Goal: Transaction & Acquisition: Purchase product/service

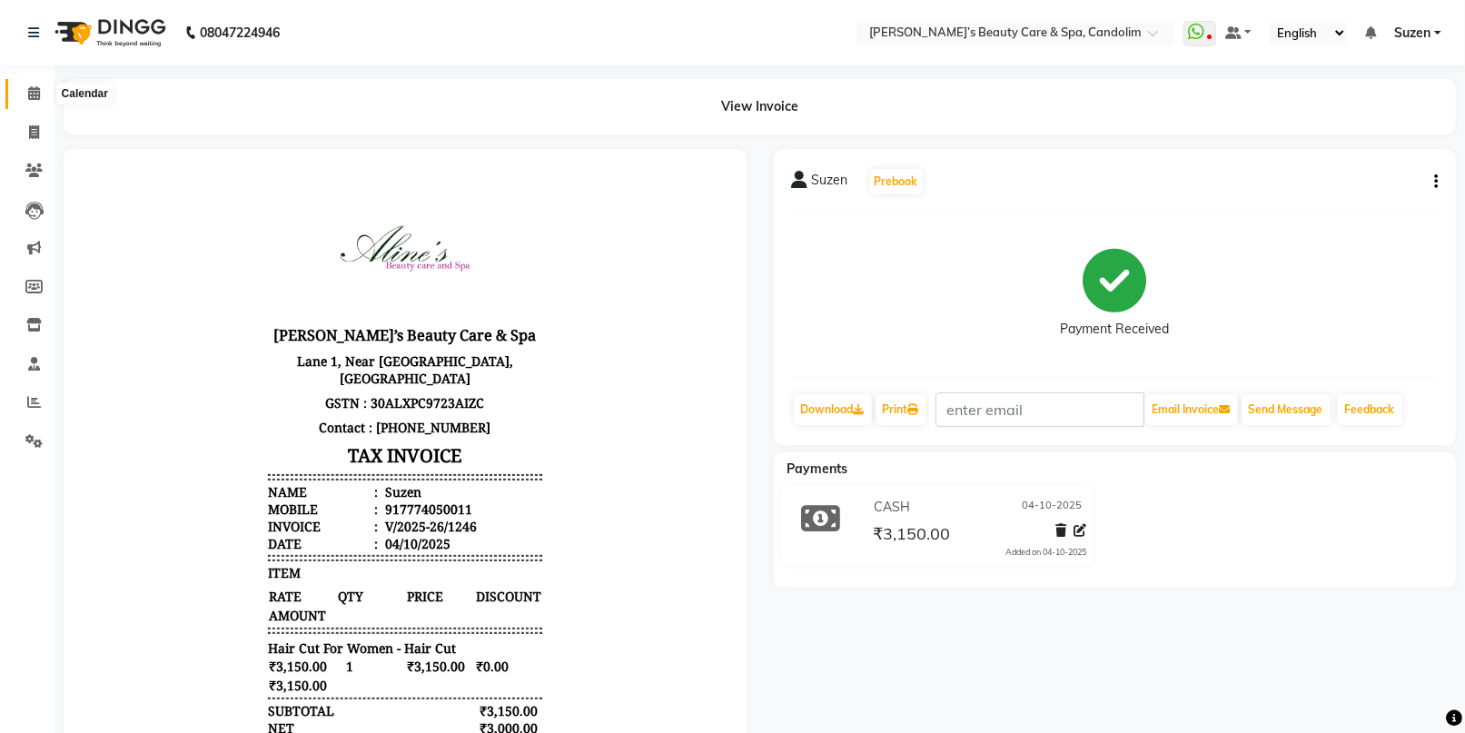
drag, startPoint x: 0, startPoint y: 0, endPoint x: 38, endPoint y: 83, distance: 91.0
click at [38, 84] on span at bounding box center [34, 94] width 32 height 21
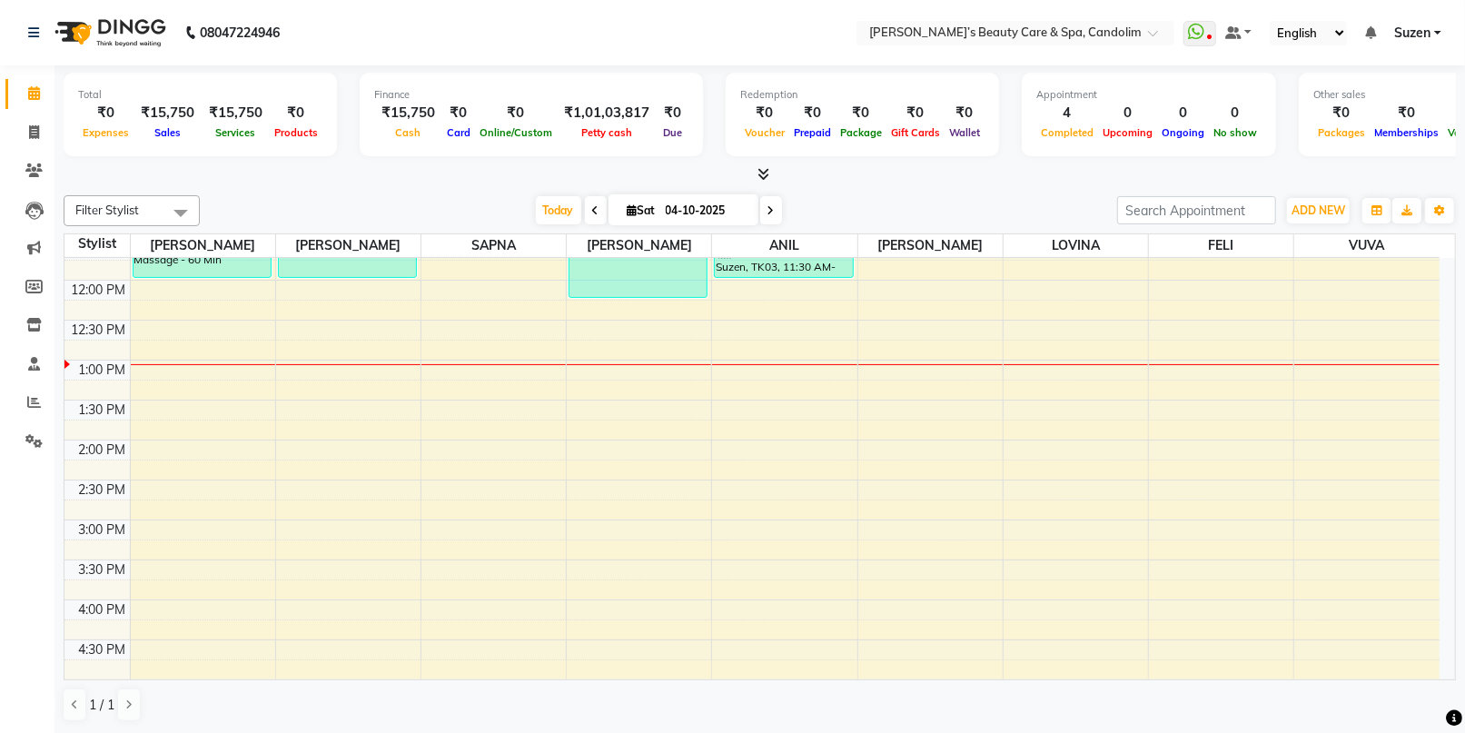
scroll to position [302, 0]
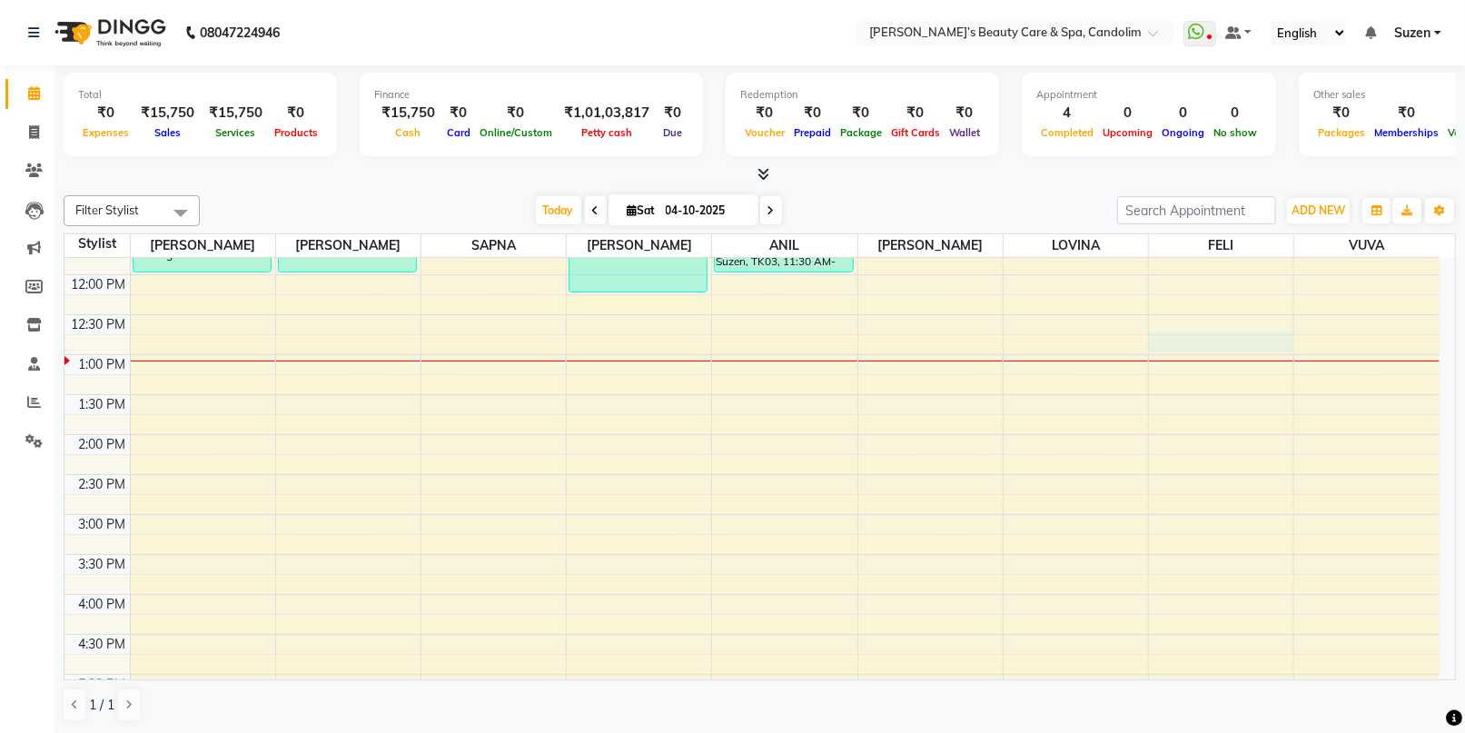
click at [1232, 339] on div "8:00 AM 8:30 AM 9:00 AM 9:30 AM 10:00 AM 10:30 AM 11:00 AM 11:30 AM 12:00 PM 12…" at bounding box center [751, 475] width 1375 height 1038
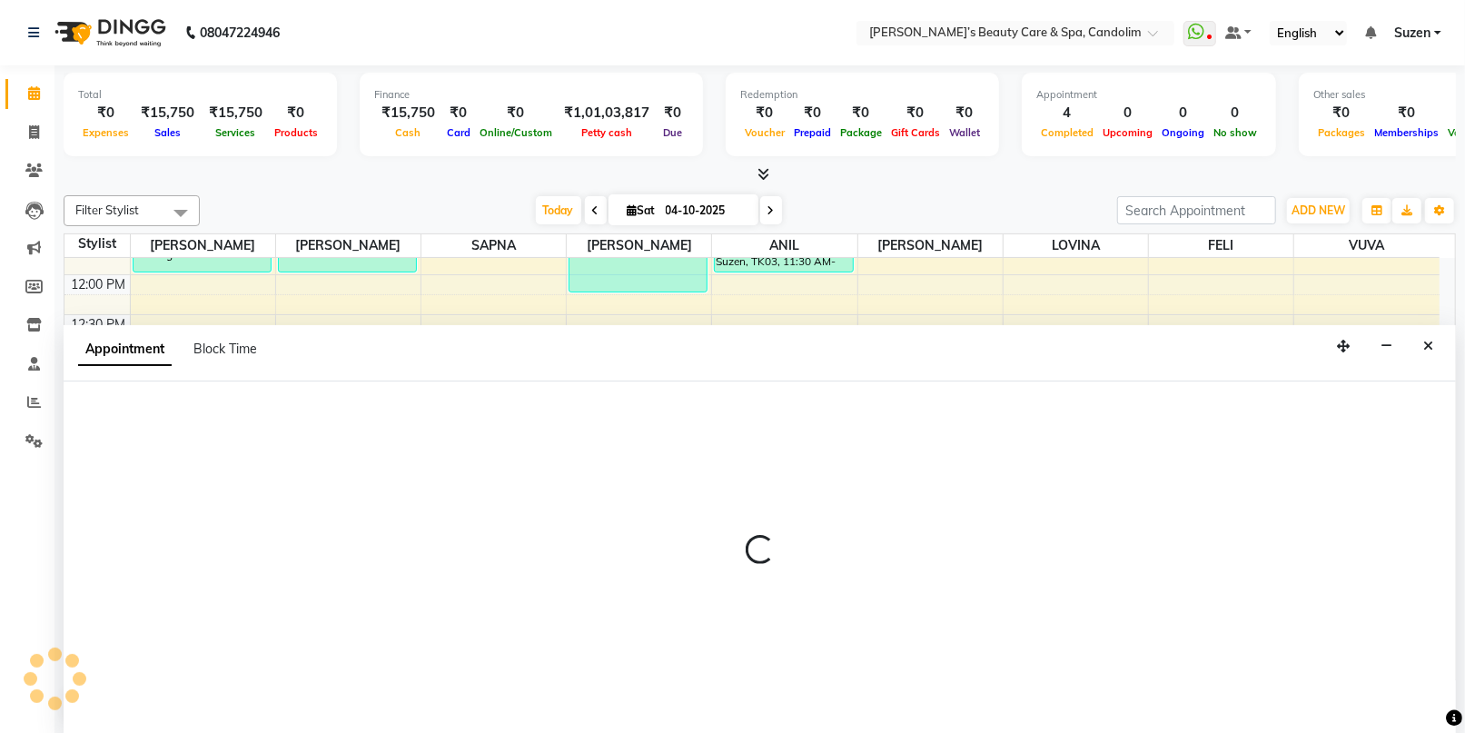
scroll to position [0, 0]
select select "65506"
select select "765"
select select "tentative"
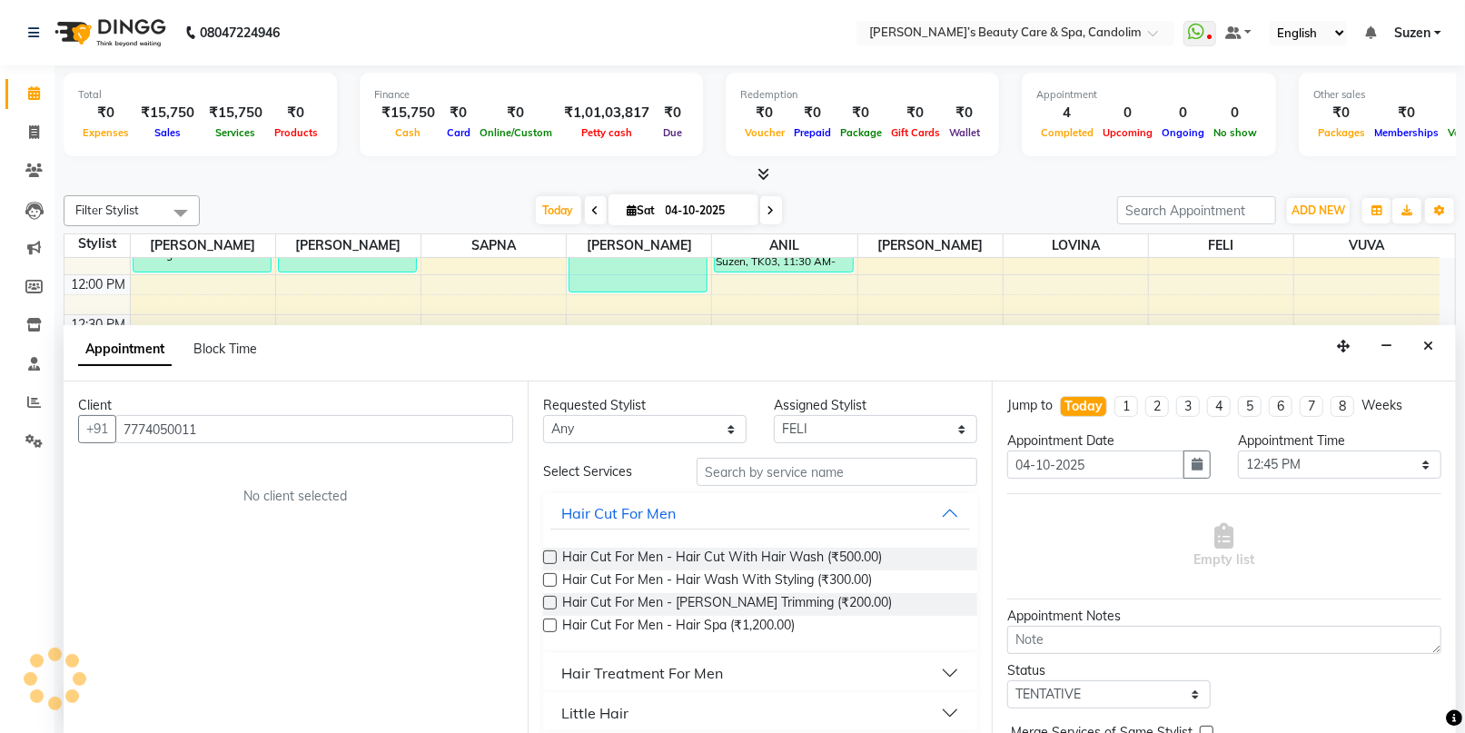
type input "7774050011"
click at [786, 465] on input "text" at bounding box center [837, 472] width 281 height 28
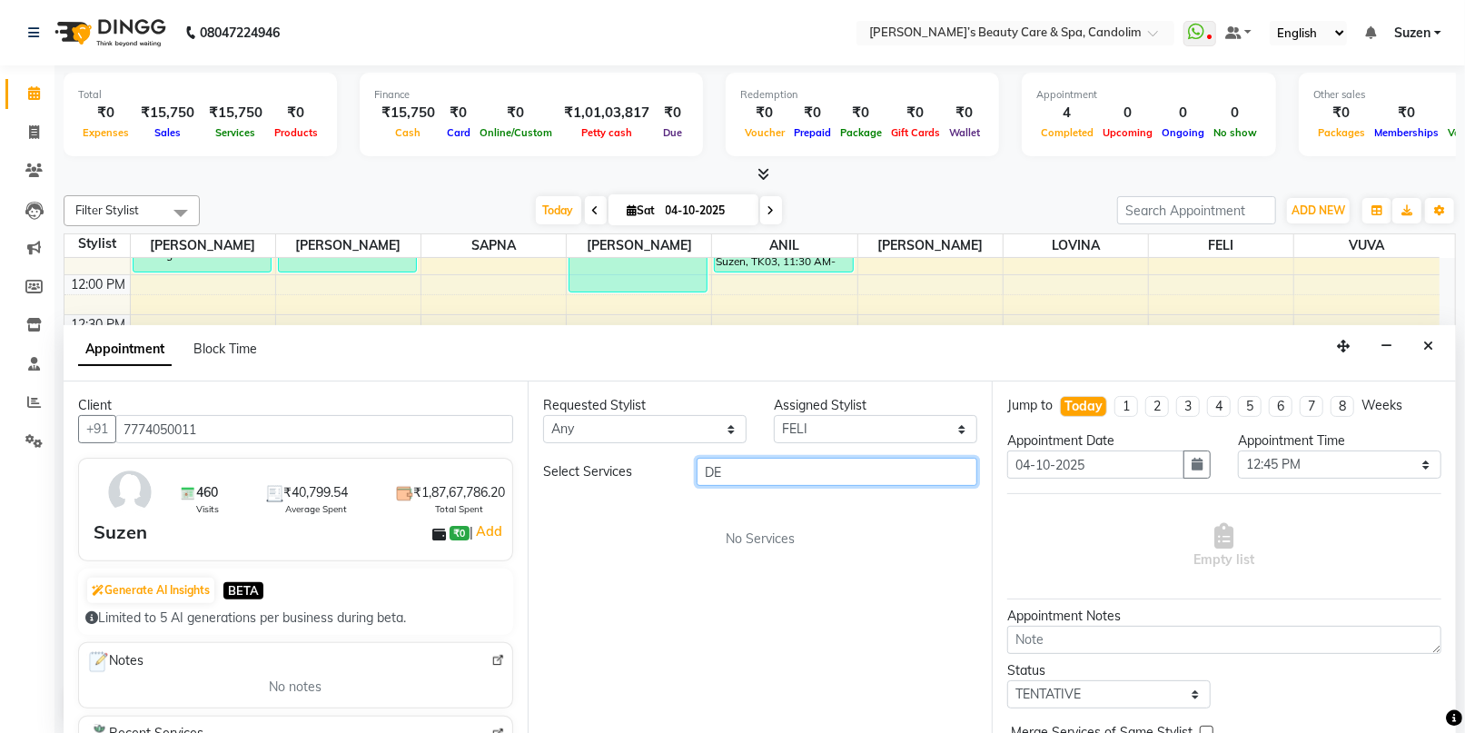
type input "D"
type input "HEAD"
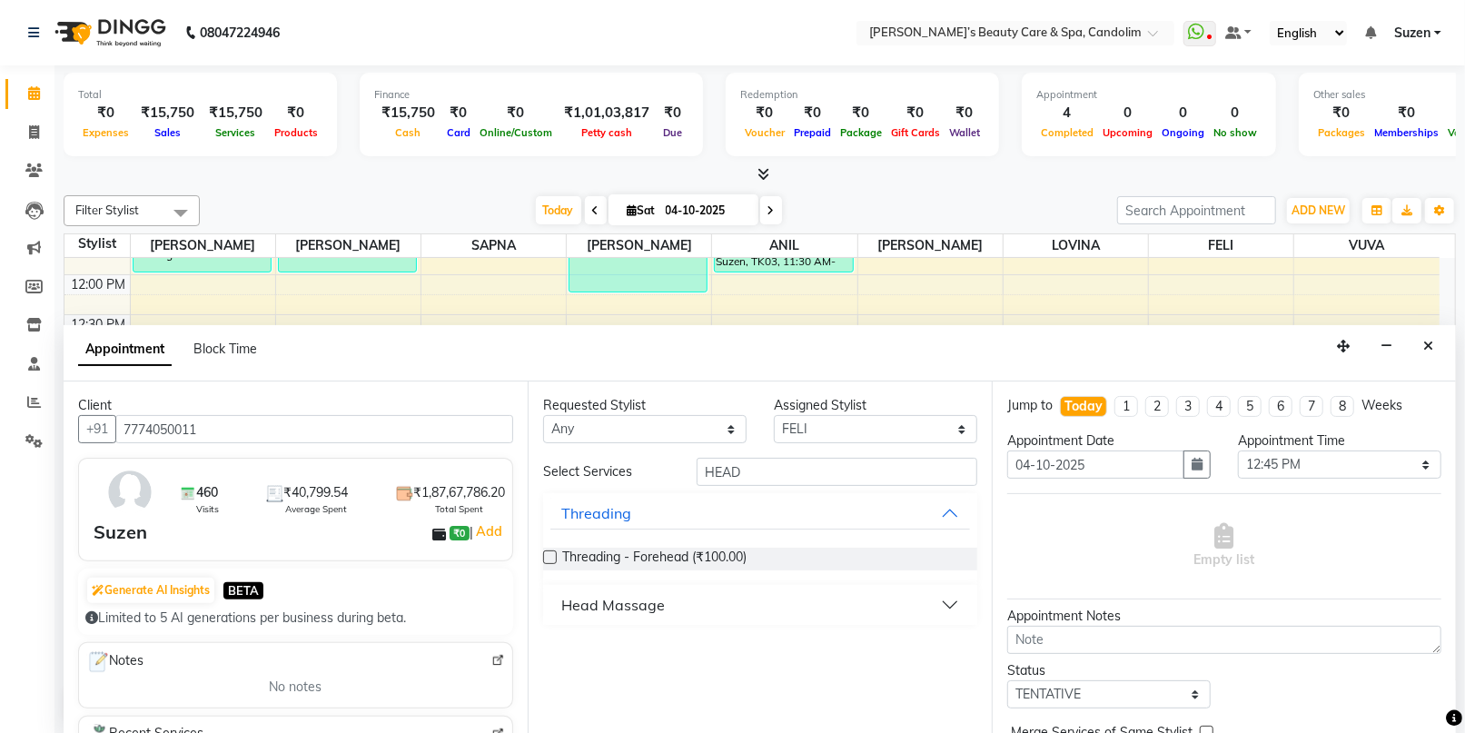
click at [598, 616] on button "Head Massage" at bounding box center [760, 604] width 420 height 33
click at [605, 602] on div "Head Massage" at bounding box center [613, 605] width 104 height 22
click at [606, 610] on div "Head Massage" at bounding box center [613, 605] width 104 height 22
click at [608, 646] on span "Head Massage - 30 Min (₹1,000.00)" at bounding box center [666, 650] width 208 height 23
checkbox input "false"
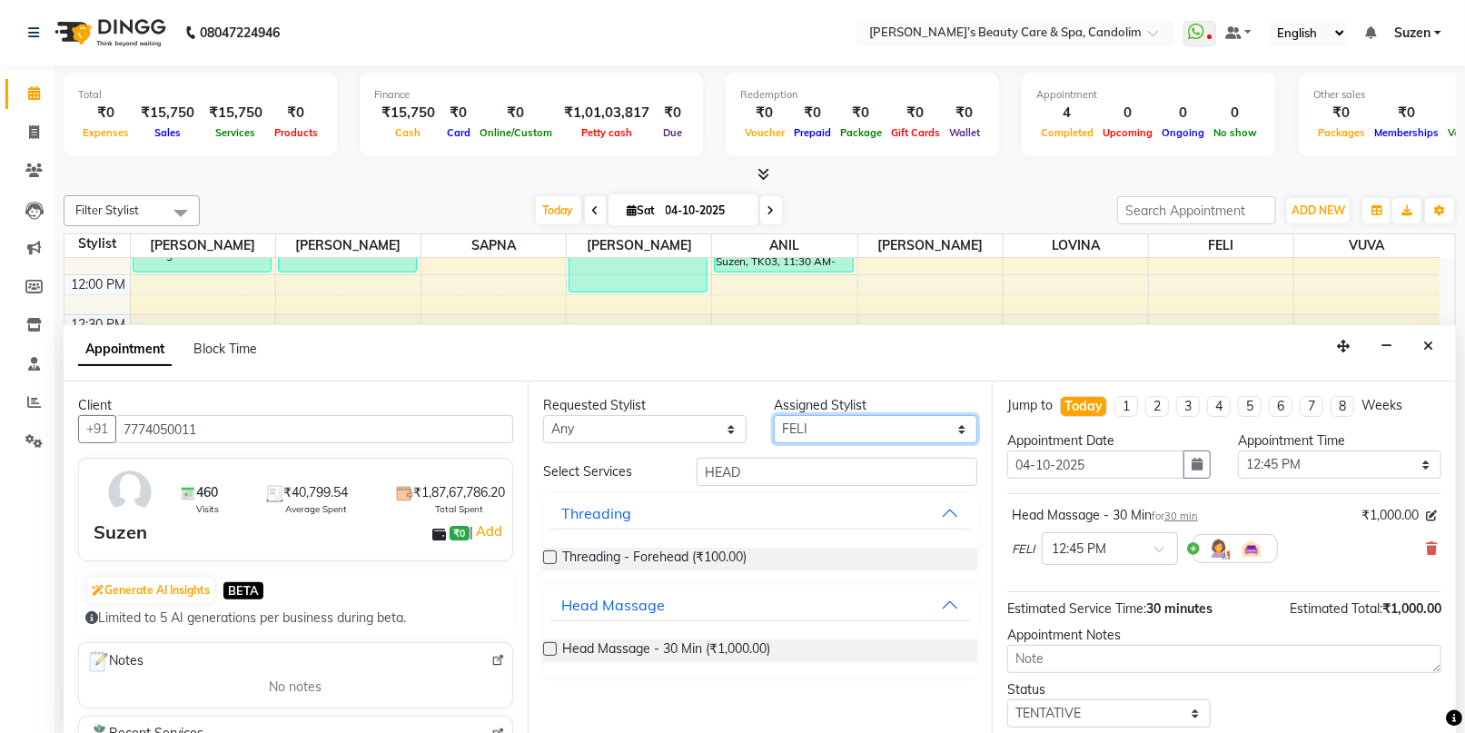
click at [817, 430] on select "Select [PERSON_NAME] [PERSON_NAME] [PERSON_NAME] [PERSON_NAME] [PERSON_NAME]" at bounding box center [875, 429] width 203 height 28
click at [774, 415] on select "Select [PERSON_NAME] [PERSON_NAME] [PERSON_NAME] [PERSON_NAME] [PERSON_NAME]" at bounding box center [875, 429] width 203 height 28
click at [781, 475] on input "HEAD" at bounding box center [837, 472] width 281 height 28
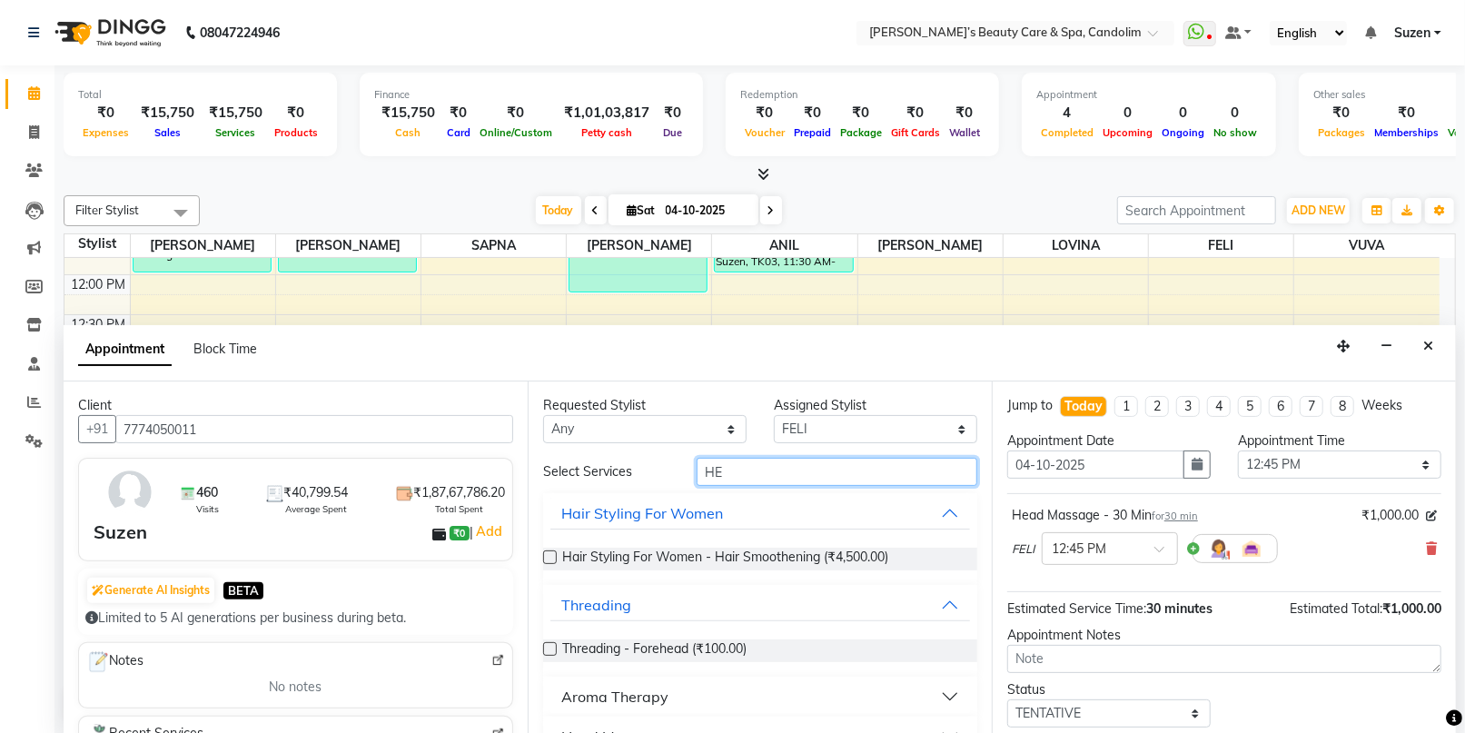
type input "H"
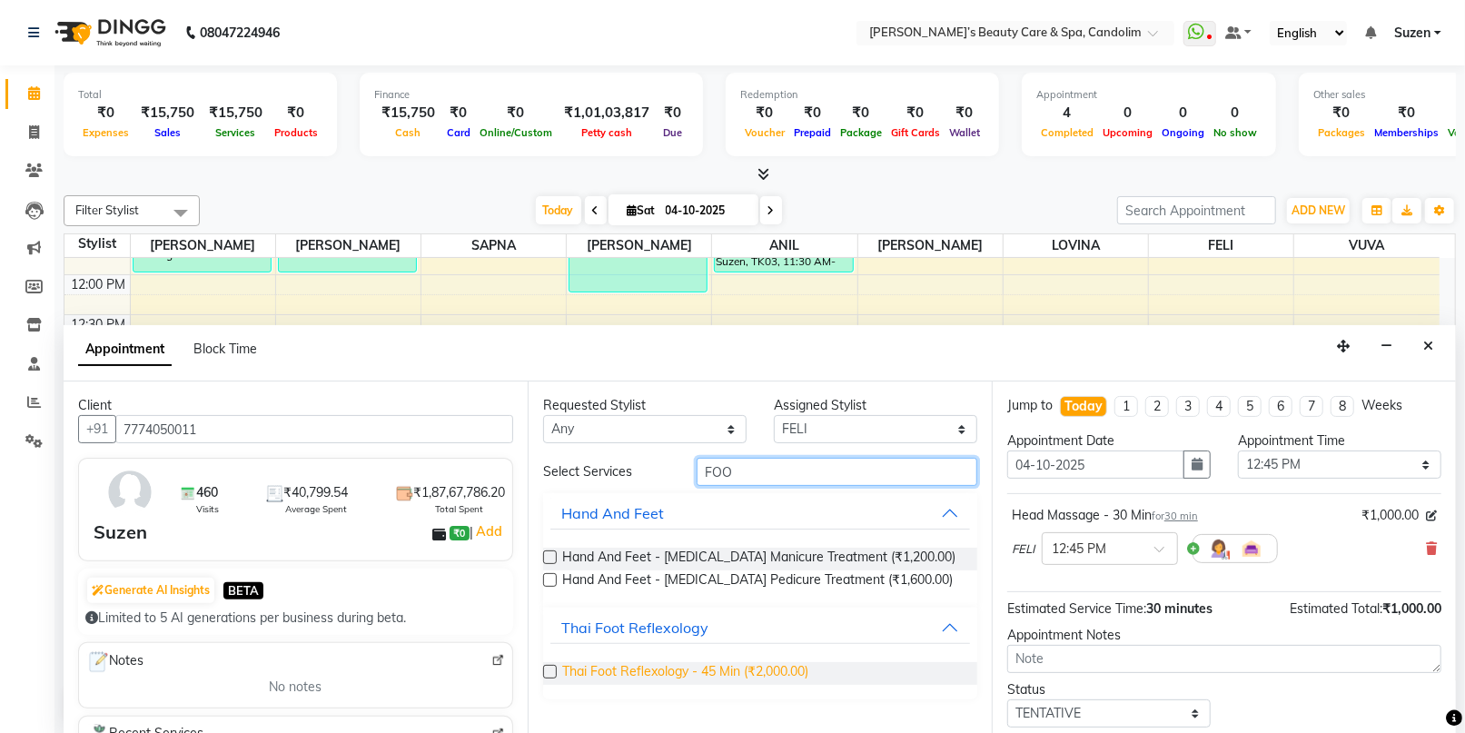
type input "FOO"
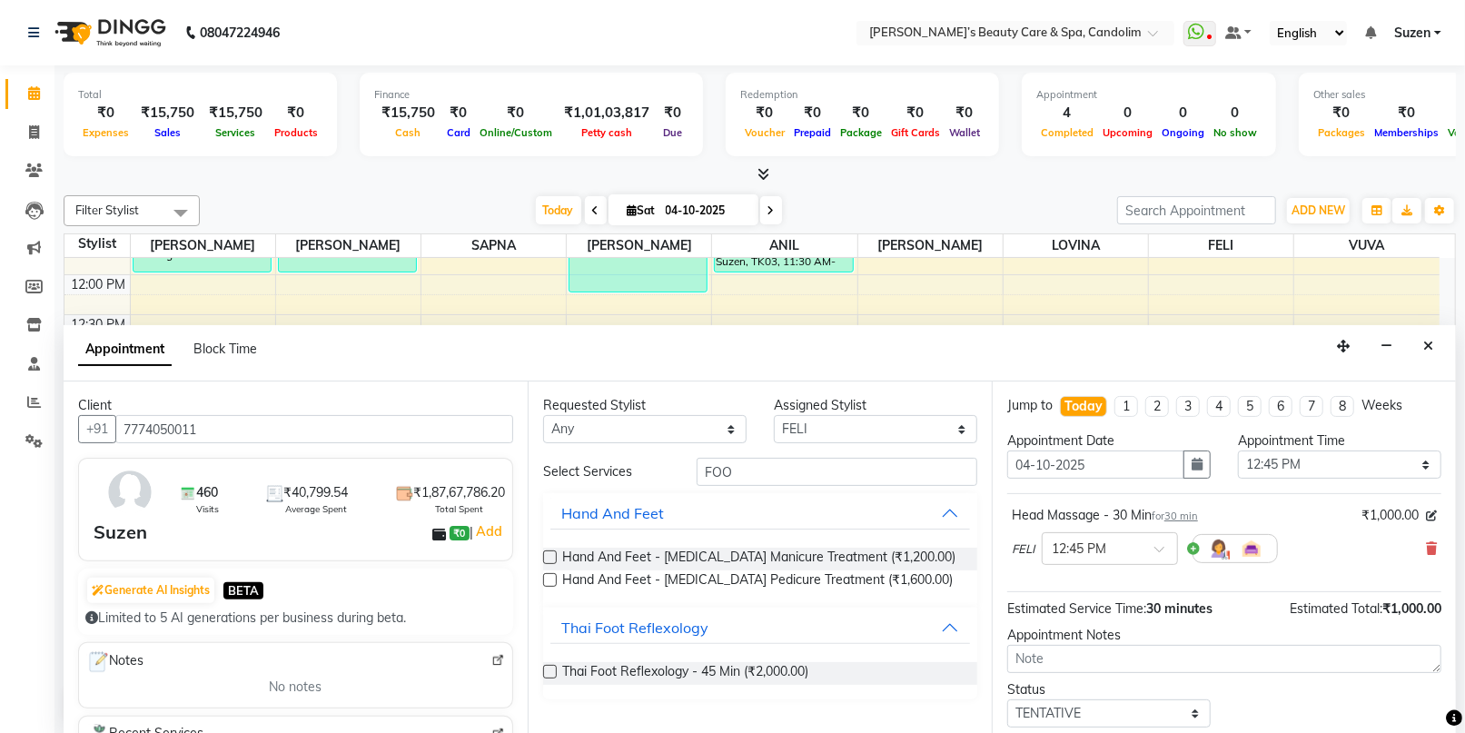
drag, startPoint x: 753, startPoint y: 670, endPoint x: 750, endPoint y: 656, distance: 14.8
click at [754, 671] on span "Thai Foot Reflexology - 45 Min (₹2,000.00)" at bounding box center [685, 673] width 246 height 23
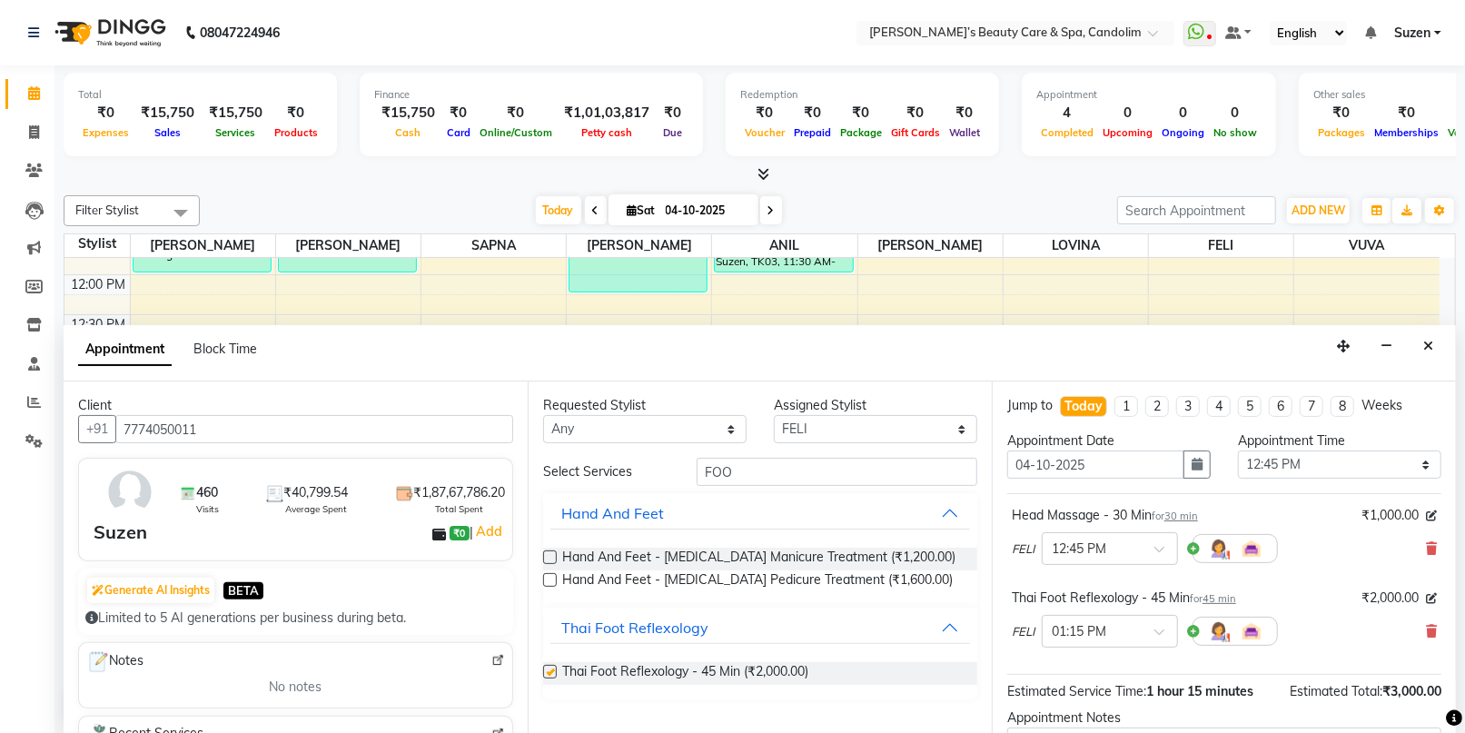
checkbox input "false"
click at [845, 431] on select "Select [PERSON_NAME] [PERSON_NAME] [PERSON_NAME] [PERSON_NAME] [PERSON_NAME]" at bounding box center [875, 429] width 203 height 28
select select "43936"
click at [774, 415] on select "Select [PERSON_NAME] [PERSON_NAME] [PERSON_NAME] [PERSON_NAME] [PERSON_NAME]" at bounding box center [875, 429] width 203 height 28
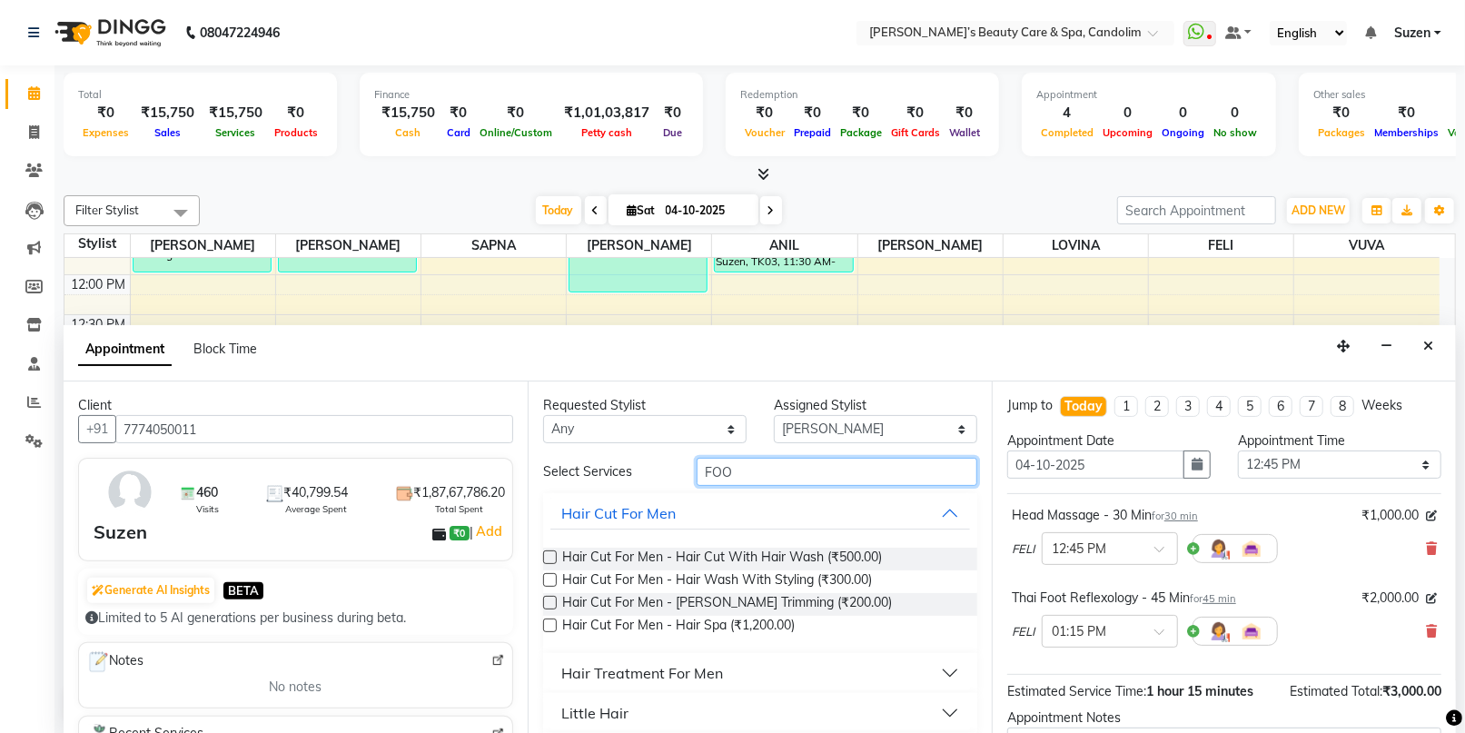
click at [773, 469] on input "FOO" at bounding box center [837, 472] width 281 height 28
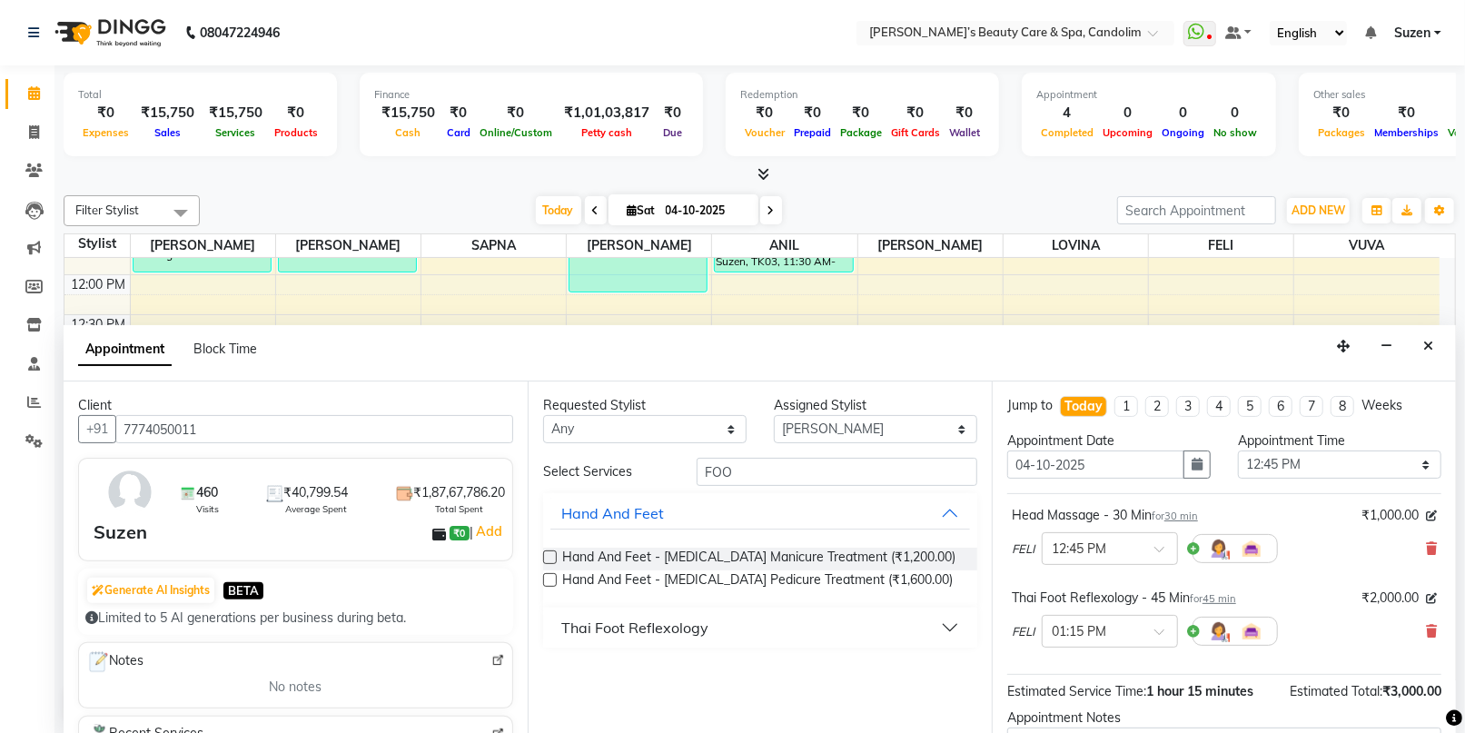
click at [705, 624] on div "Thai Foot Reflexology" at bounding box center [634, 628] width 147 height 22
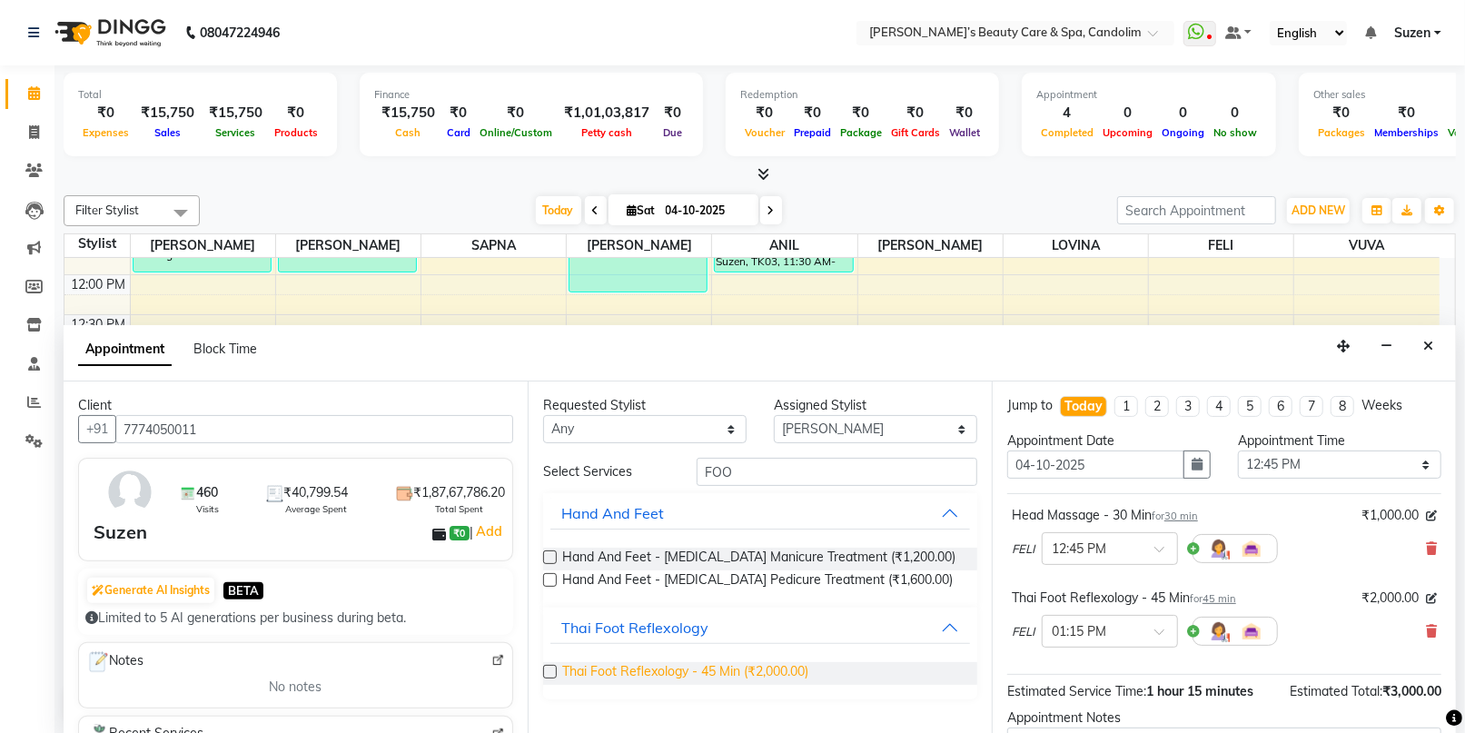
click at [694, 667] on span "Thai Foot Reflexology - 45 Min (₹2,000.00)" at bounding box center [685, 673] width 246 height 23
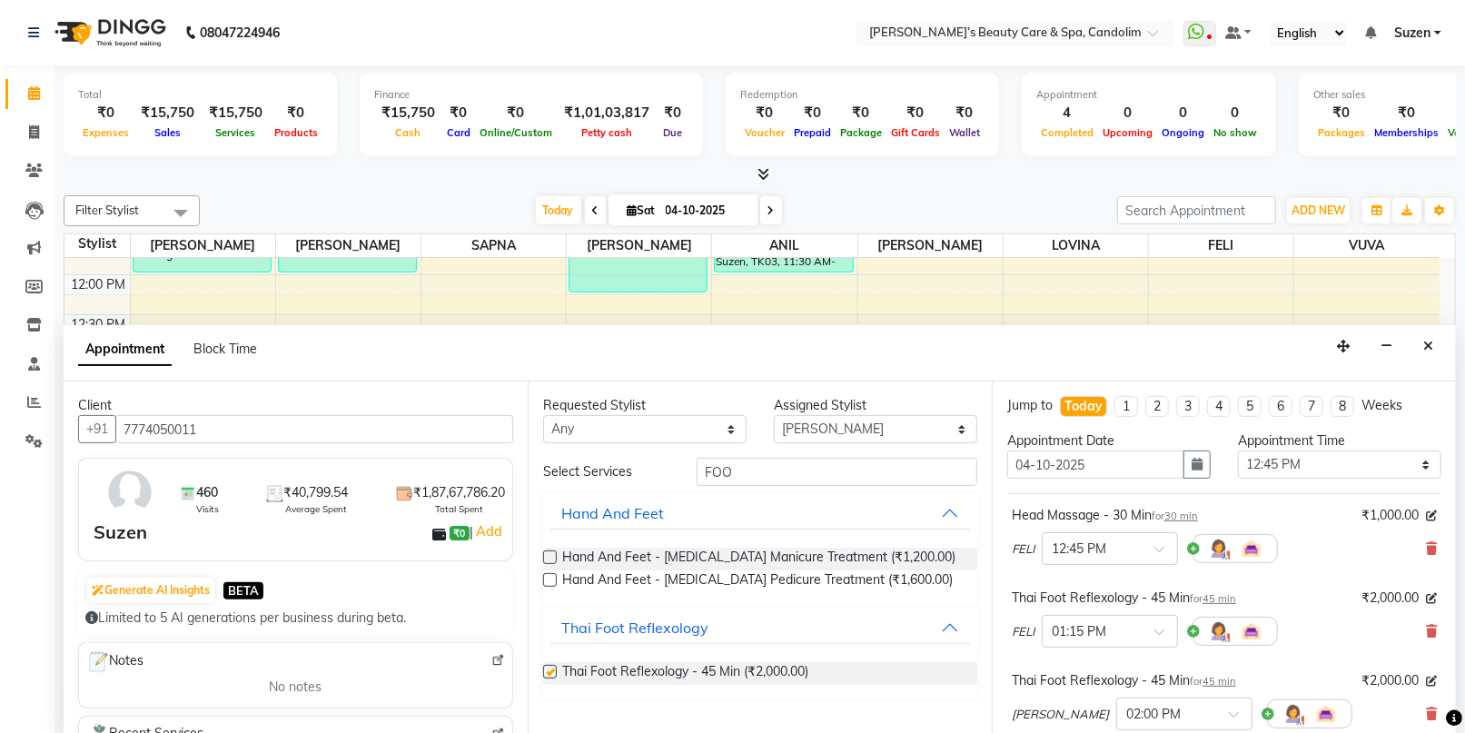
checkbox input "false"
click at [825, 429] on select "Select [PERSON_NAME] [PERSON_NAME] [PERSON_NAME] [PERSON_NAME] [PERSON_NAME]" at bounding box center [875, 429] width 203 height 28
click at [774, 415] on select "Select [PERSON_NAME] [PERSON_NAME] [PERSON_NAME] [PERSON_NAME] [PERSON_NAME]" at bounding box center [875, 429] width 203 height 28
click at [745, 468] on input "FOO" at bounding box center [837, 472] width 281 height 28
type input "F"
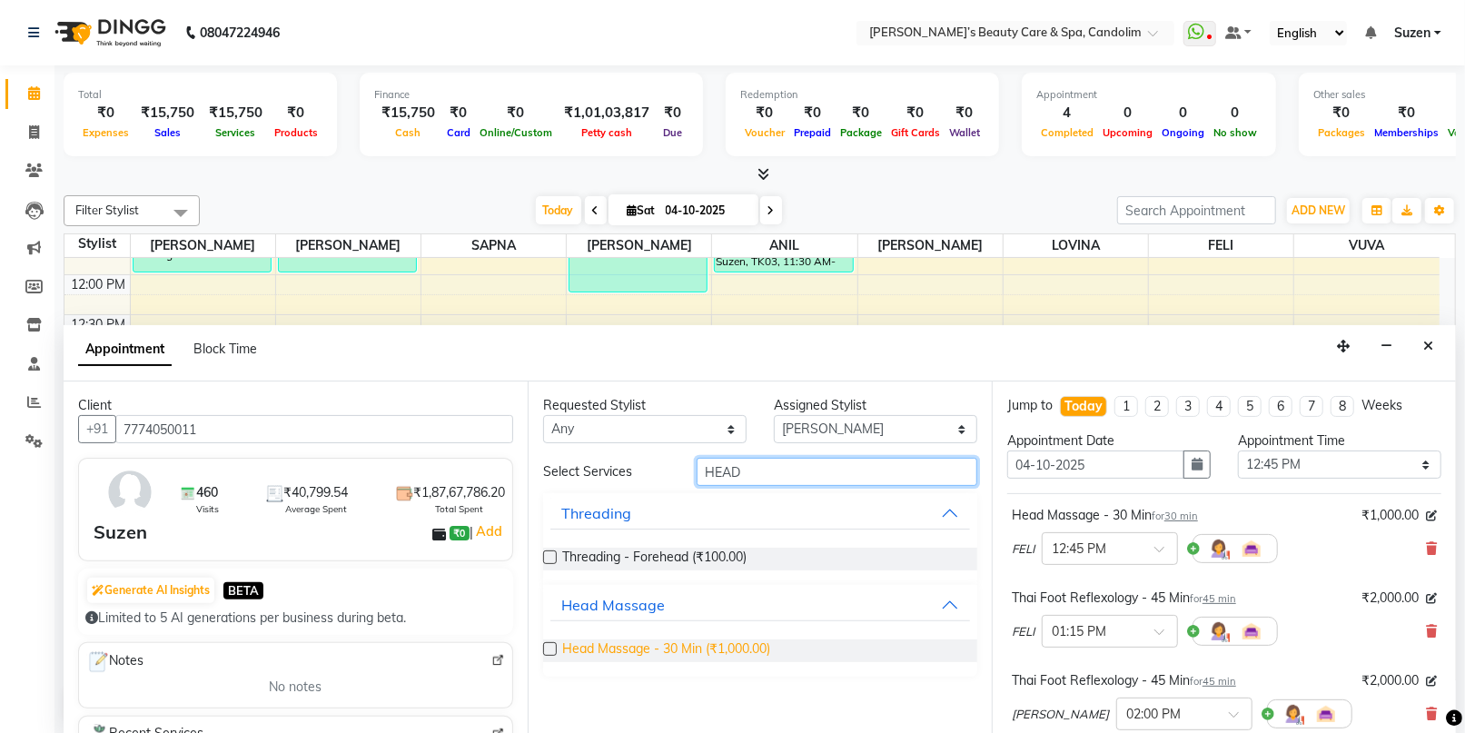
type input "HEAD"
click at [728, 646] on span "Head Massage - 30 Min (₹1,000.00)" at bounding box center [666, 650] width 208 height 23
checkbox input "false"
drag, startPoint x: 838, startPoint y: 423, endPoint x: 833, endPoint y: 440, distance: 18.1
click at [838, 423] on select "Select [PERSON_NAME] [PERSON_NAME] [PERSON_NAME] [PERSON_NAME] [PERSON_NAME]" at bounding box center [875, 429] width 203 height 28
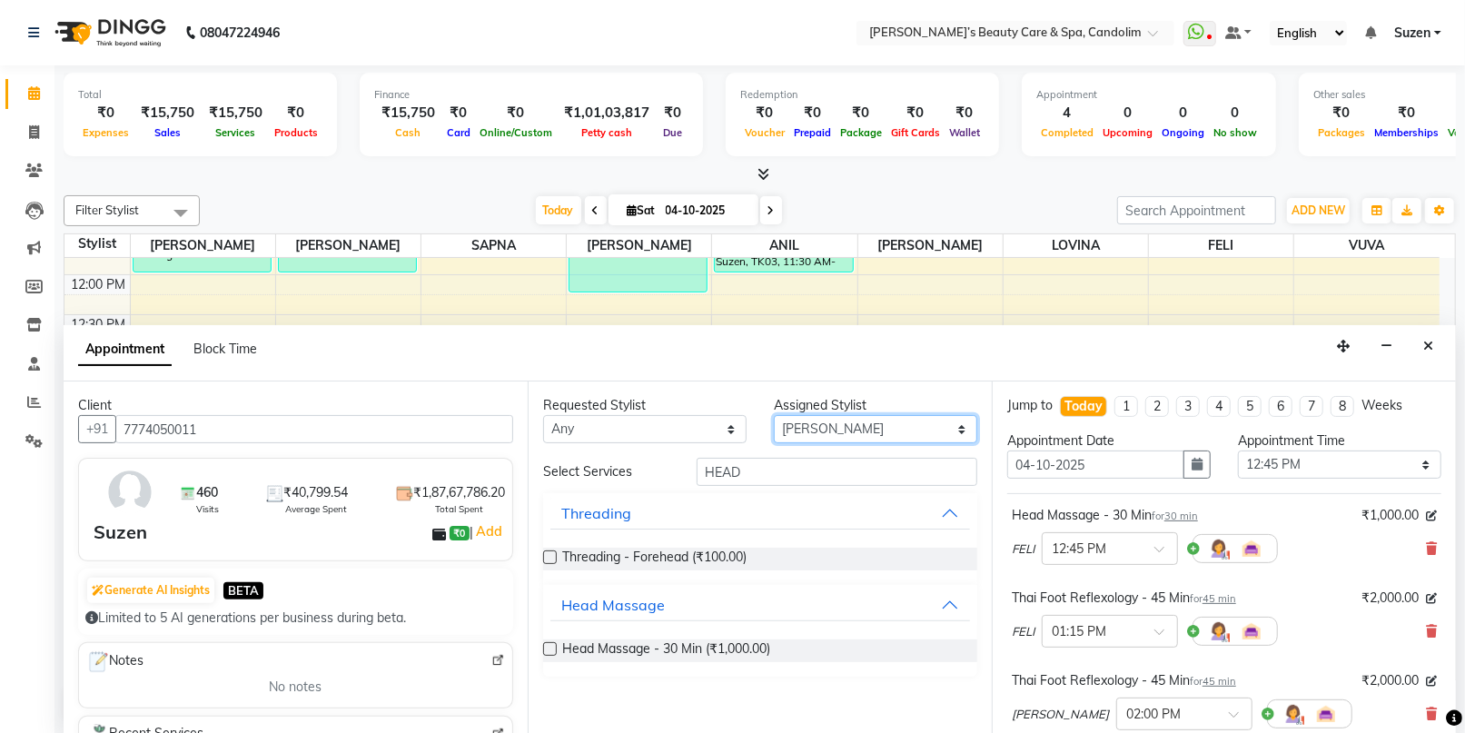
select select "43931"
click at [774, 415] on select "Select [PERSON_NAME] [PERSON_NAME] [PERSON_NAME] [PERSON_NAME] [PERSON_NAME]" at bounding box center [875, 429] width 203 height 28
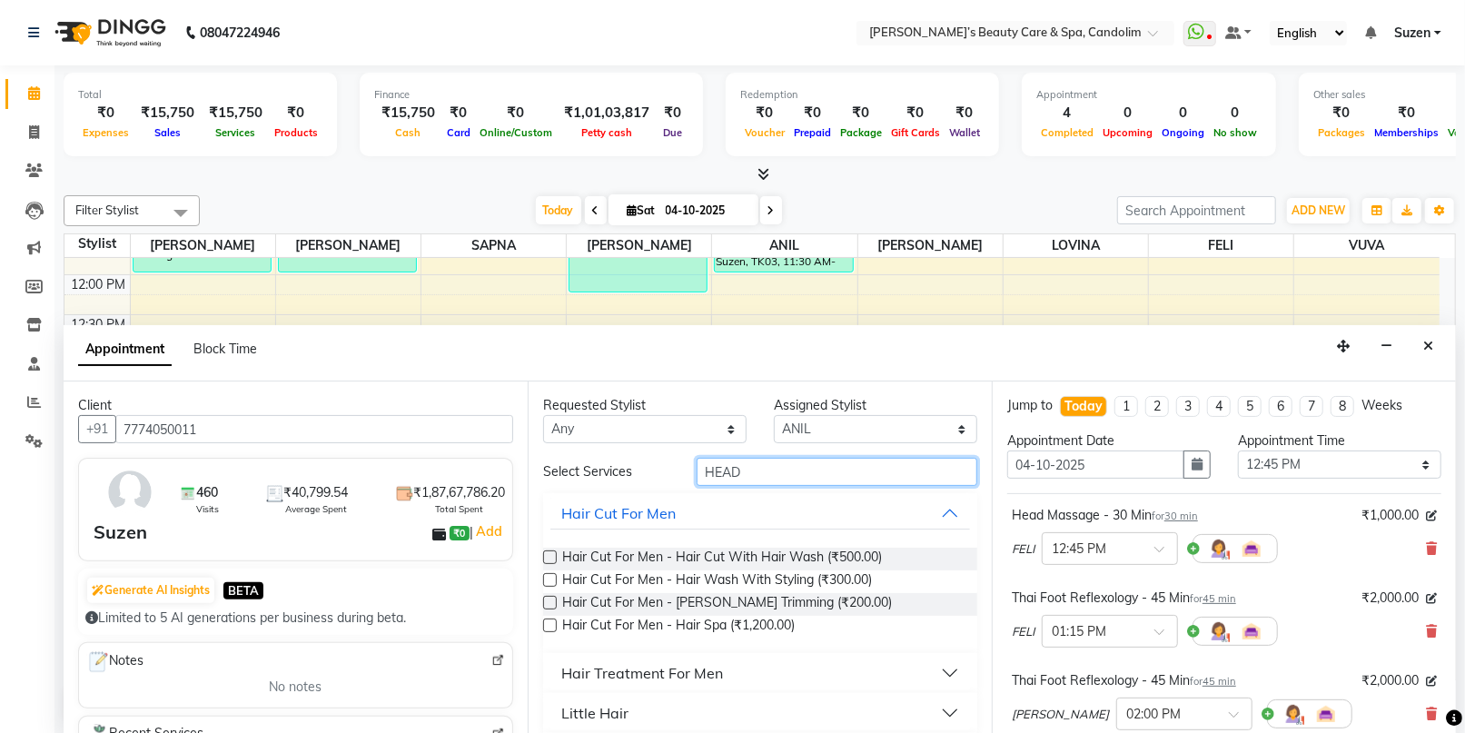
click at [787, 475] on input "HEAD" at bounding box center [837, 472] width 281 height 28
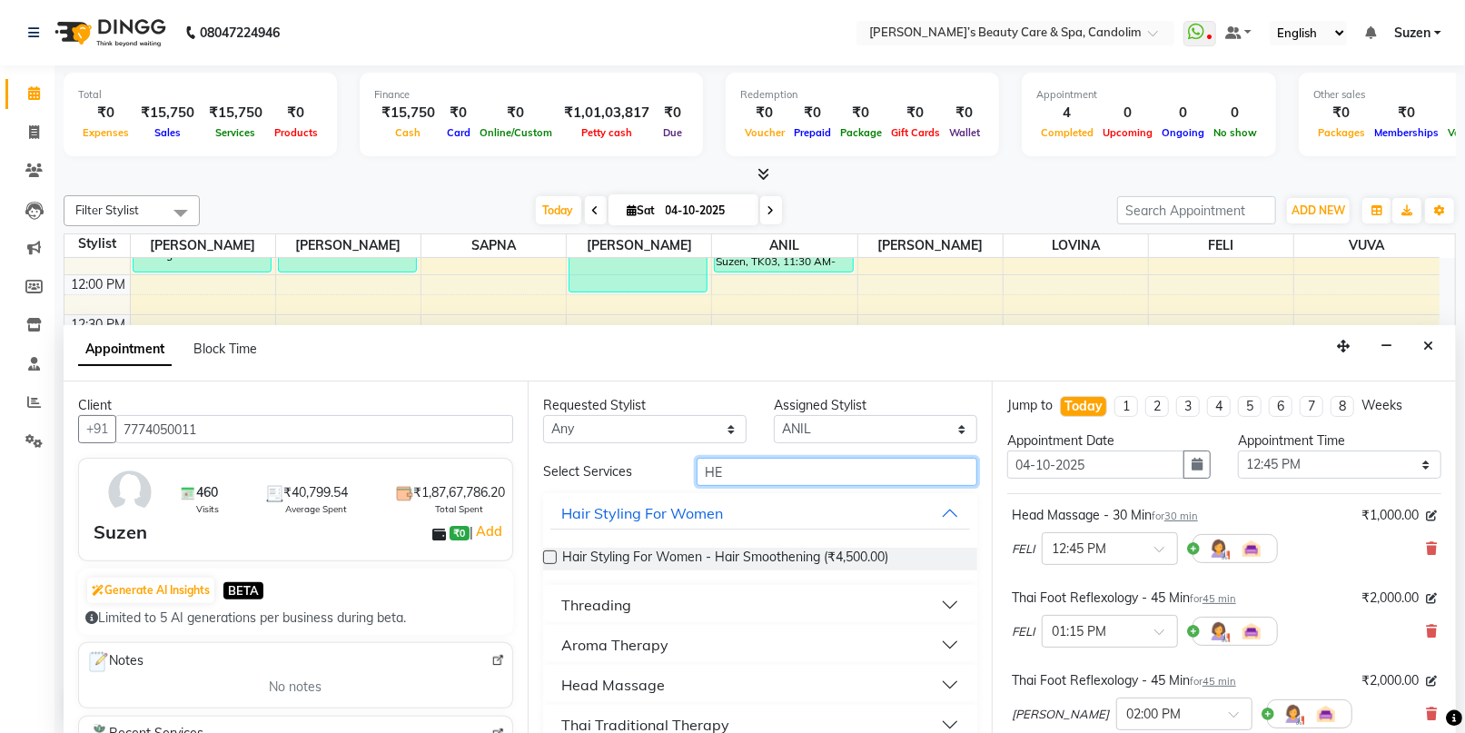
type input "H"
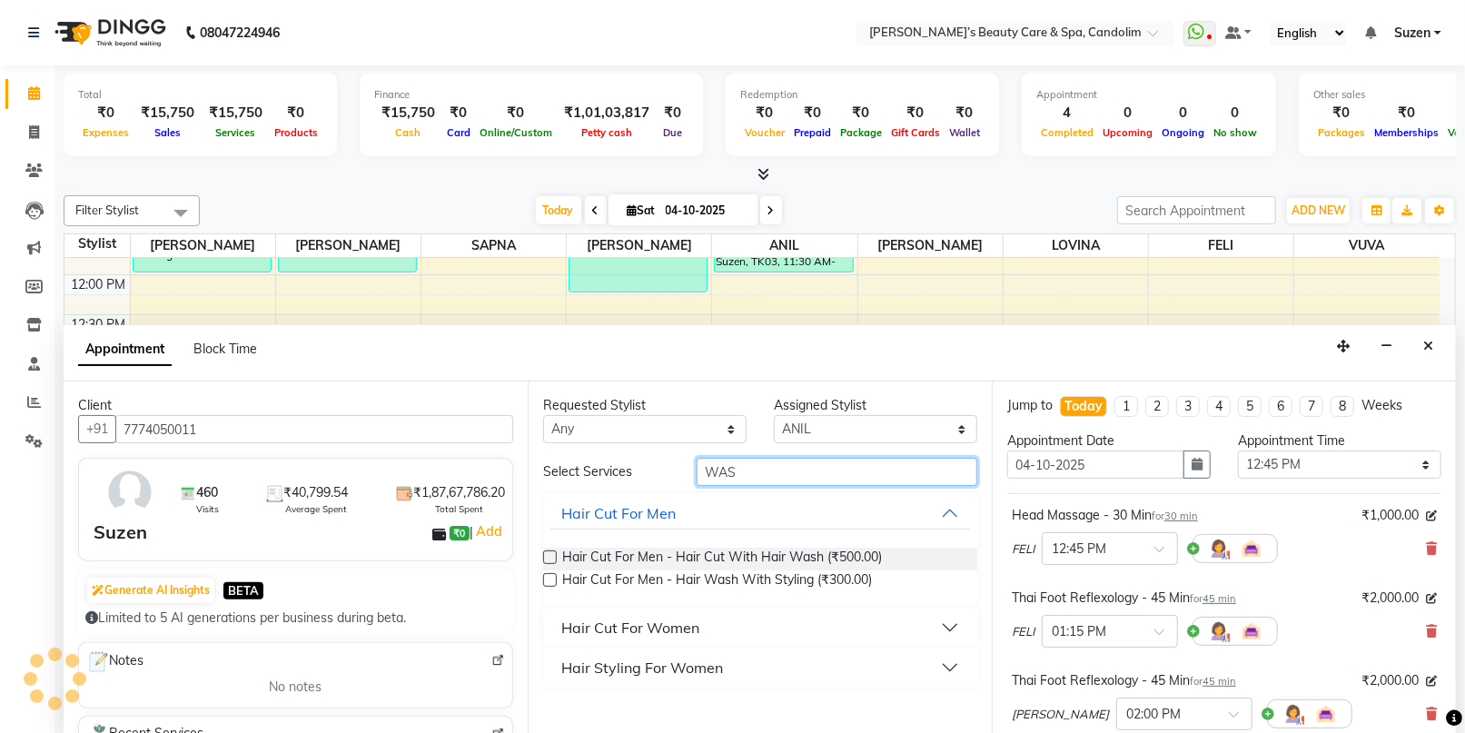
type input "WAS"
click at [699, 628] on button "Hair Cut For Women" at bounding box center [760, 627] width 420 height 33
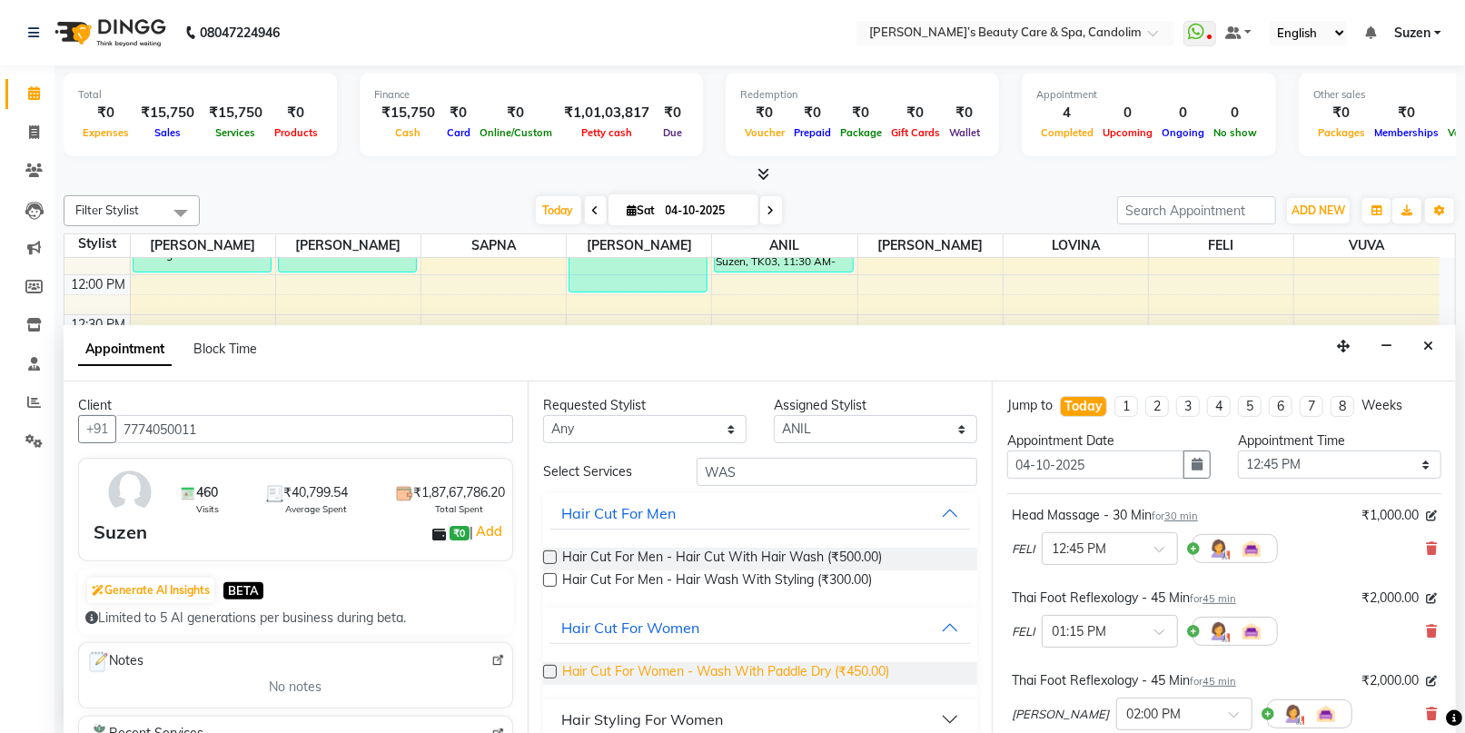
click at [760, 672] on span "Hair Cut For Women - Wash With Paddle Dry (₹450.00)" at bounding box center [725, 673] width 327 height 23
checkbox input "false"
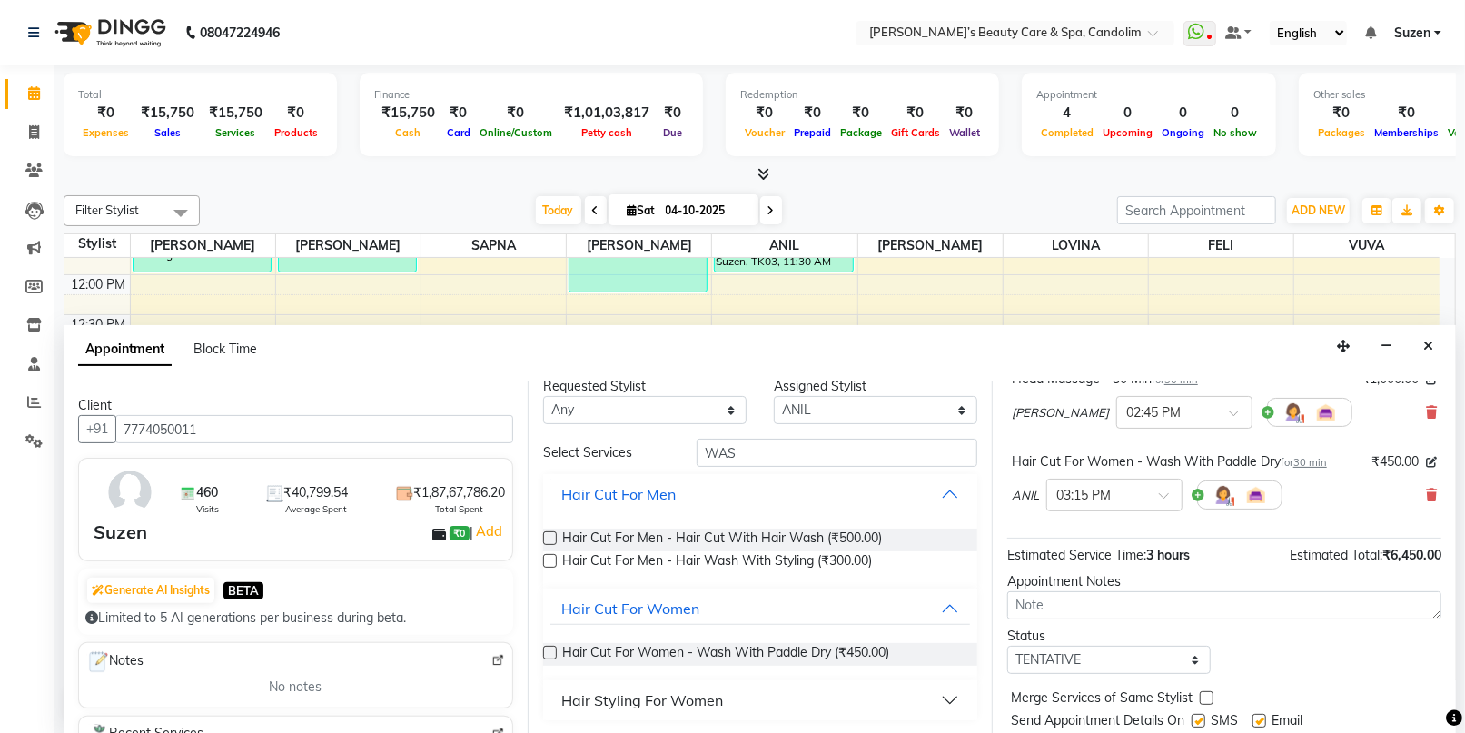
scroll to position [437, 0]
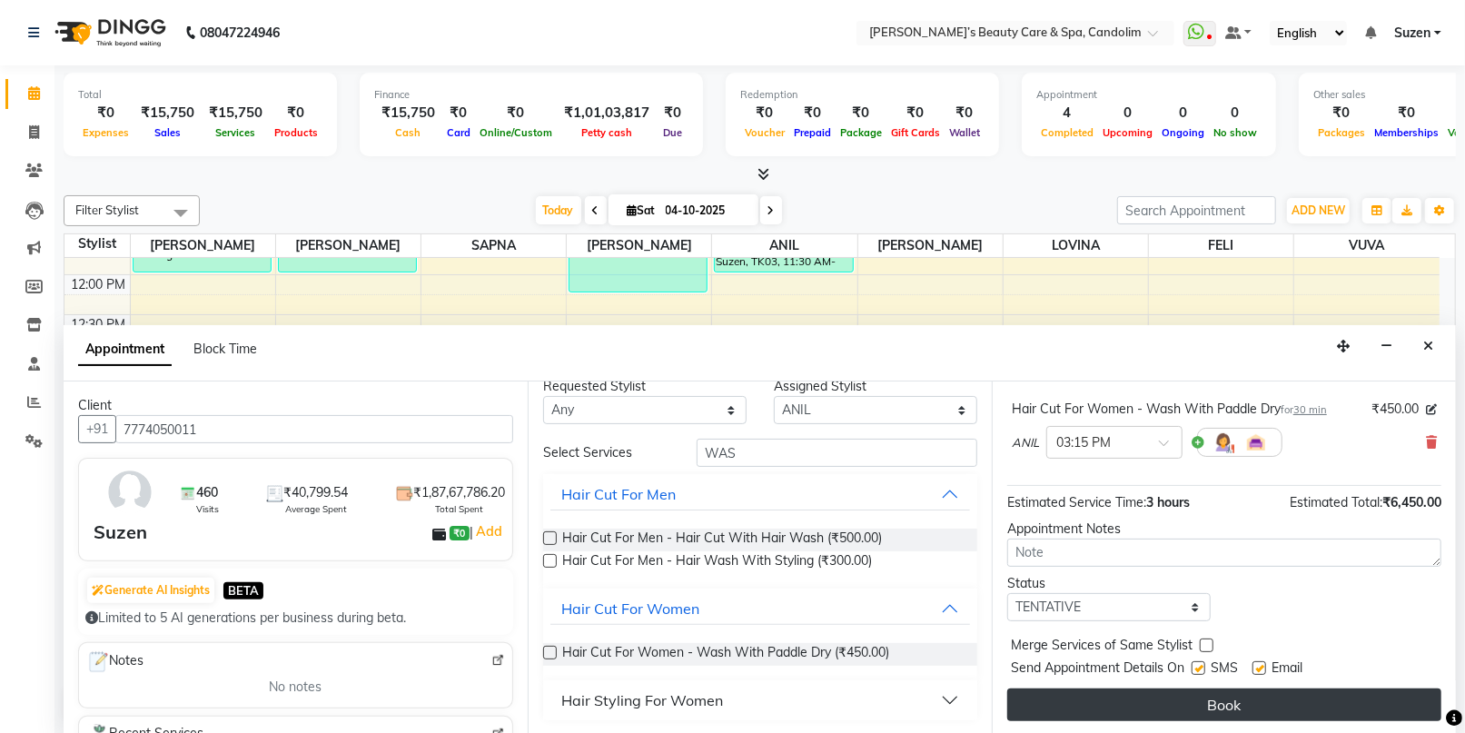
click at [1105, 699] on button "Book" at bounding box center [1224, 704] width 434 height 33
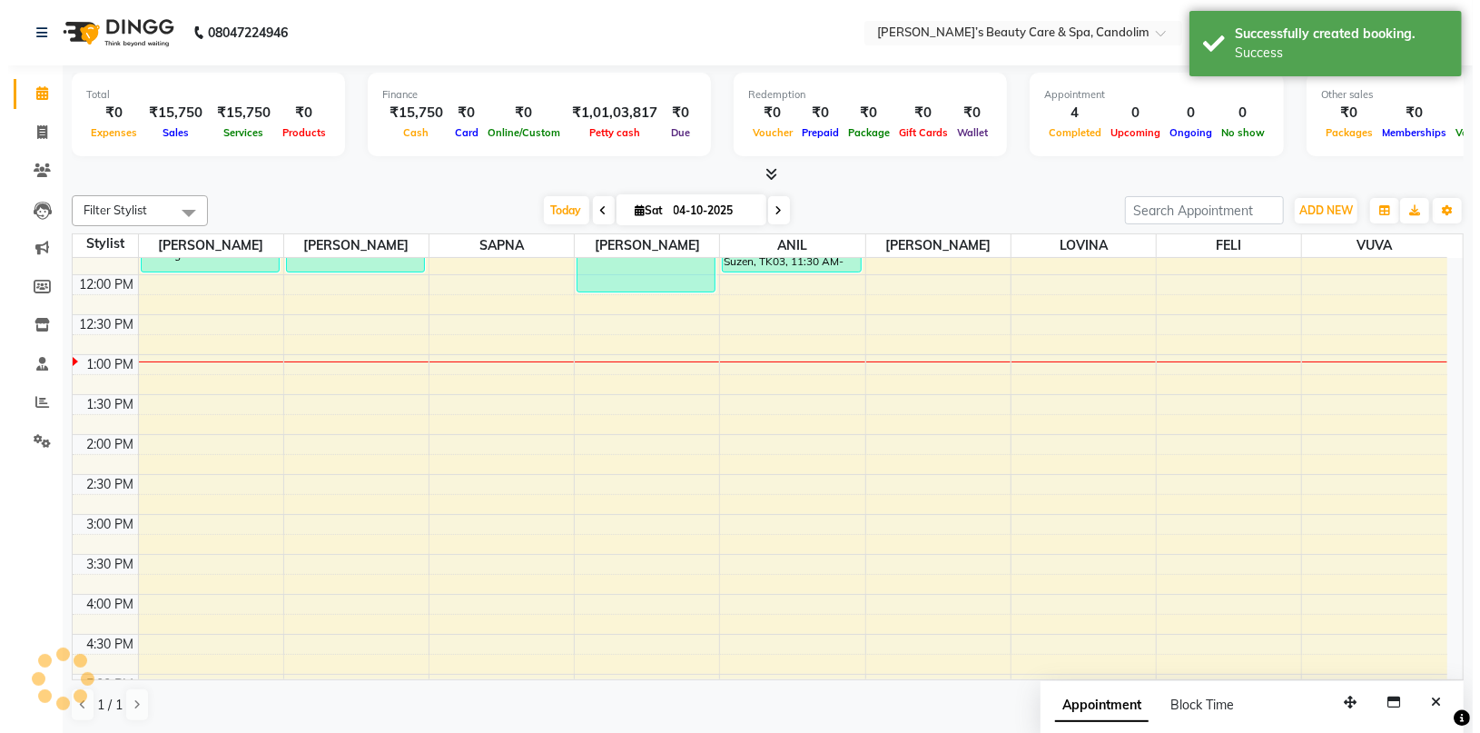
scroll to position [0, 0]
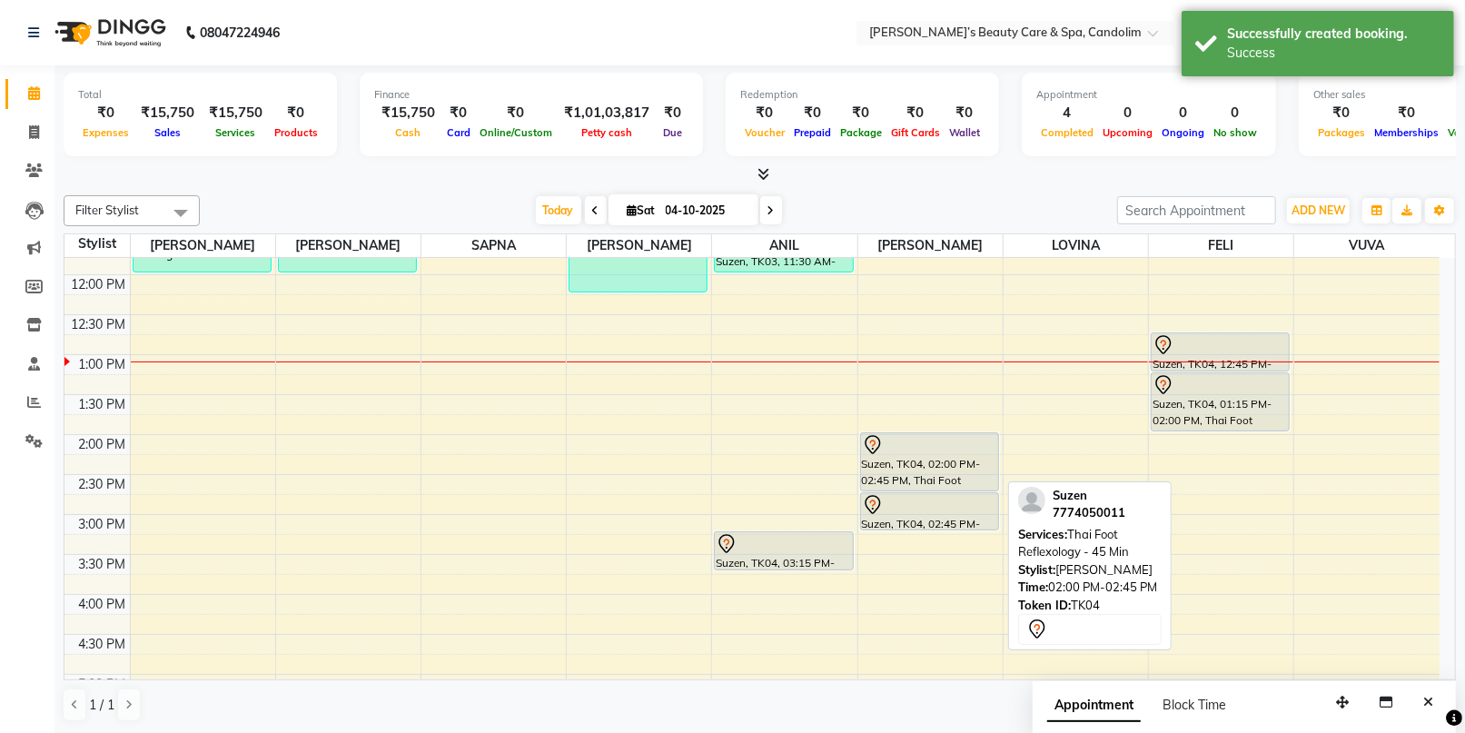
click at [922, 471] on div "Suzen, TK04, 02:00 PM-02:45 PM, Thai Foot Reflexology - 45 Min" at bounding box center [929, 461] width 137 height 57
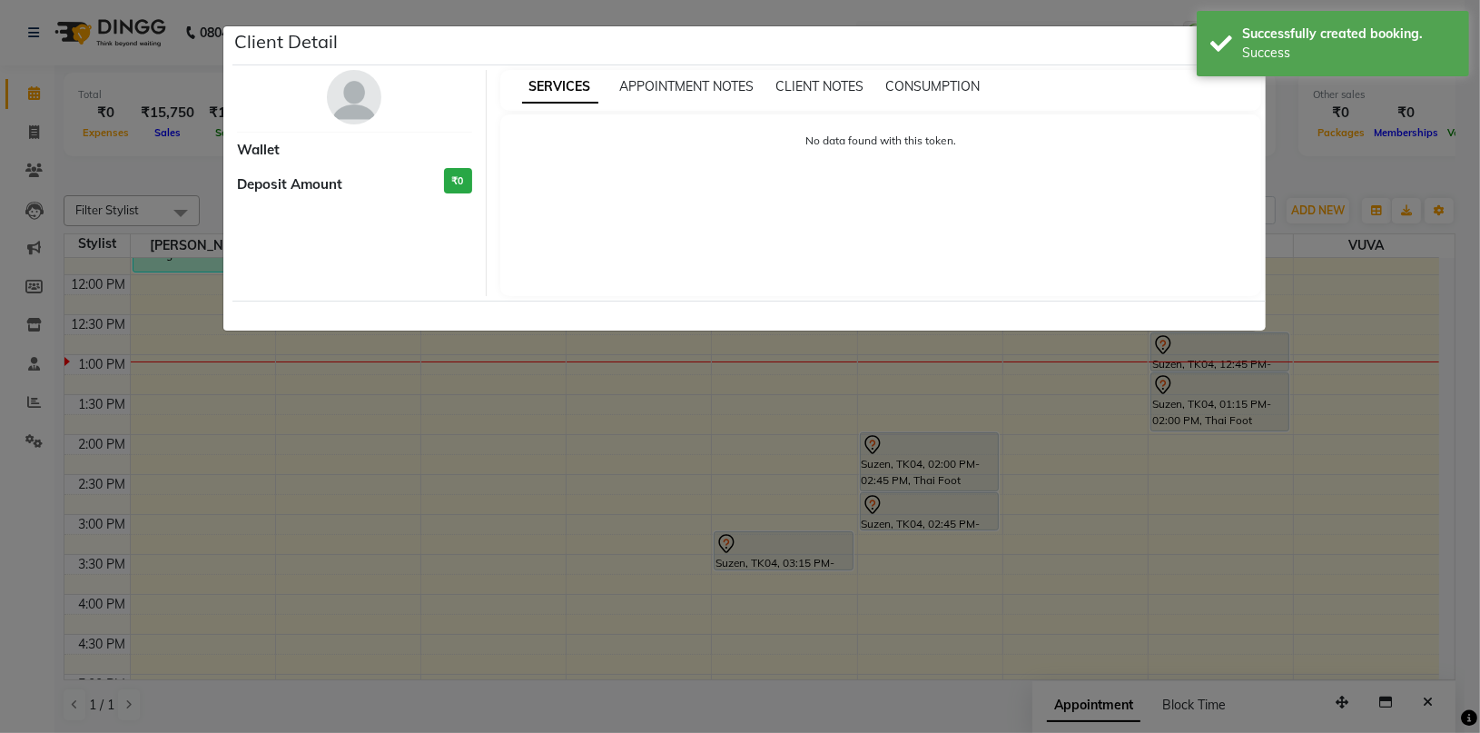
select select "7"
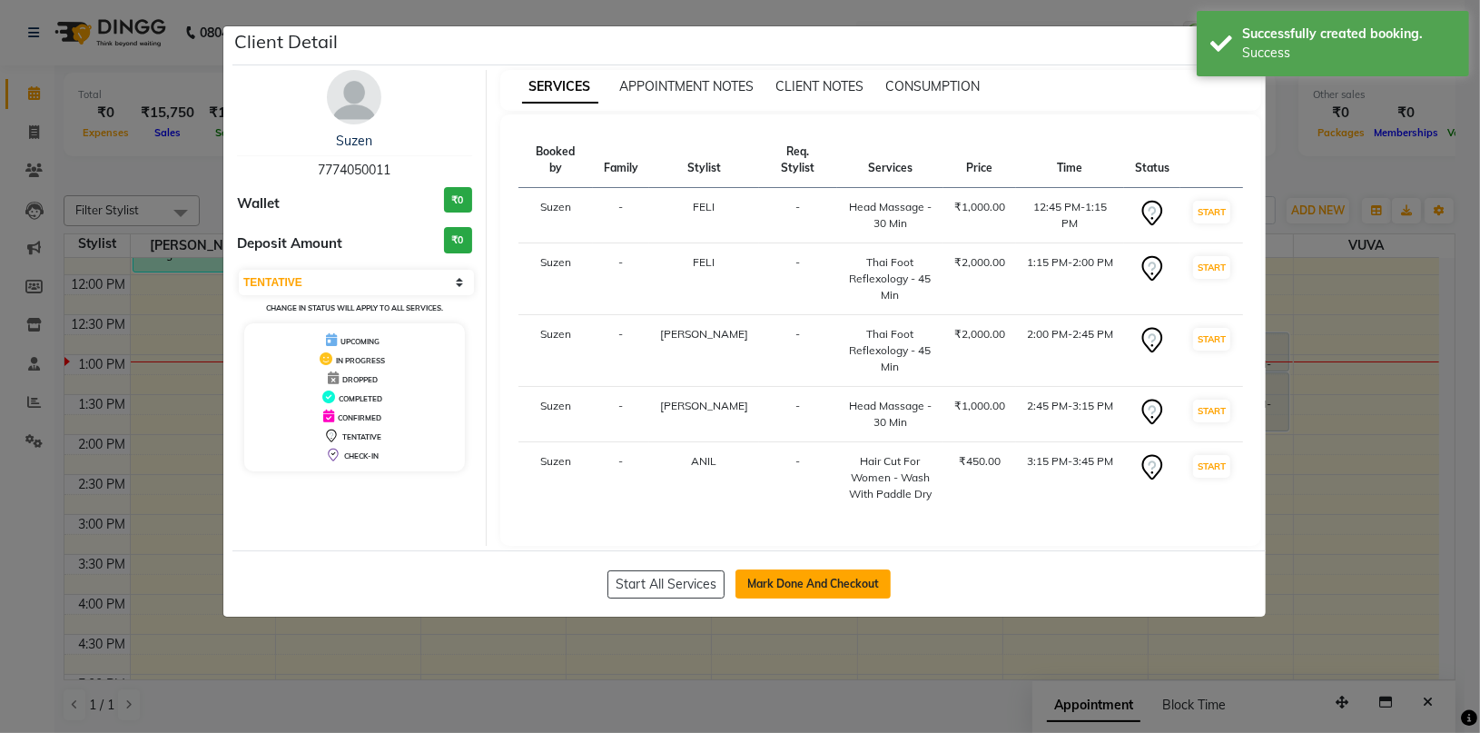
click at [836, 569] on button "Mark Done And Checkout" at bounding box center [813, 583] width 155 height 29
select select "6059"
select select "service"
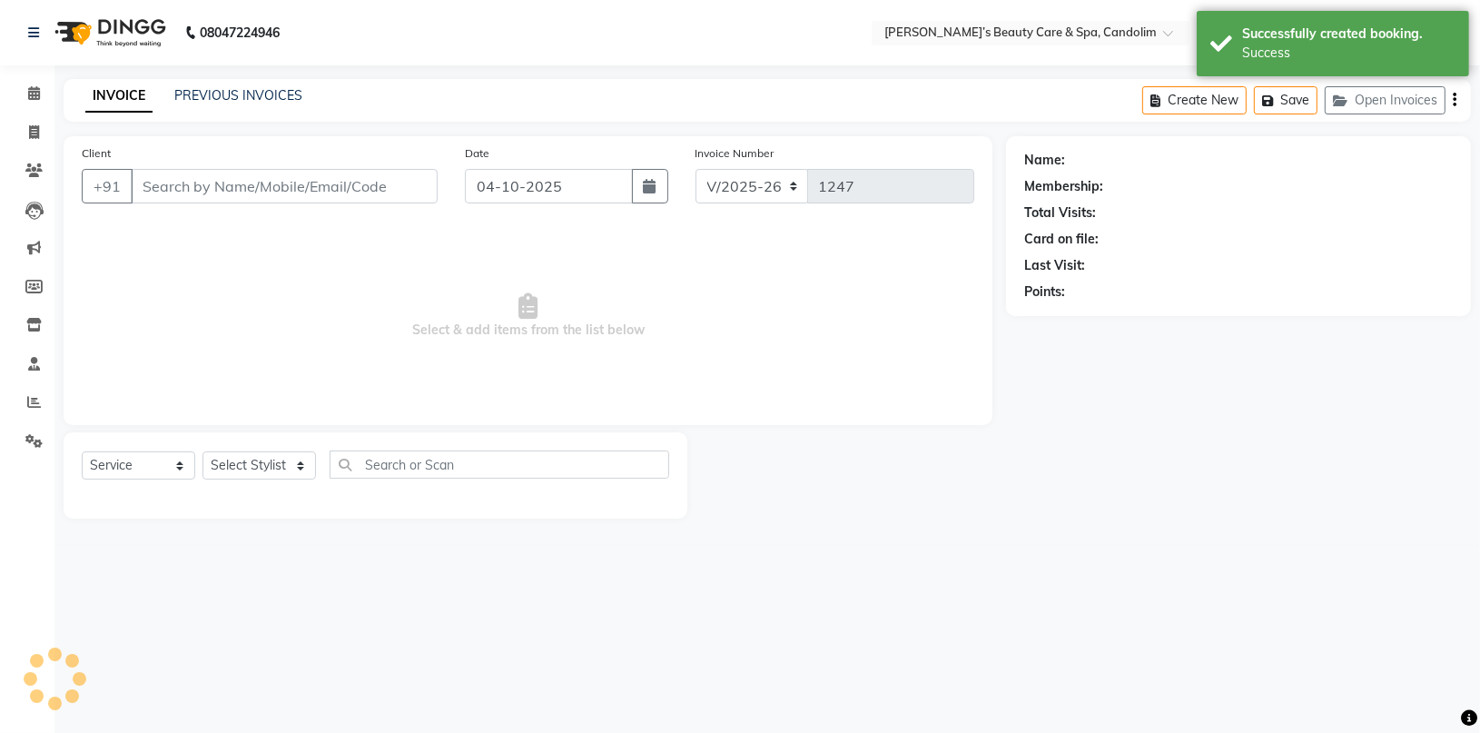
type input "7774050011"
select select "65506"
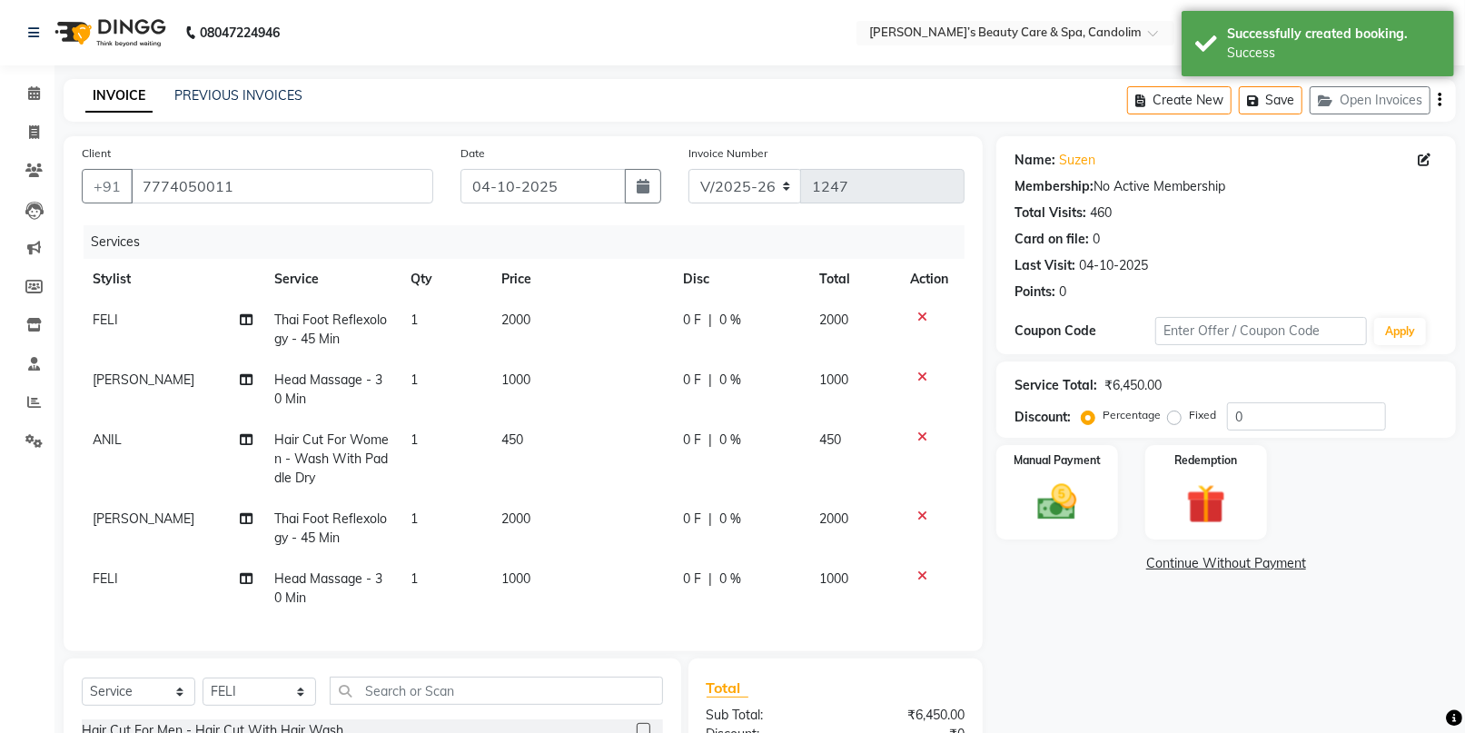
click at [558, 320] on td "2000" at bounding box center [581, 330] width 182 height 60
select select "65506"
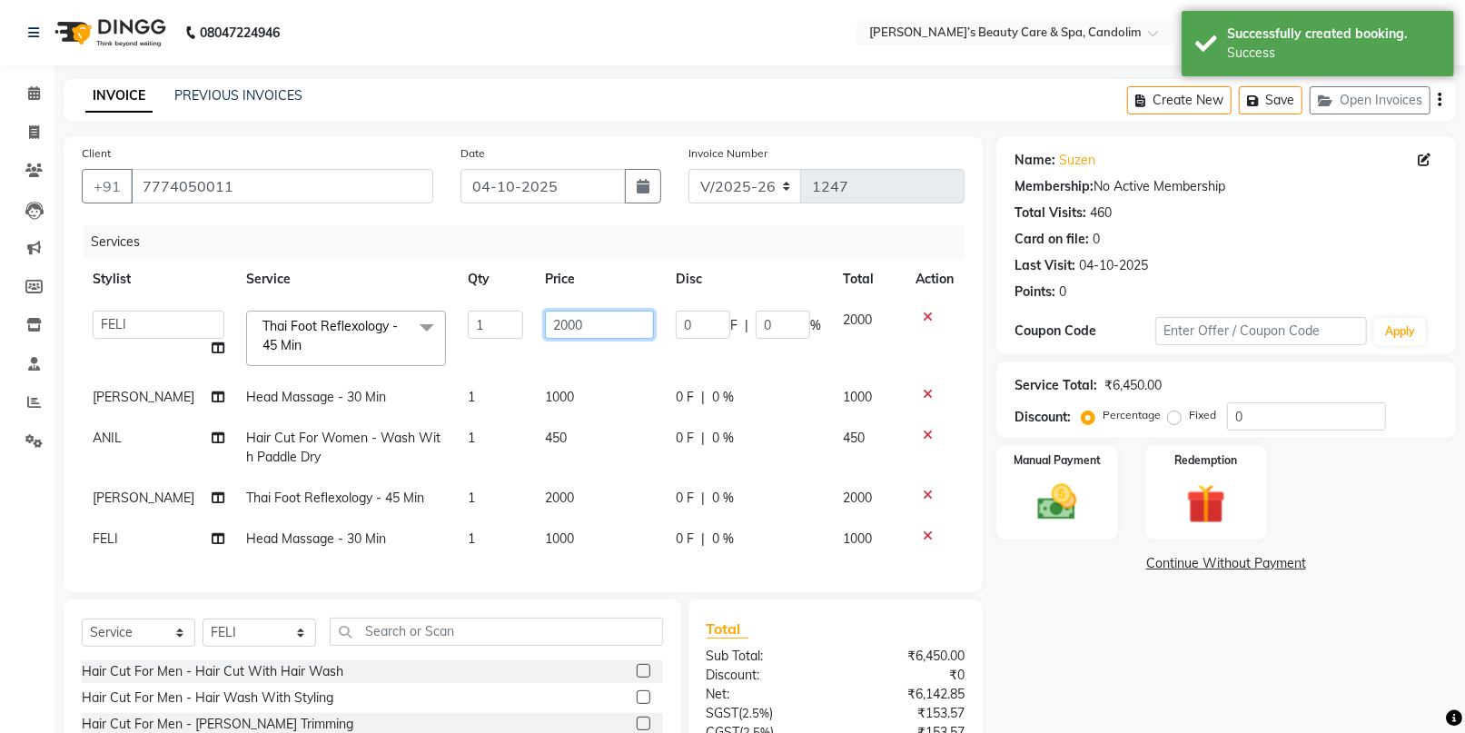
click at [581, 313] on input "2000" at bounding box center [599, 325] width 109 height 28
type input "2100"
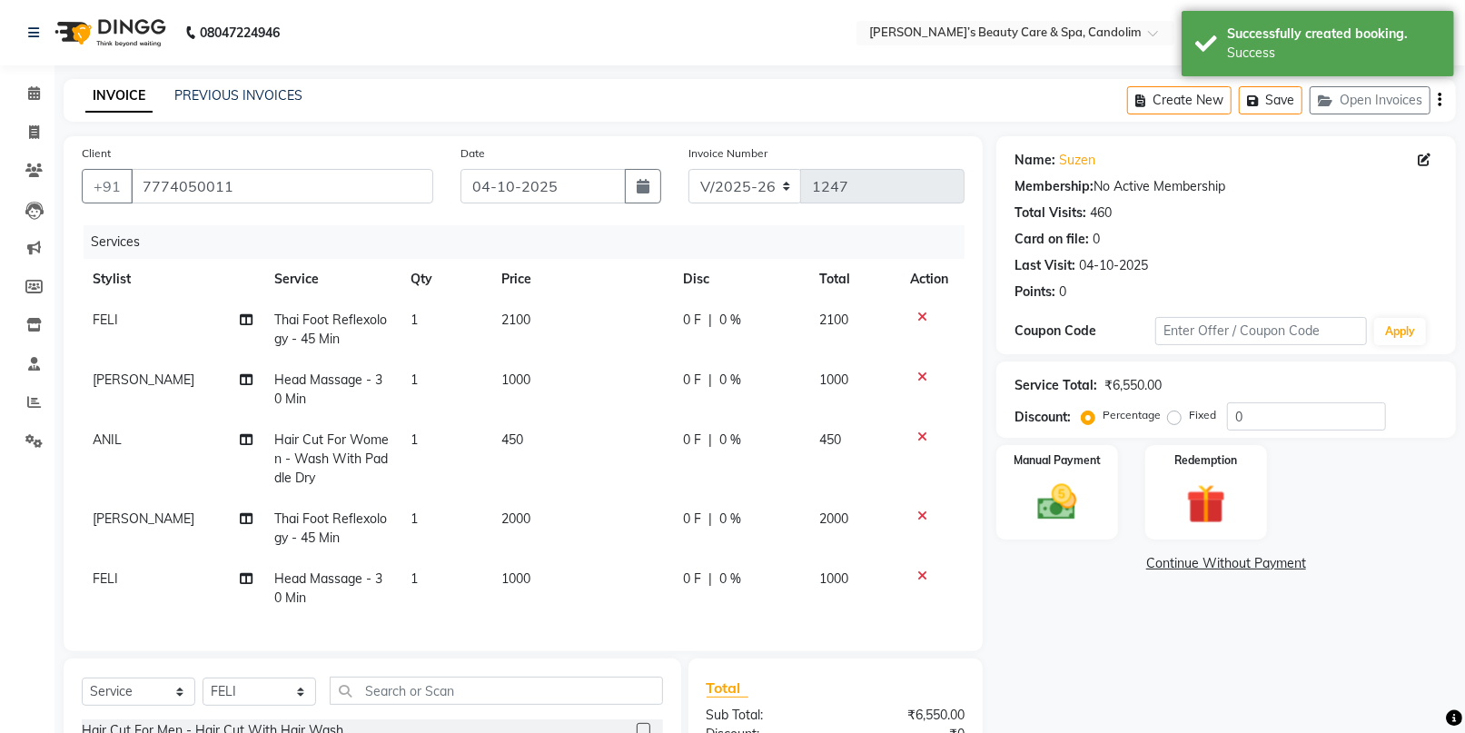
click at [575, 379] on td "1000" at bounding box center [581, 390] width 182 height 60
select select "43936"
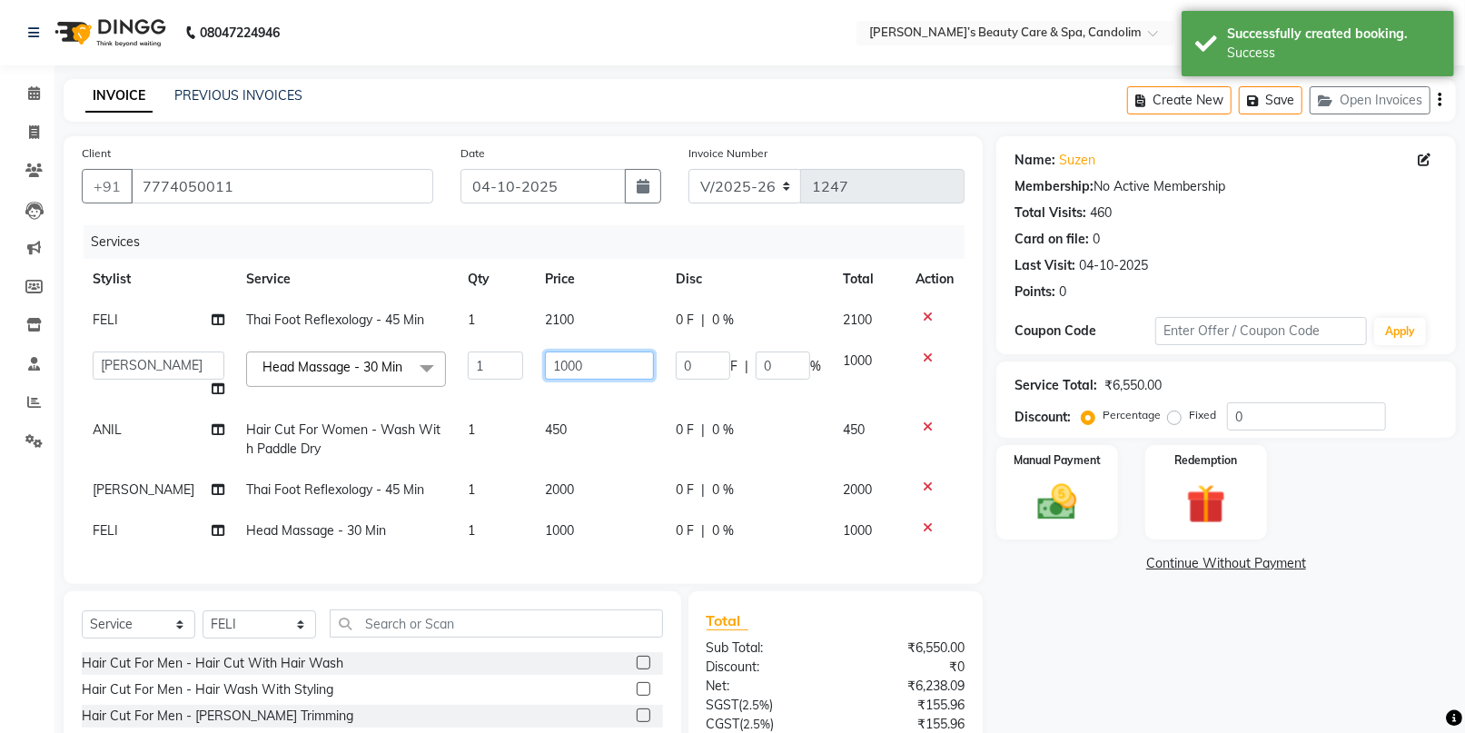
click at [590, 370] on input "1000" at bounding box center [599, 365] width 109 height 28
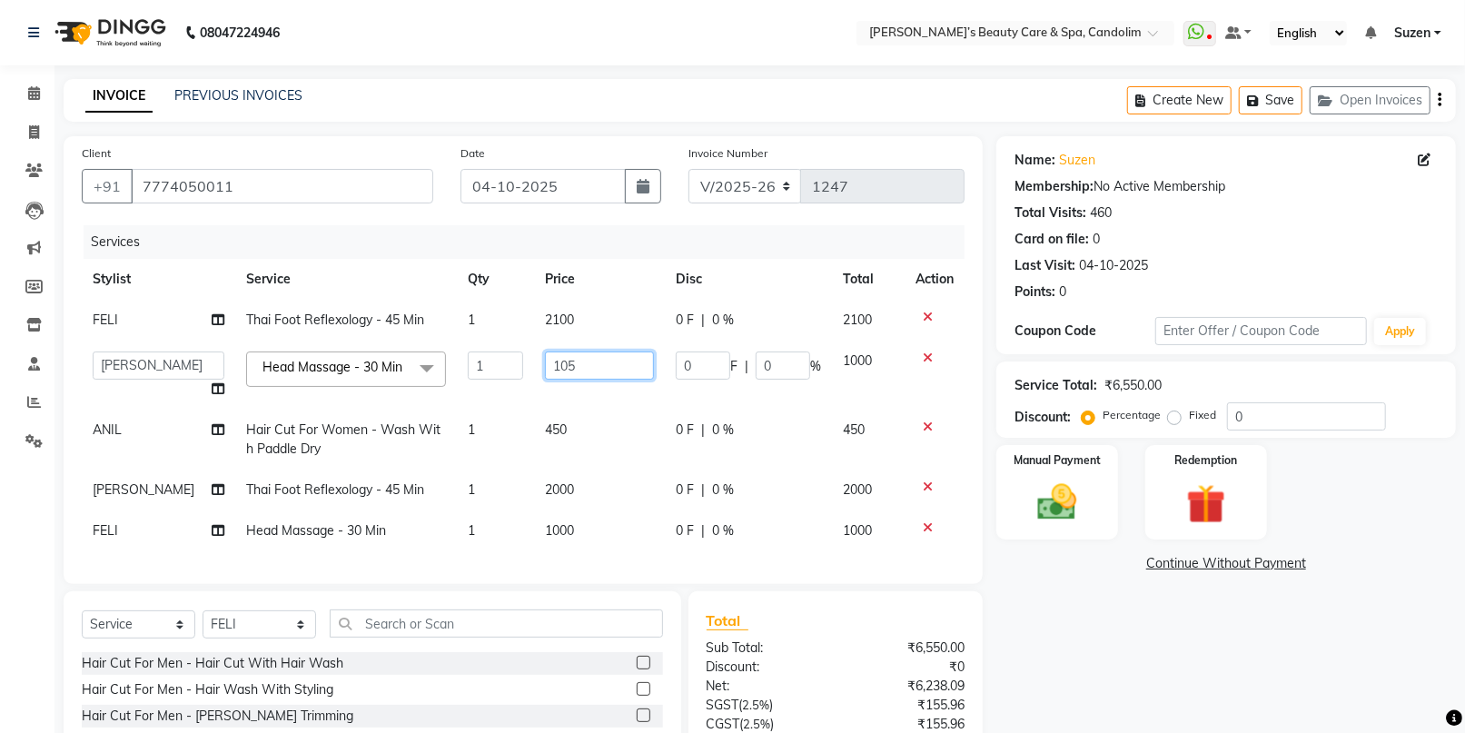
type input "1050"
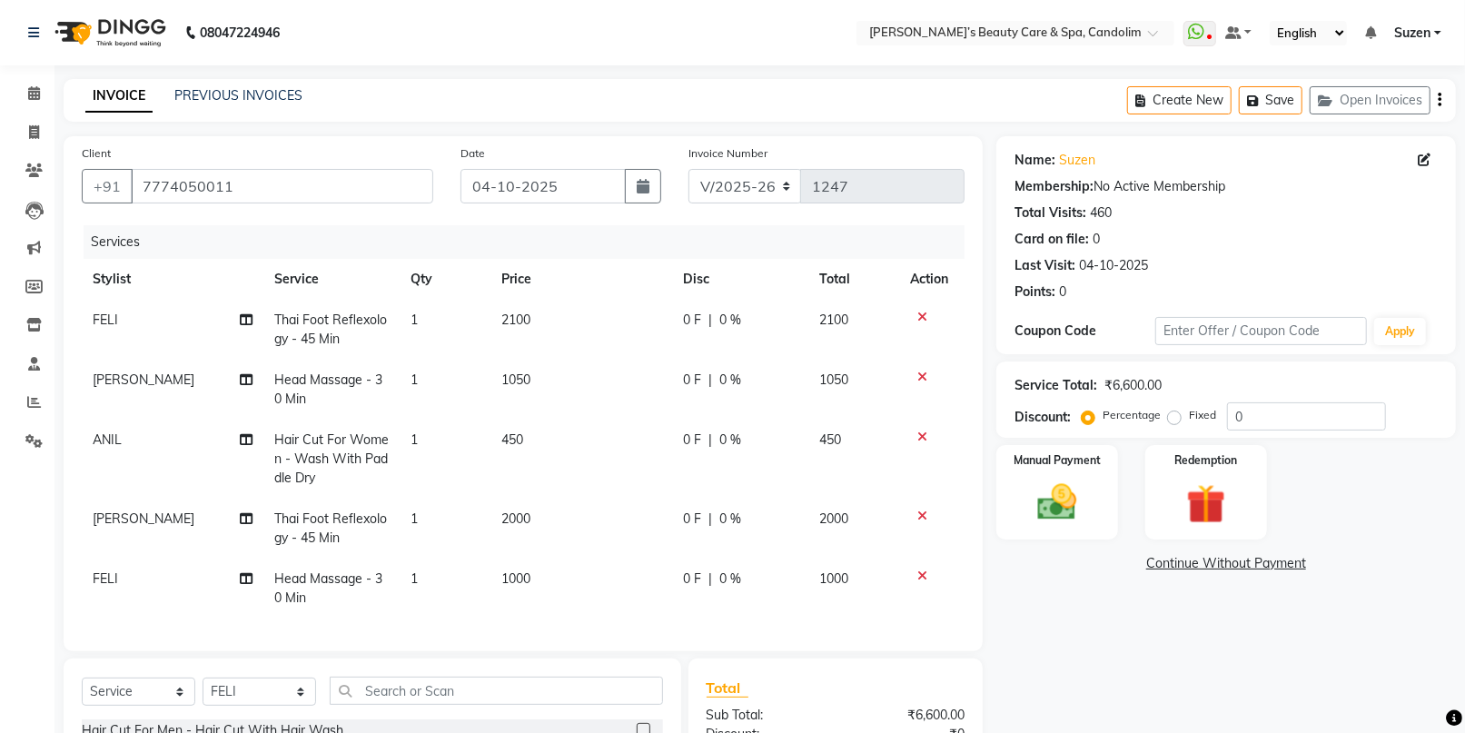
click at [561, 430] on td "450" at bounding box center [581, 459] width 182 height 79
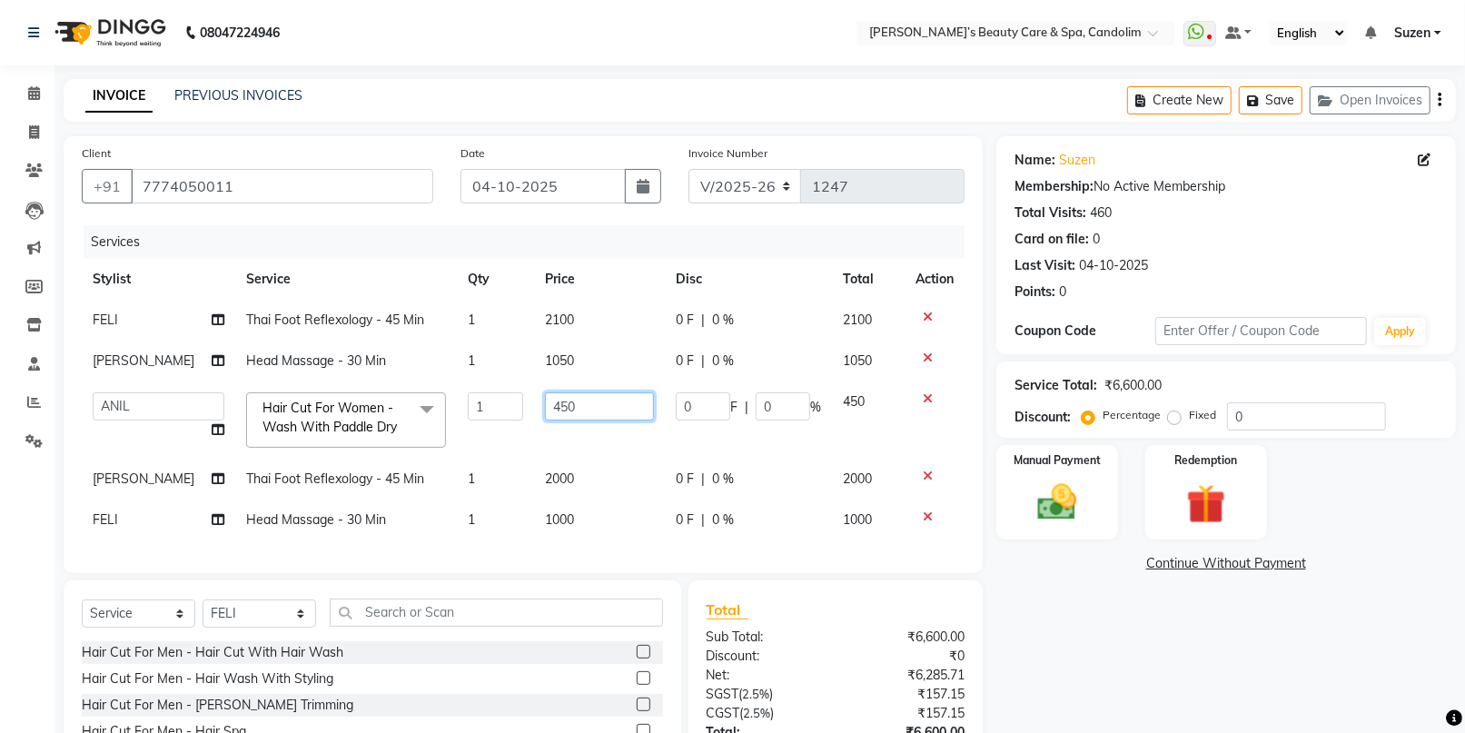
click at [592, 410] on input "450" at bounding box center [599, 406] width 109 height 28
type input "4"
type input "1890"
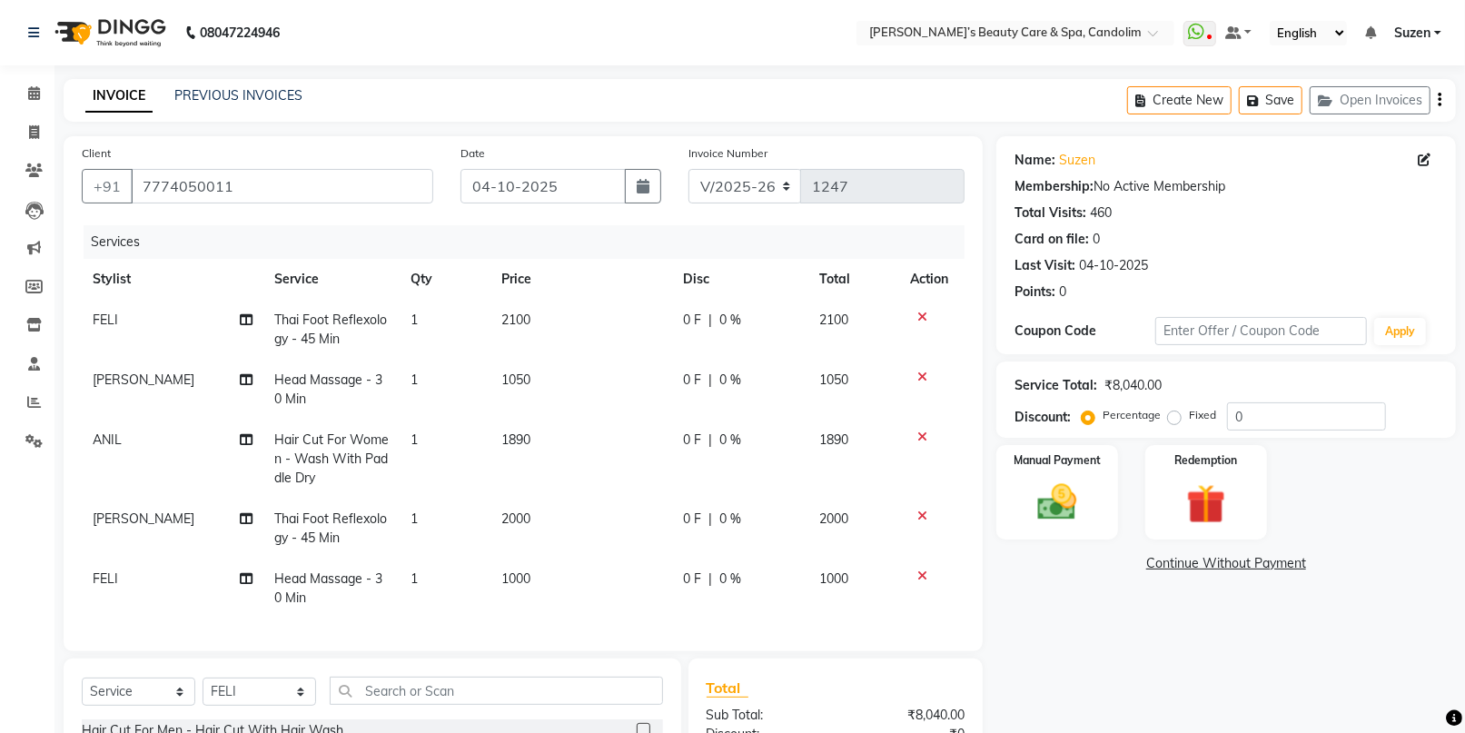
click at [576, 472] on tbody "FELI Thai Foot Reflexology - 45 Min 1 2100 0 F | 0 % 2100 [PERSON_NAME] Head Ma…" at bounding box center [523, 459] width 883 height 319
click at [553, 526] on td "2000" at bounding box center [581, 529] width 182 height 60
select select "43936"
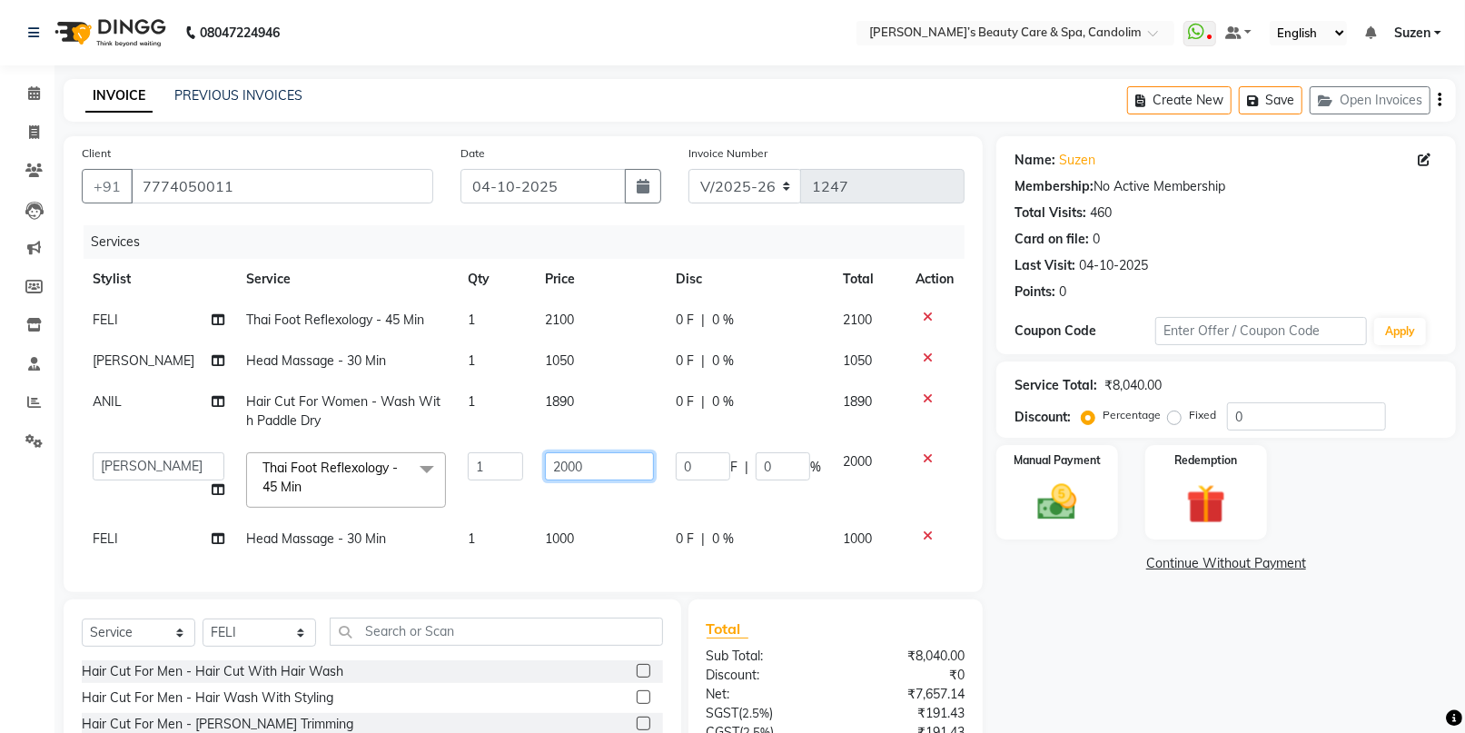
click at [587, 463] on input "2000" at bounding box center [599, 466] width 109 height 28
type input "2100"
click at [593, 539] on tbody "FELI Thai Foot Reflexology - 45 Min 1 2100 0 F | 0 % 2100 [PERSON_NAME] Head Ma…" at bounding box center [523, 430] width 883 height 260
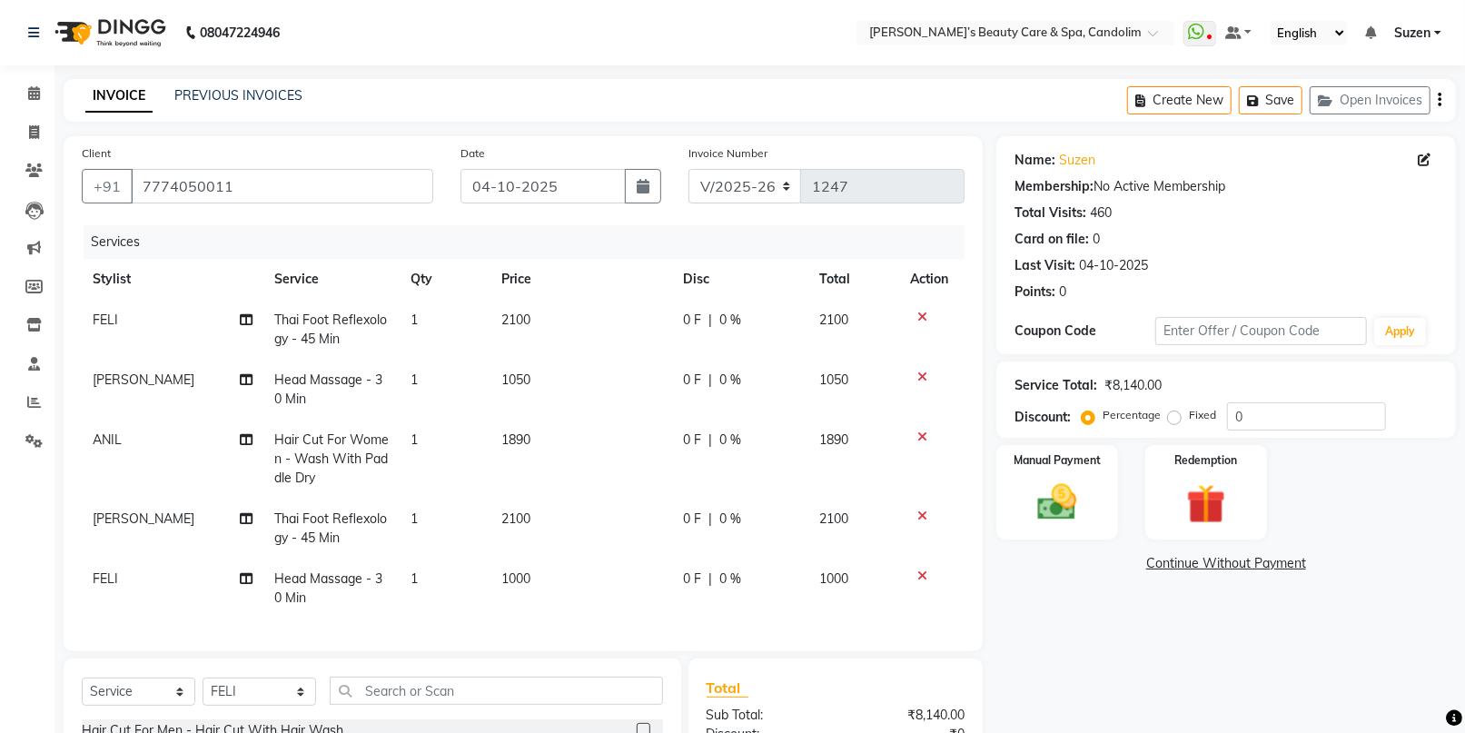
click at [543, 586] on td "1000" at bounding box center [581, 589] width 182 height 60
select select "65506"
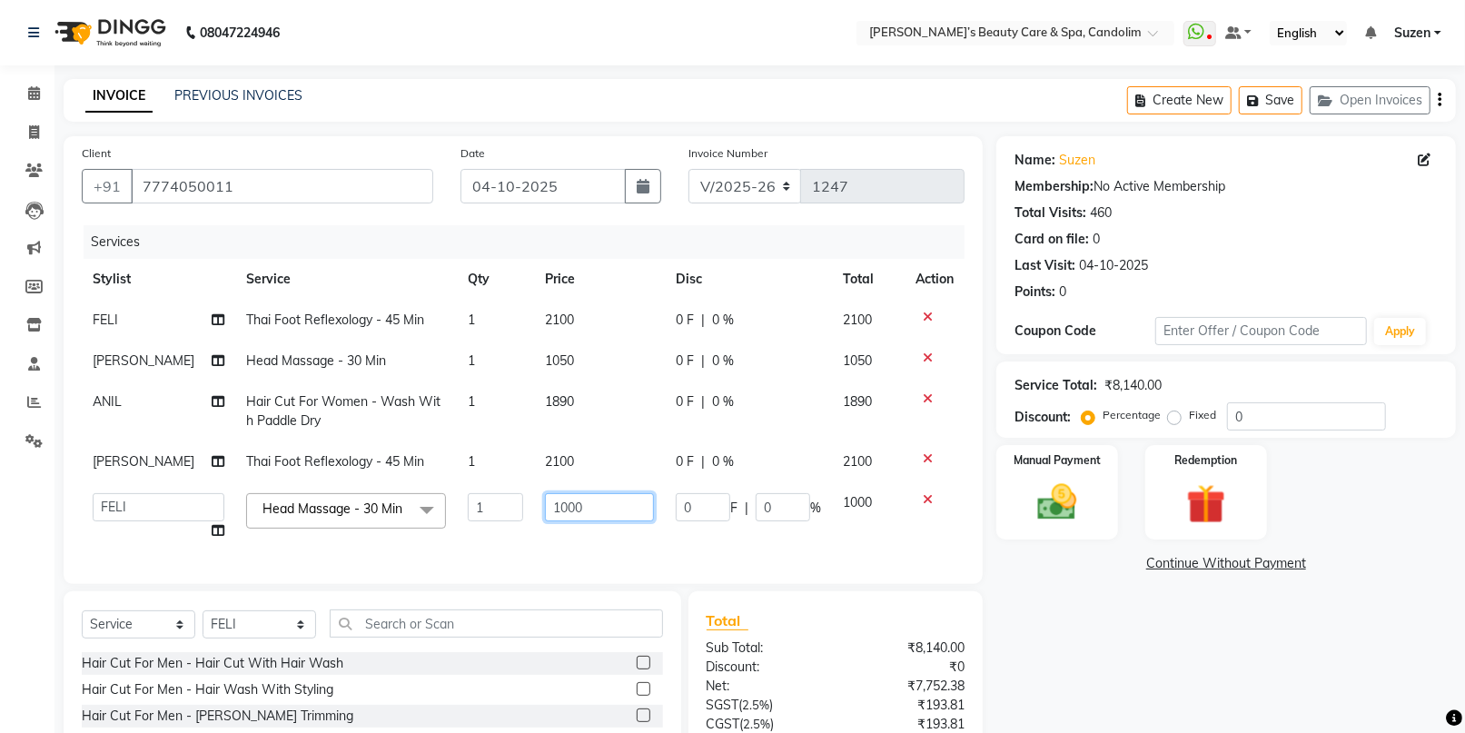
click at [592, 519] on td "1000" at bounding box center [599, 516] width 131 height 69
type input "1050"
click at [608, 441] on tbody "FELI Thai Foot Reflexology - 45 Min 1 2100 0 F | 0 % 2100 [PERSON_NAME] Head Ma…" at bounding box center [523, 426] width 883 height 252
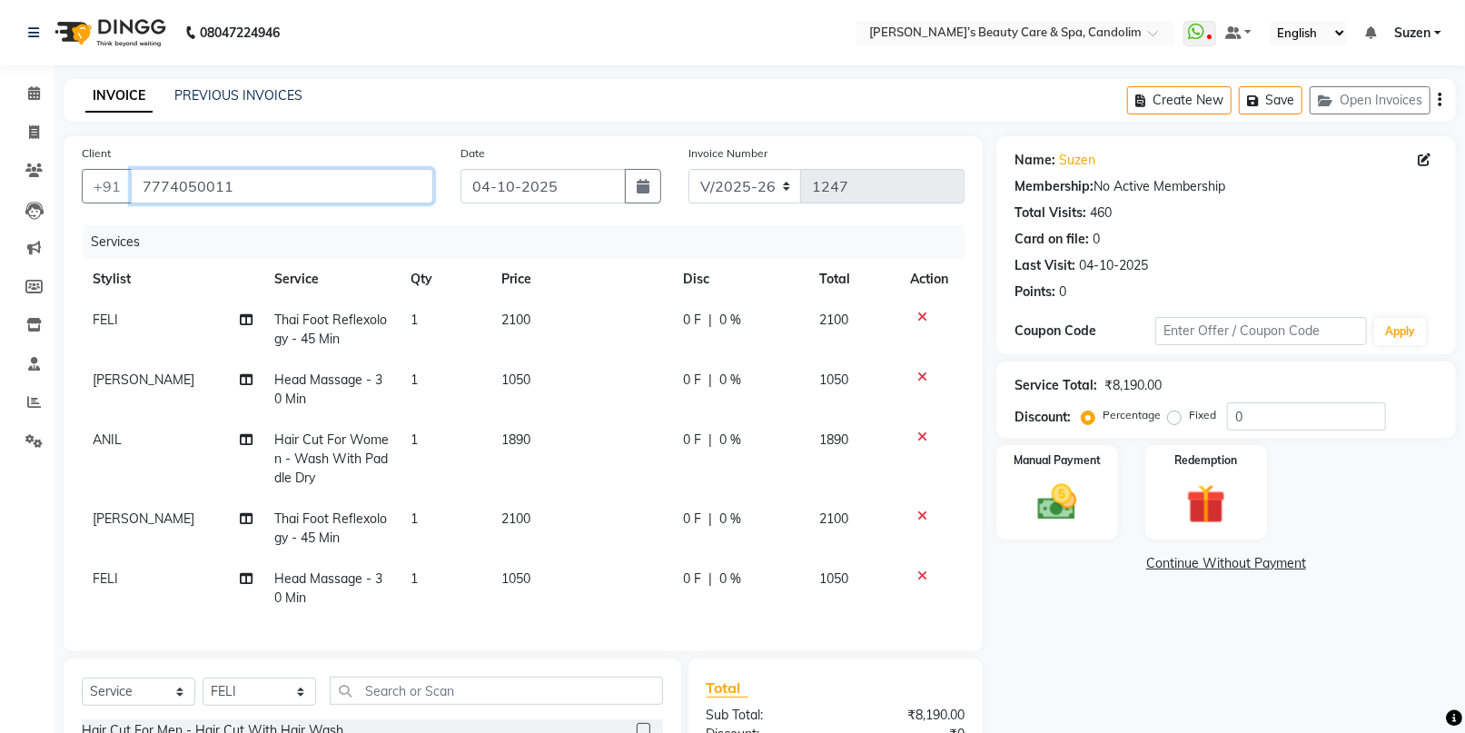
click at [292, 191] on input "7774050011" at bounding box center [282, 186] width 302 height 35
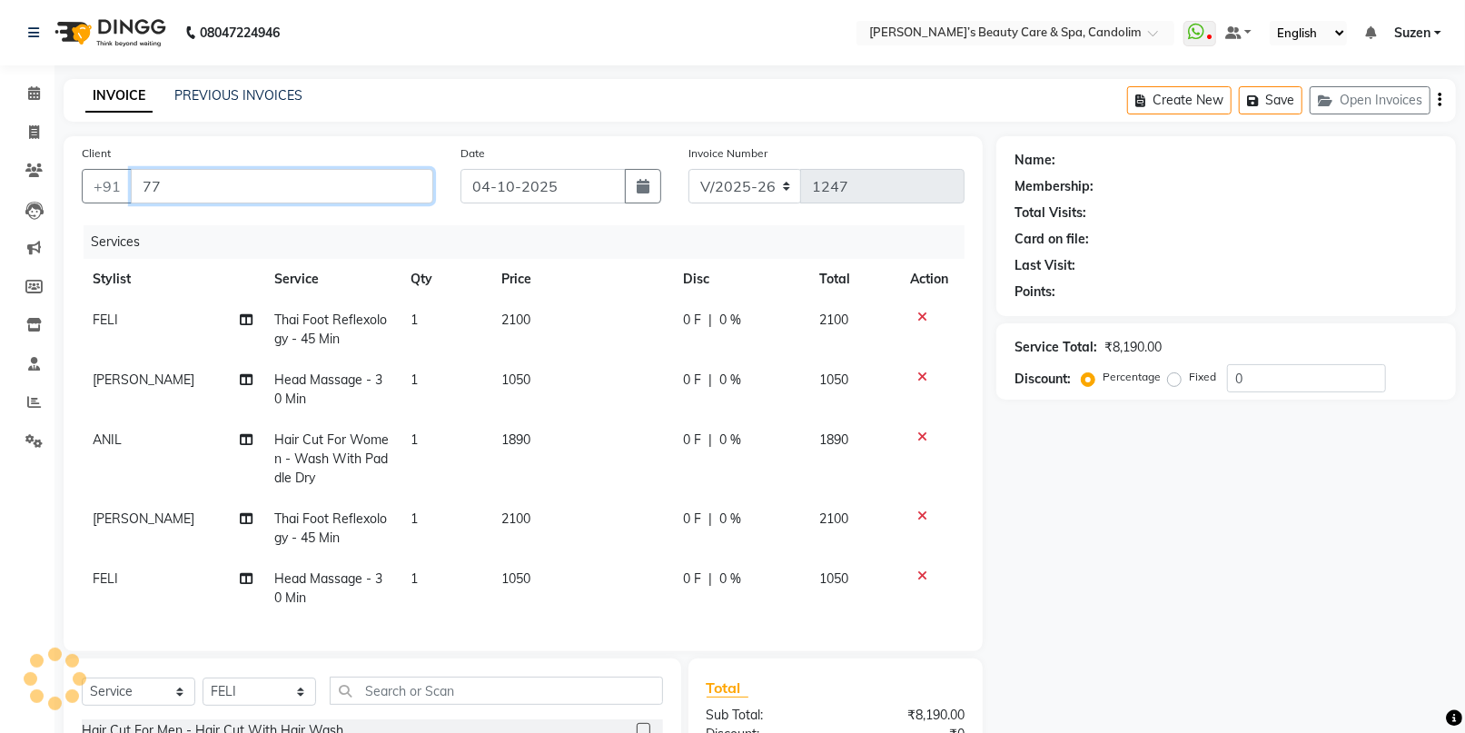
type input "7"
type input "9667734497"
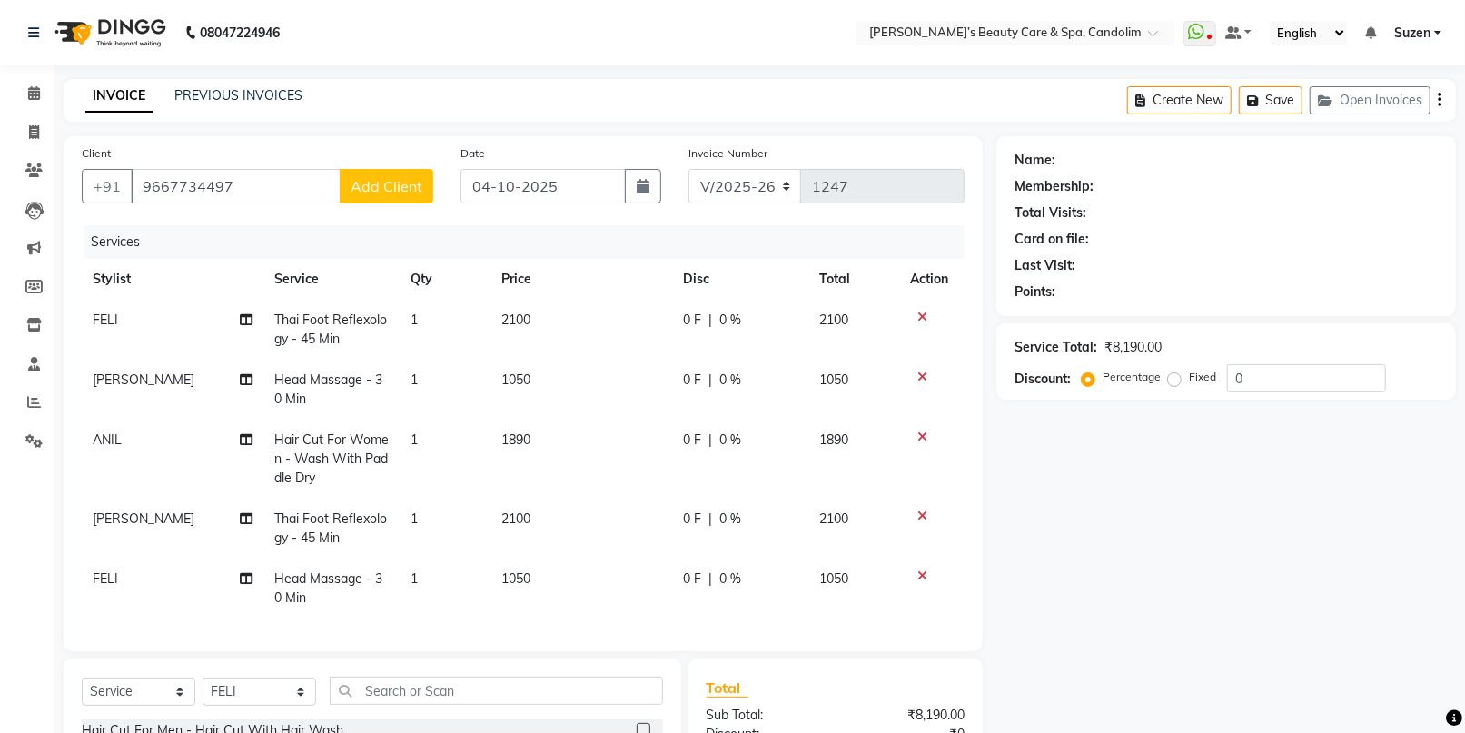
click at [392, 185] on span "Add Client" at bounding box center [387, 186] width 72 height 18
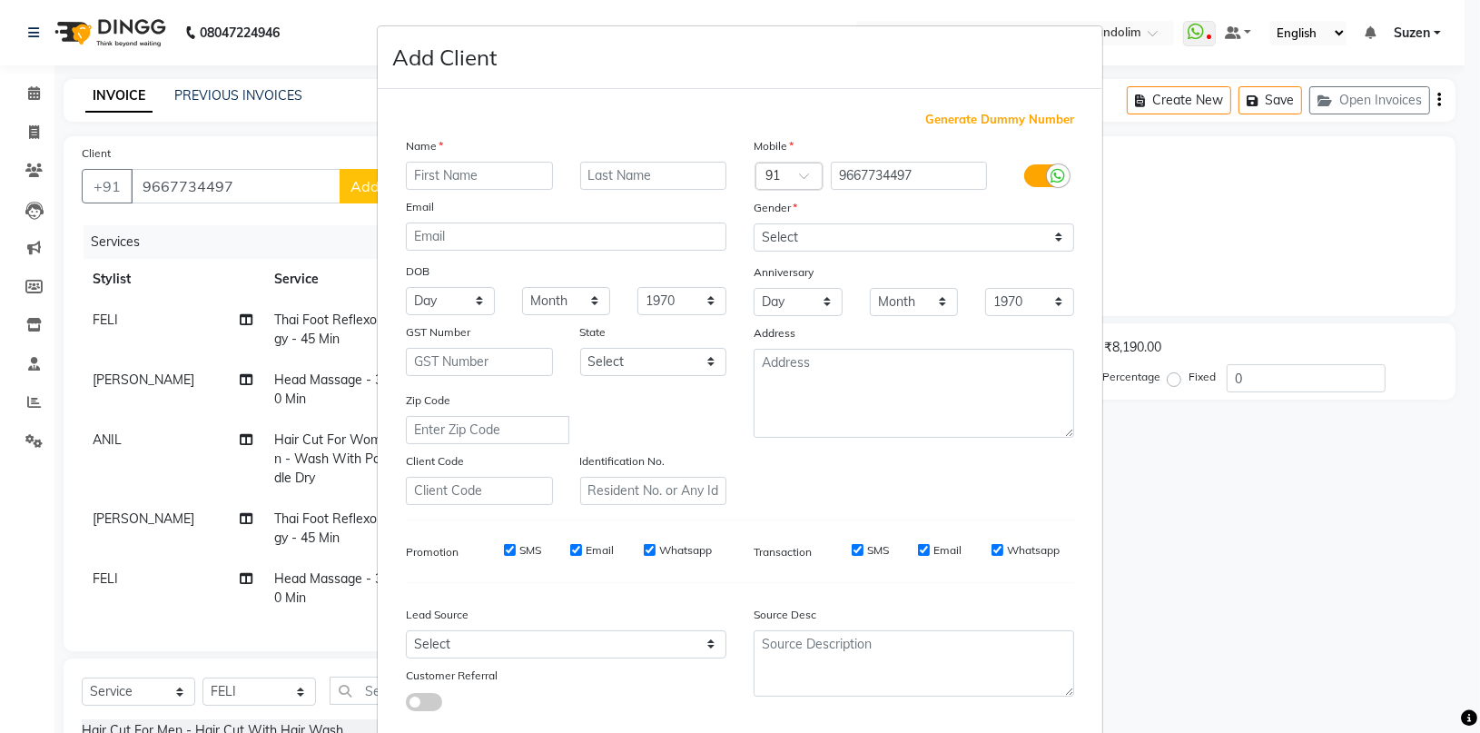
click at [468, 182] on input "text" at bounding box center [479, 176] width 147 height 28
click at [784, 234] on select "Select [DEMOGRAPHIC_DATA] [DEMOGRAPHIC_DATA] Other Prefer Not To Say" at bounding box center [914, 237] width 321 height 28
select select "[DEMOGRAPHIC_DATA]"
click at [754, 223] on select "Select [DEMOGRAPHIC_DATA] [DEMOGRAPHIC_DATA] Other Prefer Not To Say" at bounding box center [914, 237] width 321 height 28
click at [484, 174] on input "text" at bounding box center [479, 176] width 147 height 28
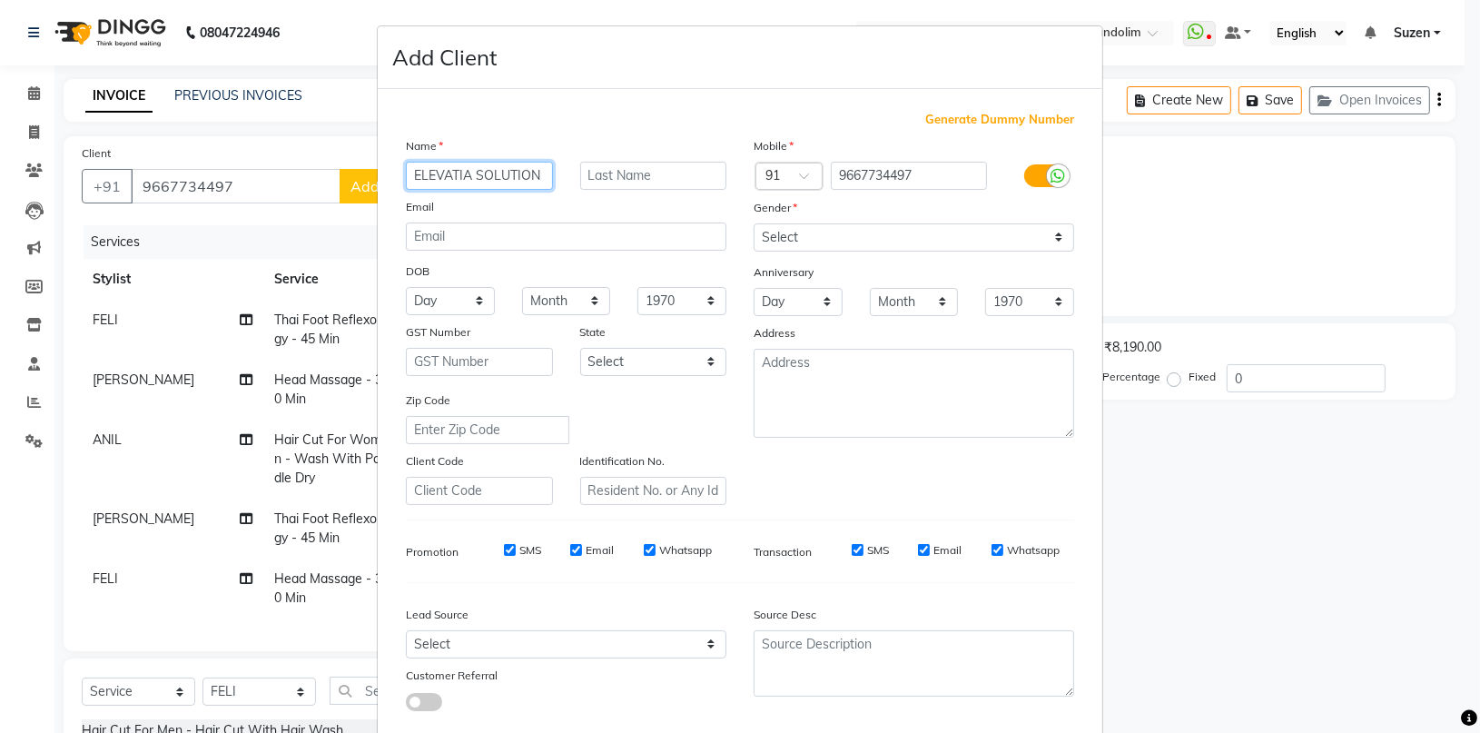
type input "ELEVATIA SOLUTION"
click at [598, 169] on input "text" at bounding box center [653, 176] width 147 height 28
type input "PRIVATE LIMITED"
click at [725, 205] on div "Email" at bounding box center [566, 209] width 348 height 25
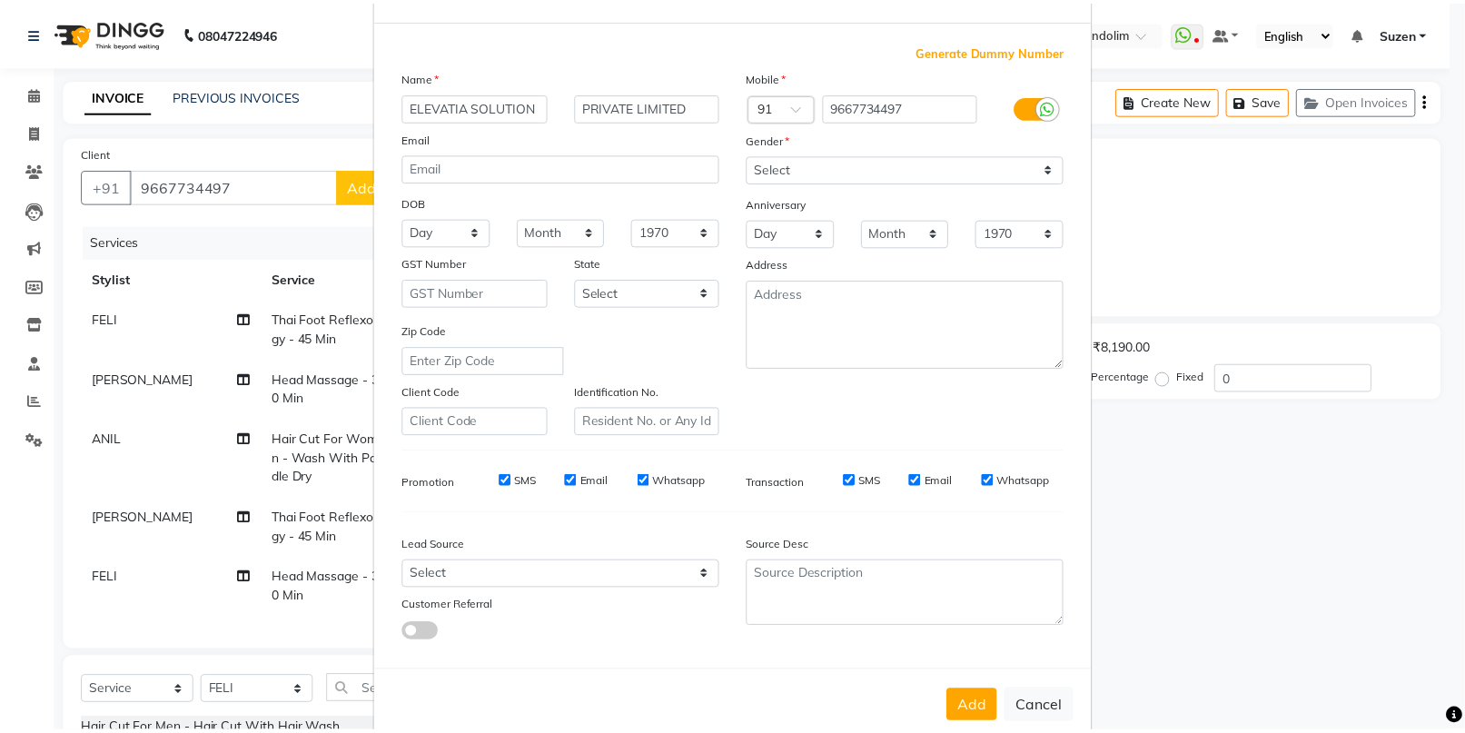
scroll to position [102, 0]
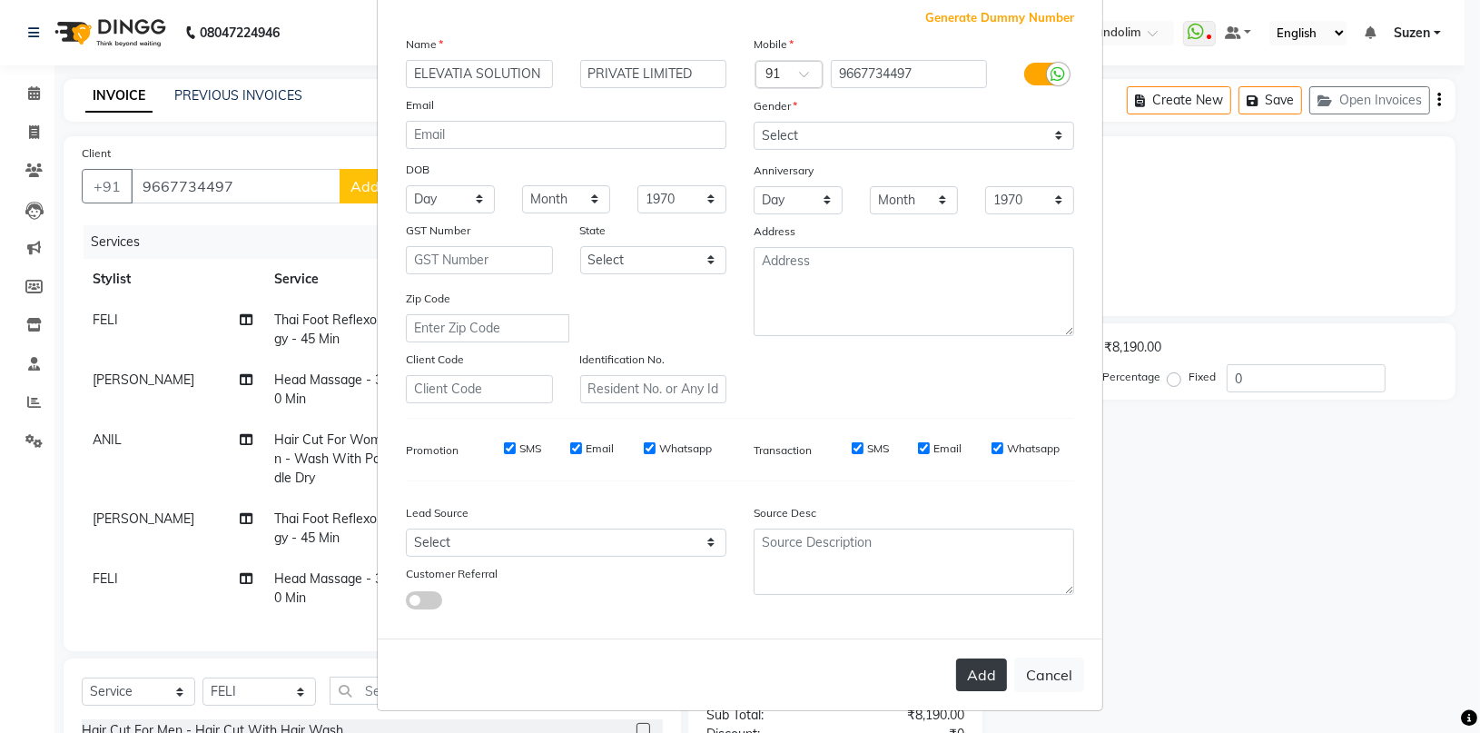
click at [961, 668] on button "Add" at bounding box center [981, 674] width 51 height 33
select select
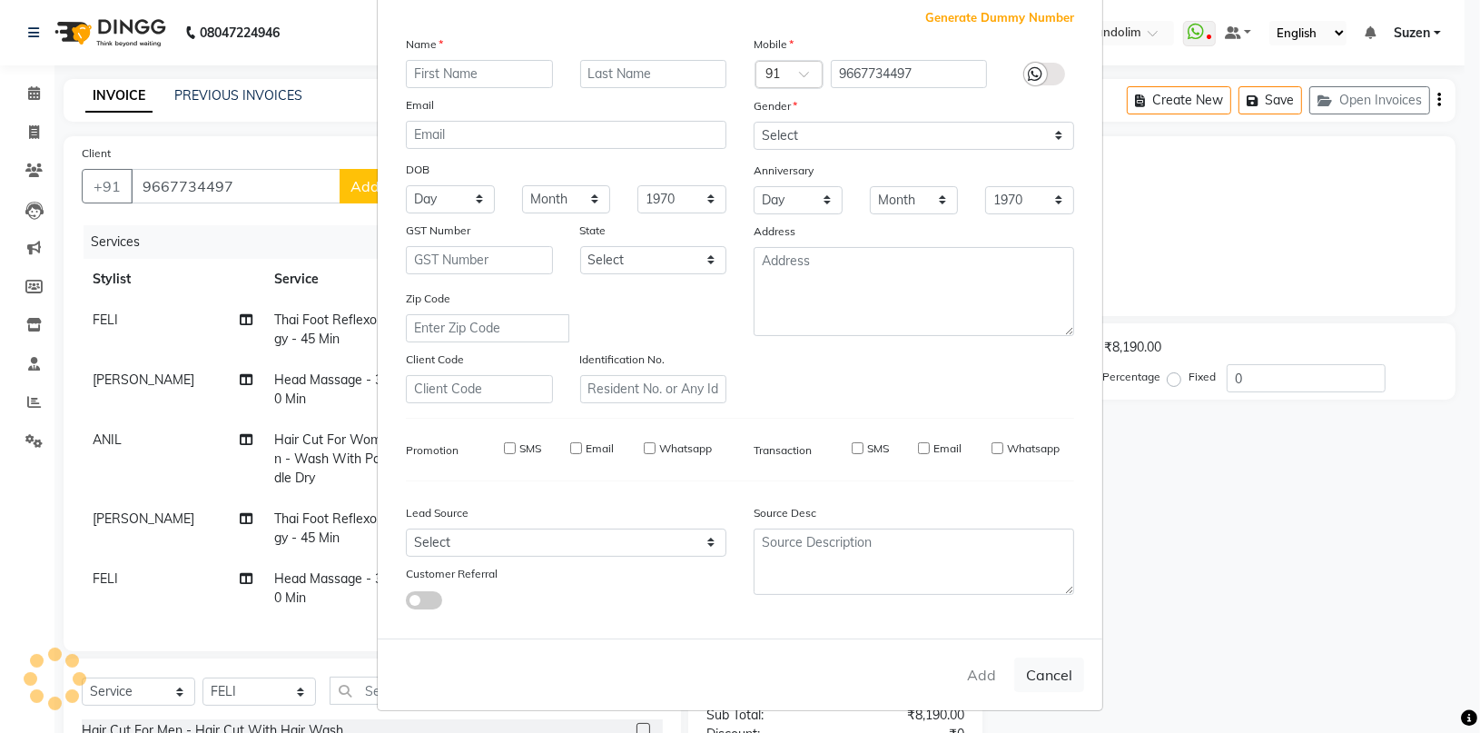
select select
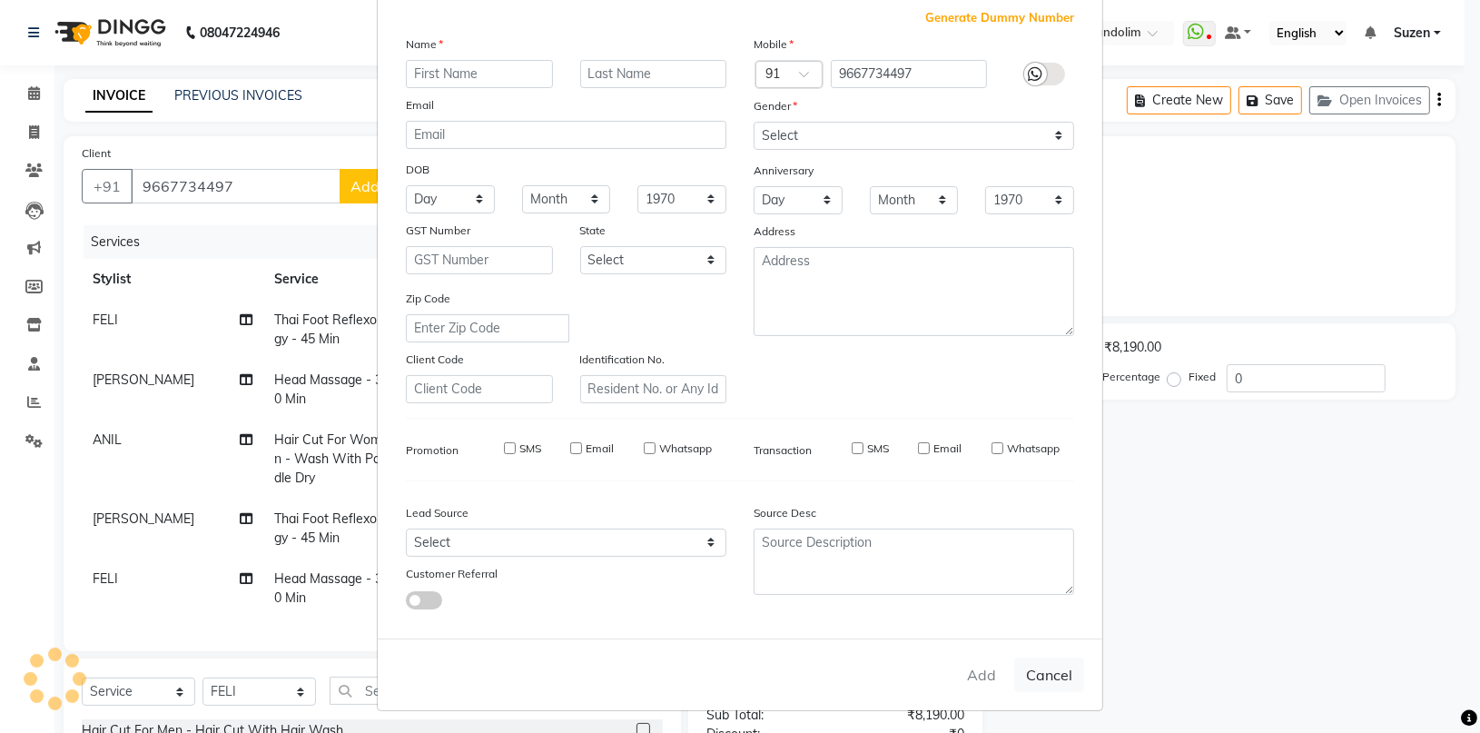
checkbox input "false"
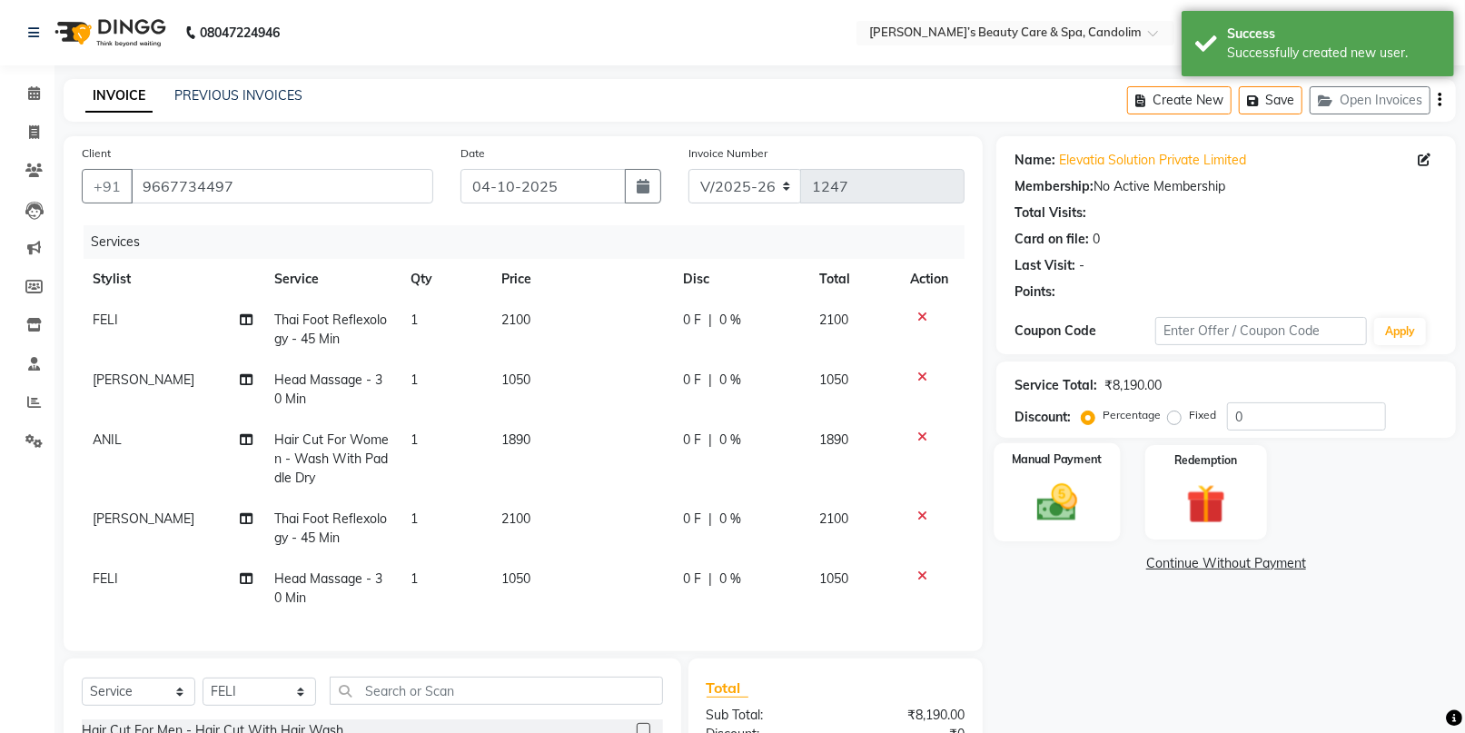
click at [1076, 482] on img at bounding box center [1056, 502] width 66 height 47
click at [1063, 497] on img at bounding box center [1056, 502] width 66 height 47
click at [1063, 496] on img at bounding box center [1056, 502] width 66 height 47
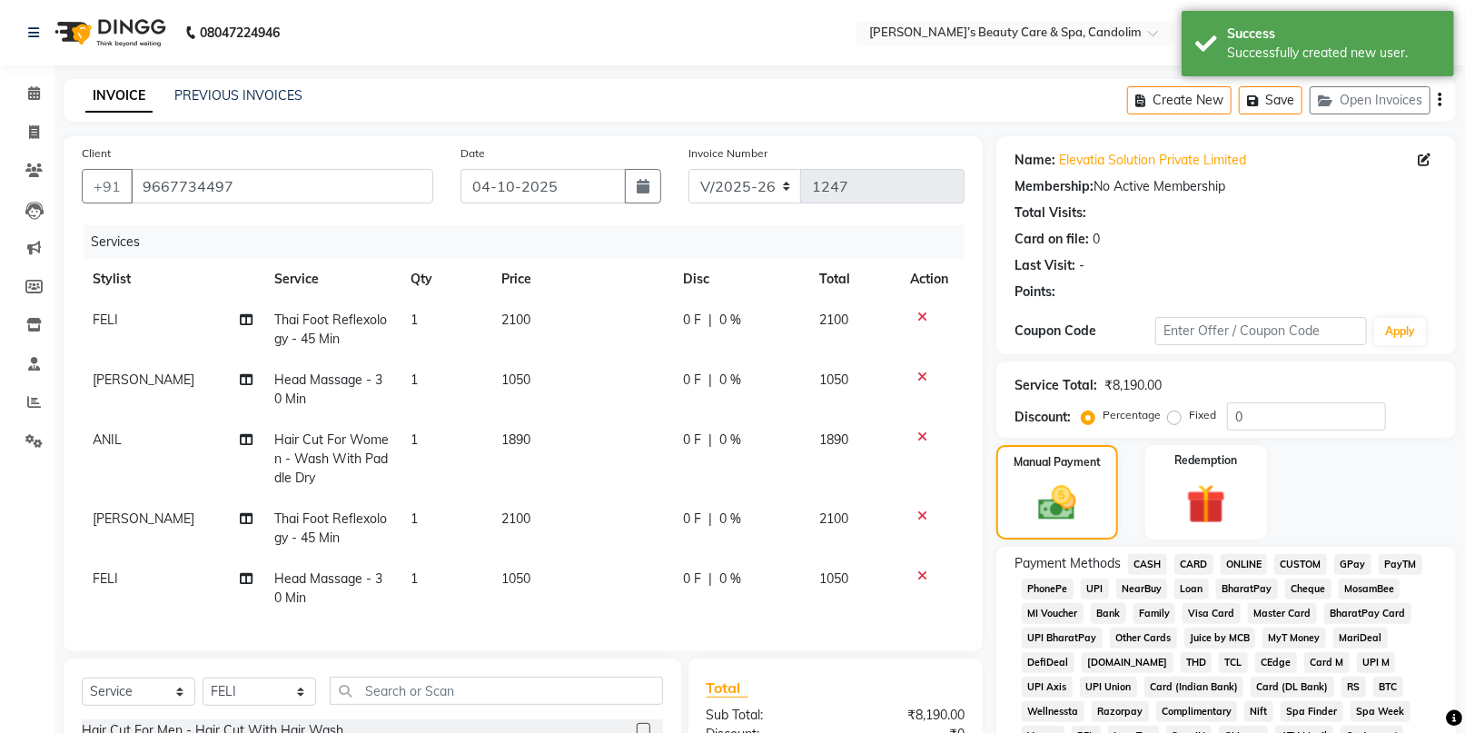
click at [1149, 563] on span "CASH" at bounding box center [1147, 564] width 39 height 21
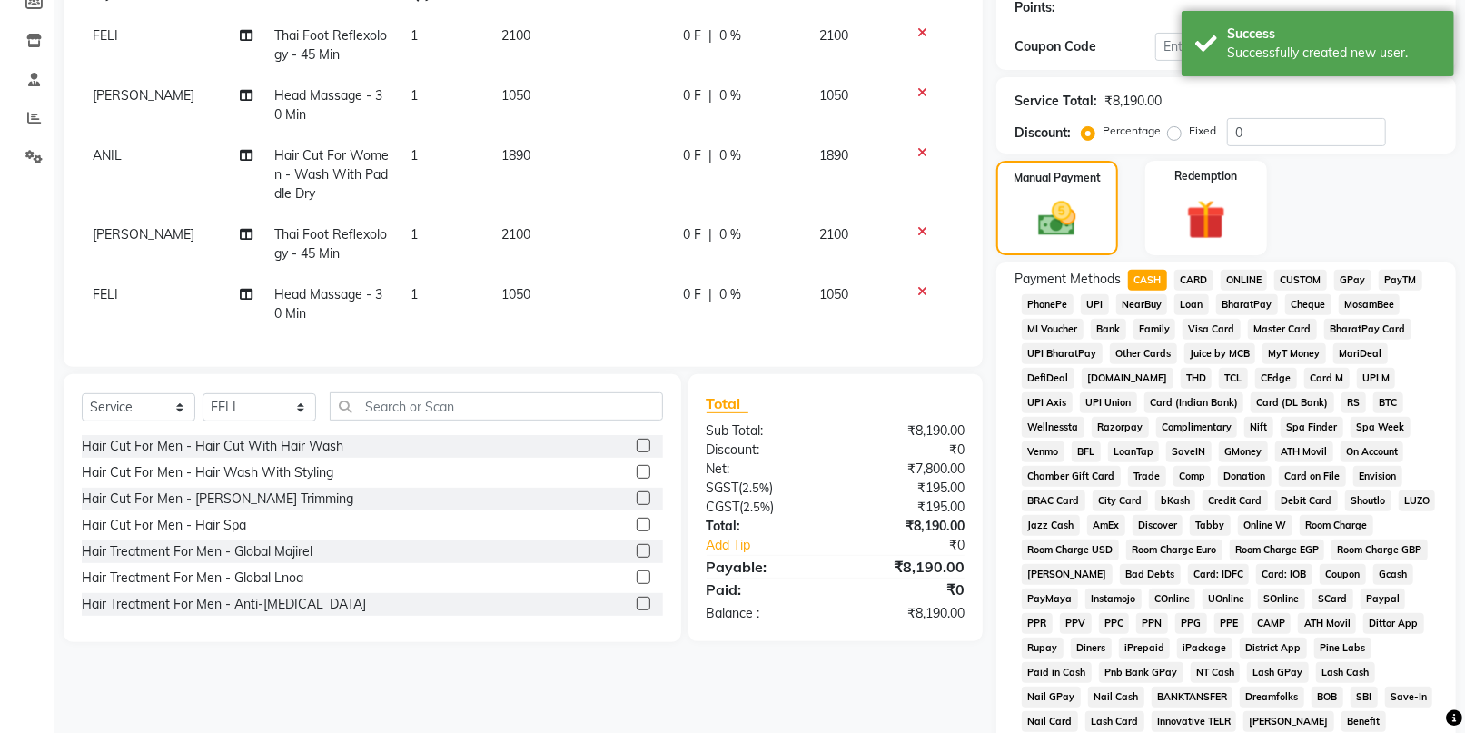
scroll to position [504, 0]
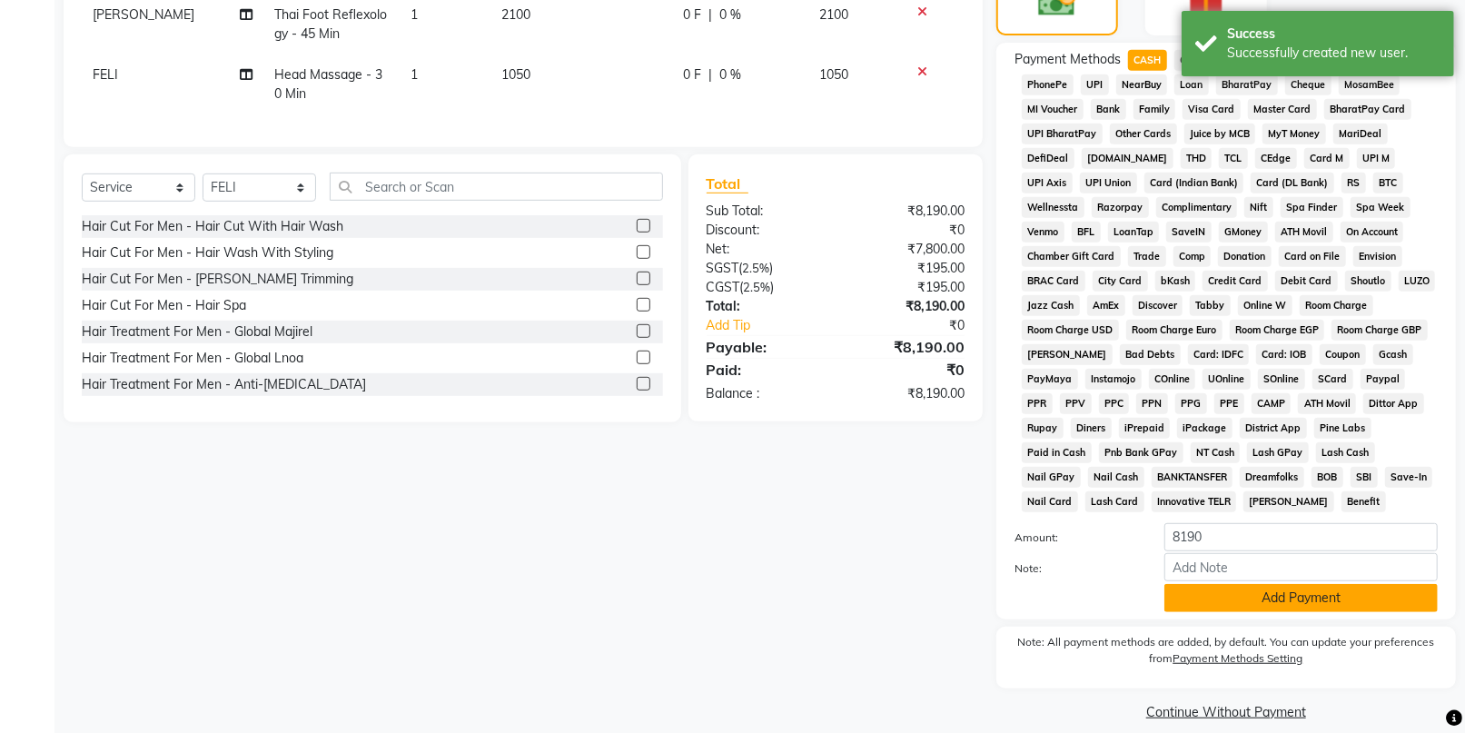
click at [1191, 601] on button "Add Payment" at bounding box center [1300, 598] width 273 height 28
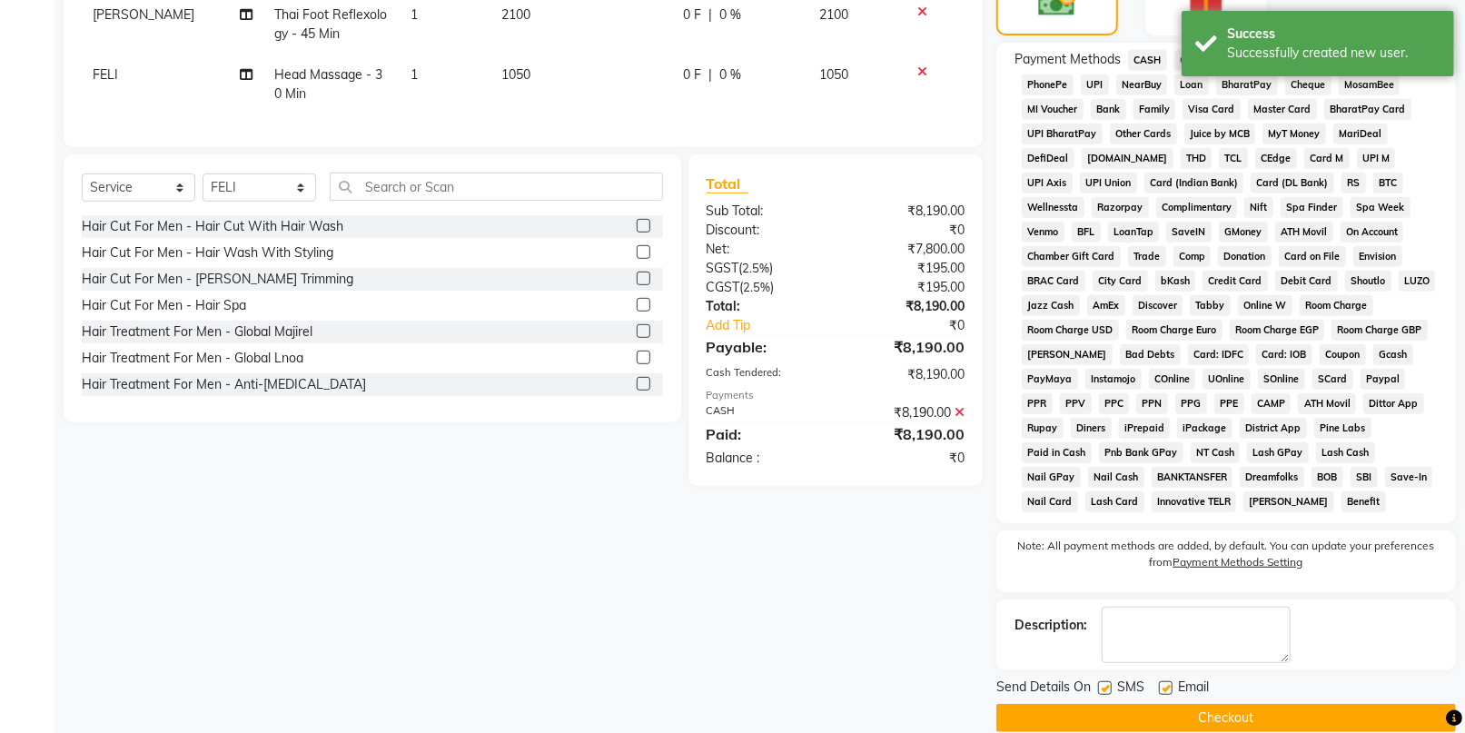
scroll to position [529, 0]
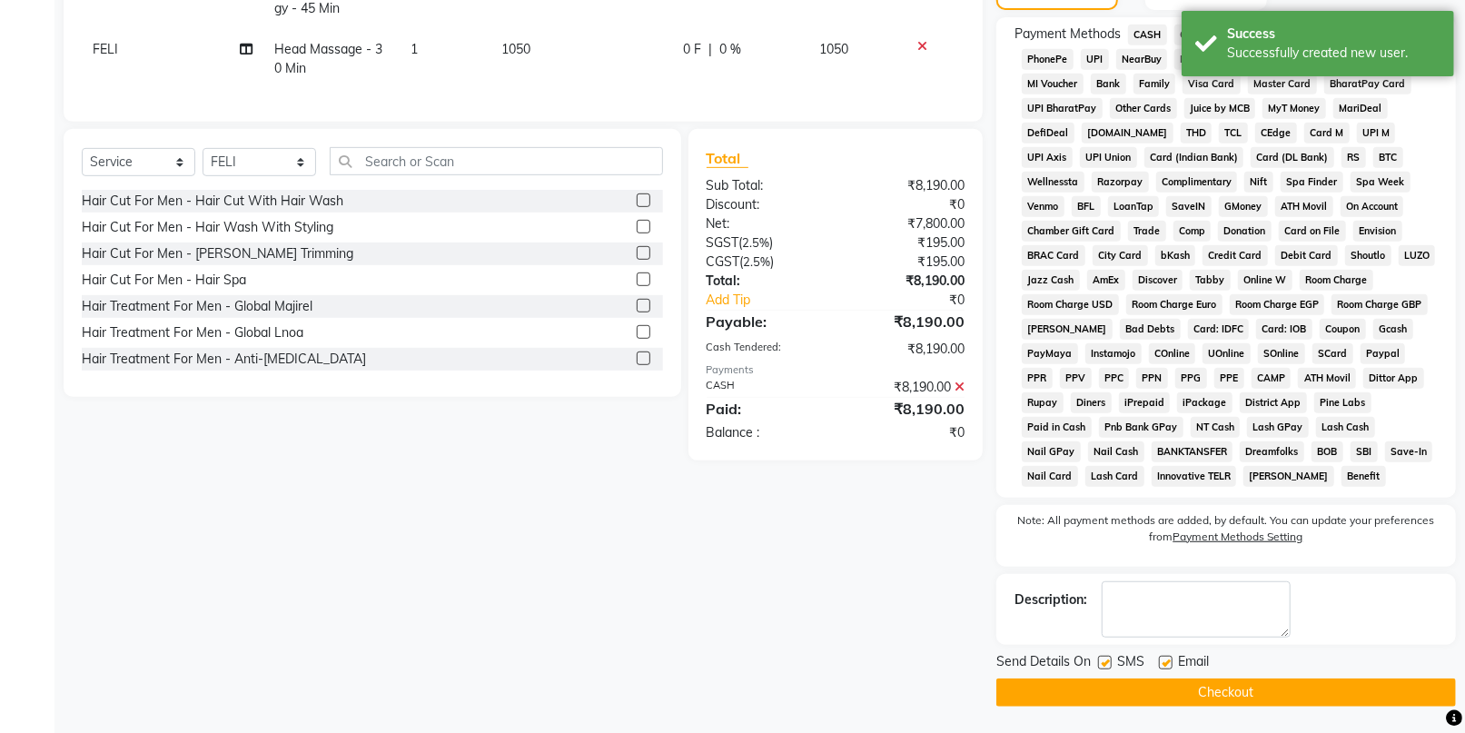
click at [1237, 677] on div "Send Details On SMS Email Checkout" at bounding box center [1226, 679] width 460 height 54
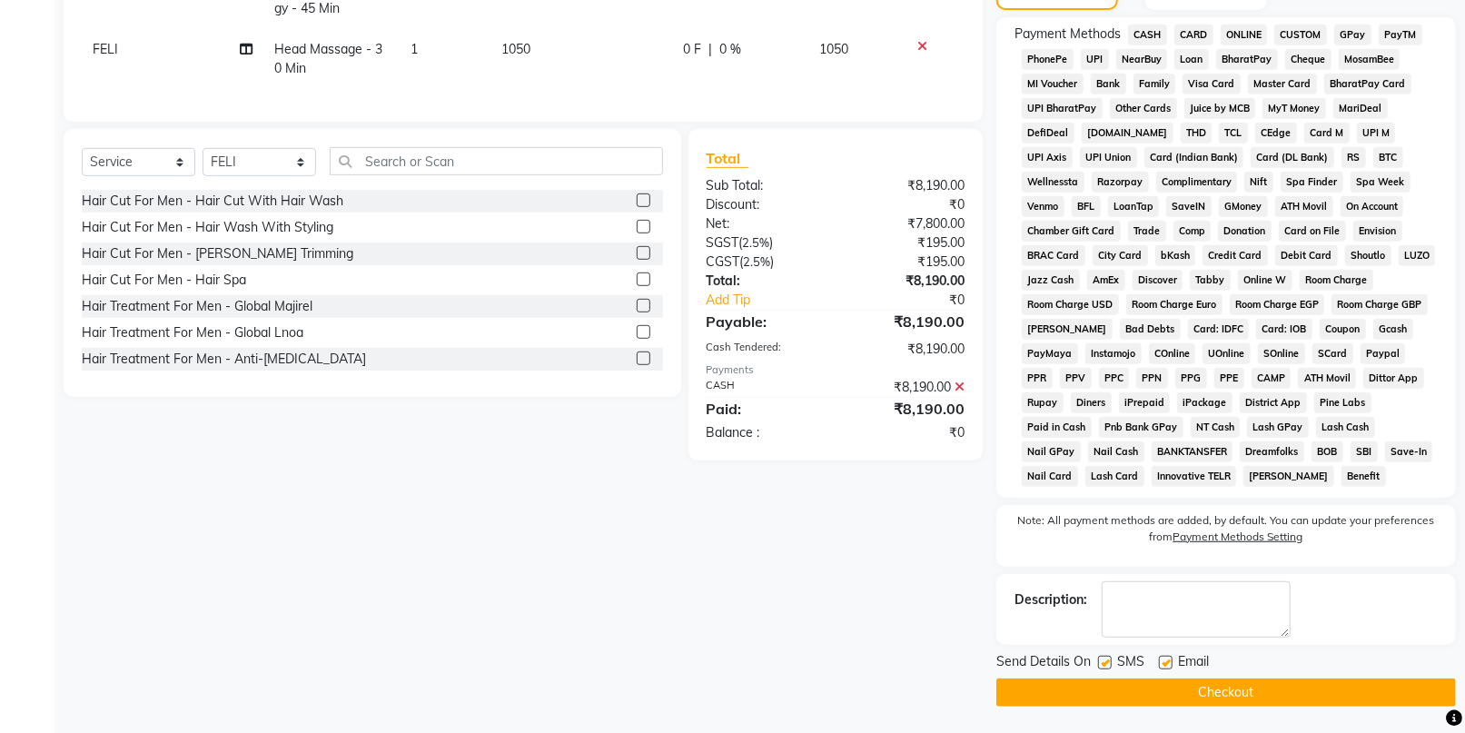
click at [1198, 695] on button "Checkout" at bounding box center [1226, 692] width 460 height 28
click at [1106, 690] on button "Checkout" at bounding box center [1226, 692] width 460 height 28
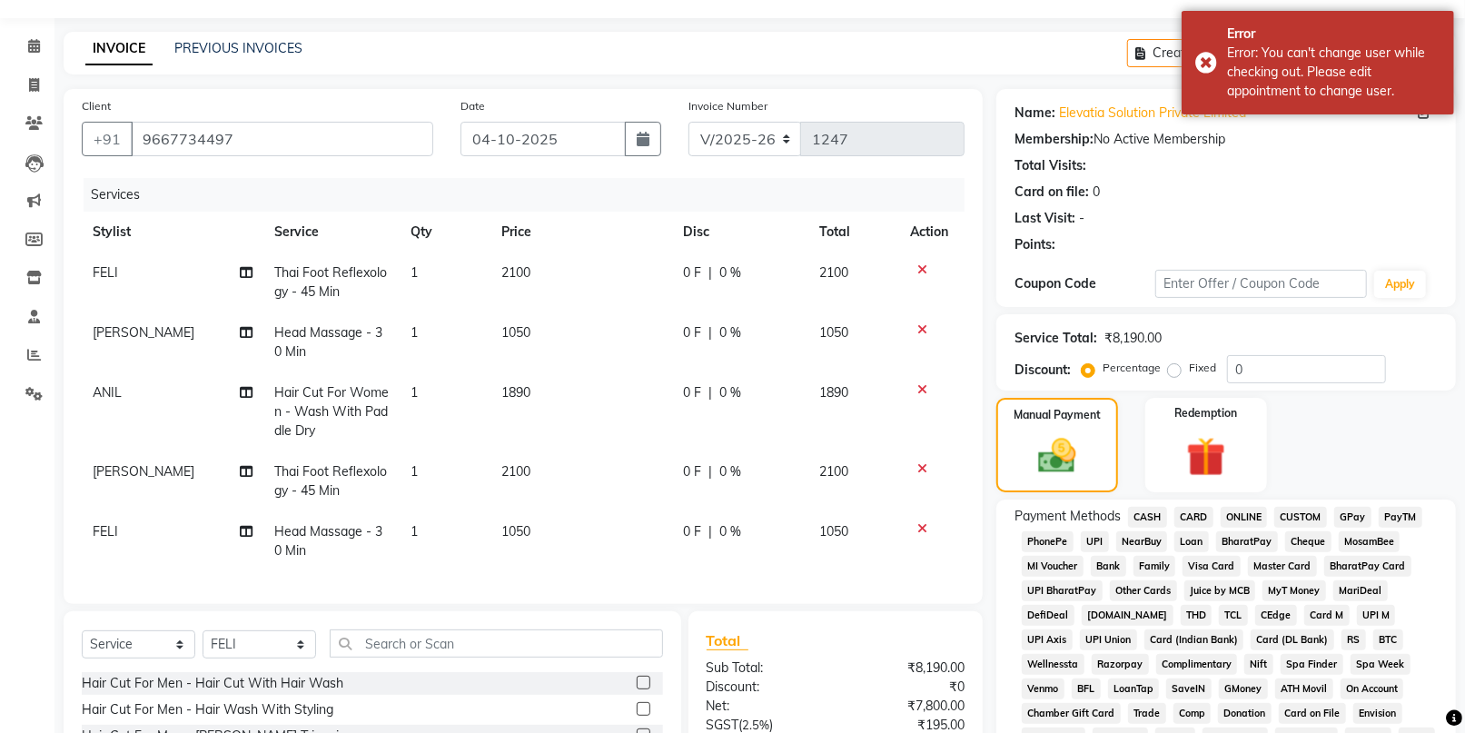
scroll to position [0, 0]
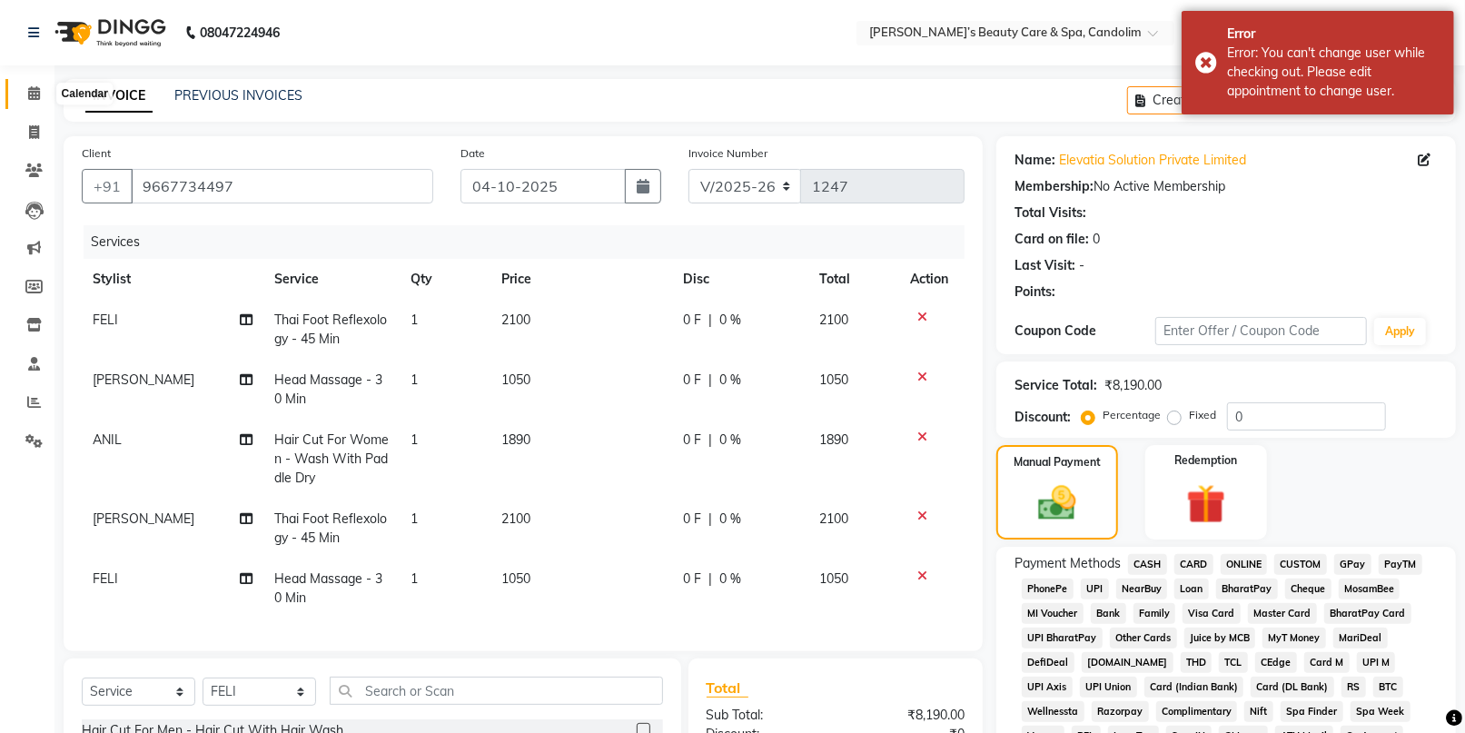
click at [31, 101] on span at bounding box center [34, 94] width 32 height 21
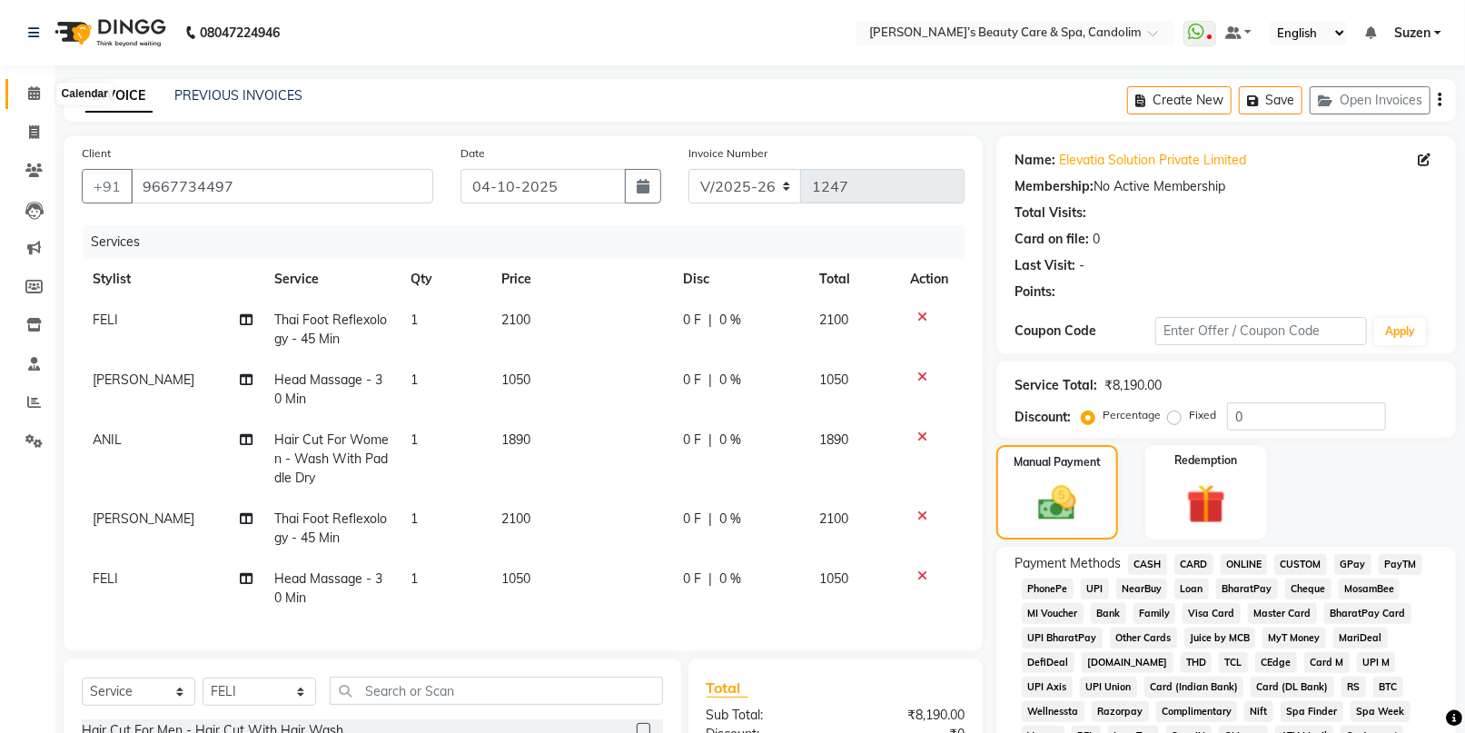
click at [39, 90] on span at bounding box center [34, 94] width 32 height 21
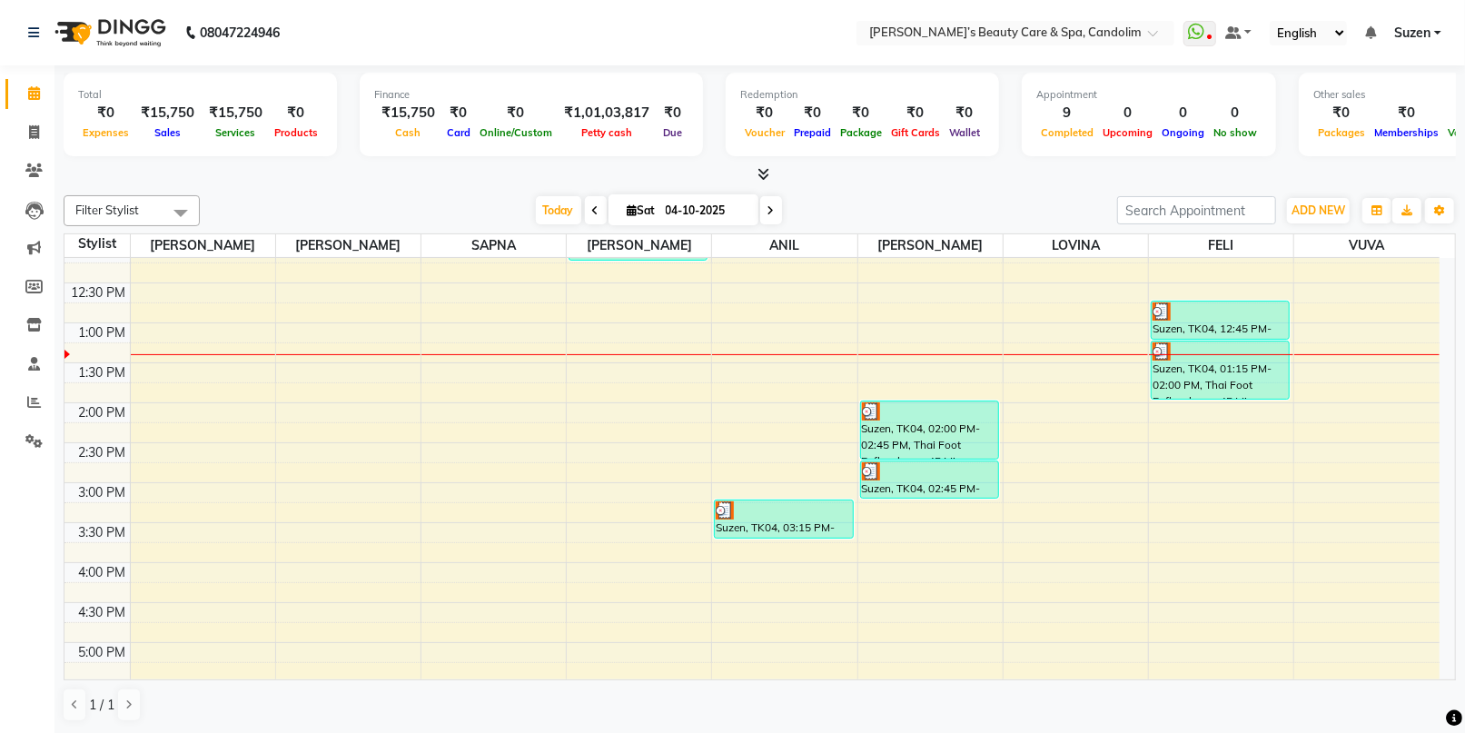
scroll to position [302, 0]
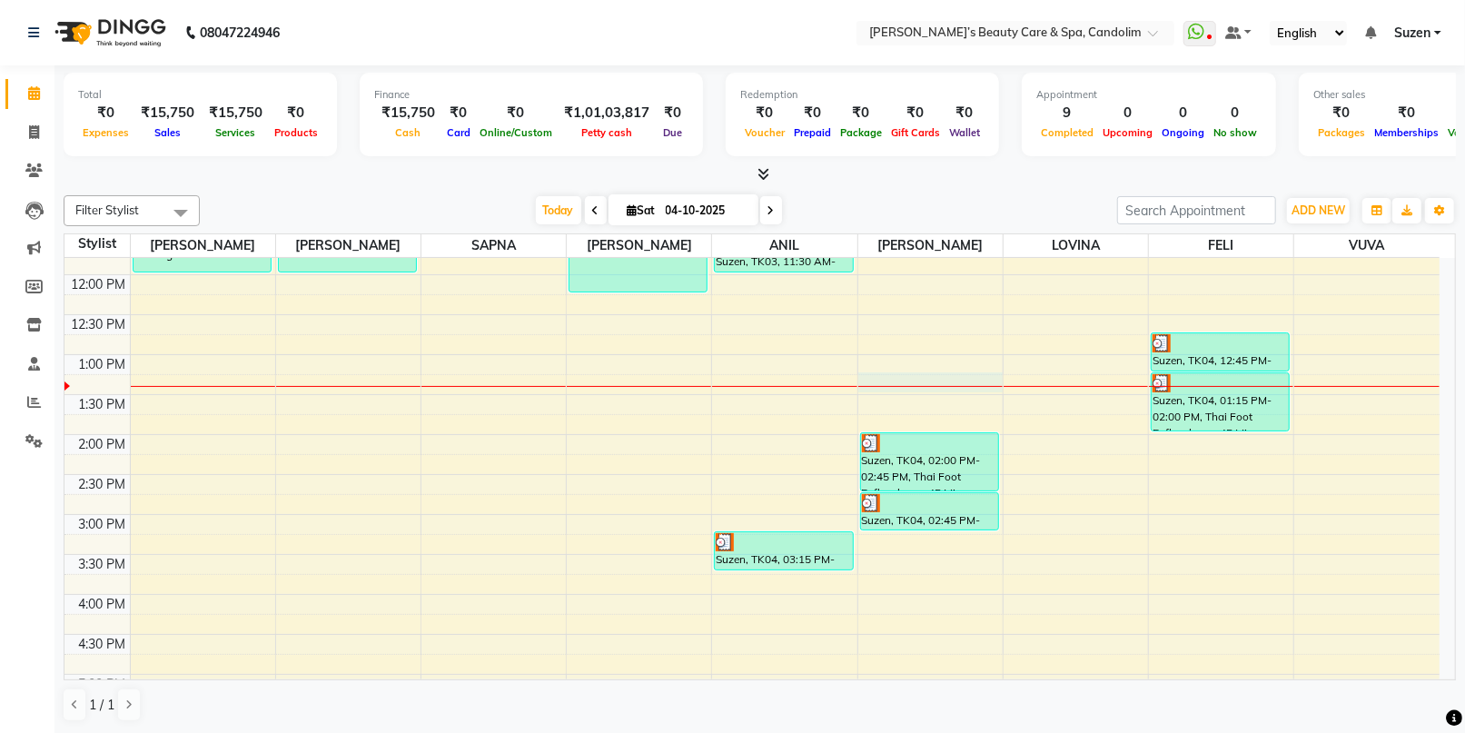
click at [947, 380] on div "8:00 AM 8:30 AM 9:00 AM 9:30 AM 10:00 AM 10:30 AM 11:00 AM 11:30 AM 12:00 PM 12…" at bounding box center [751, 475] width 1375 height 1038
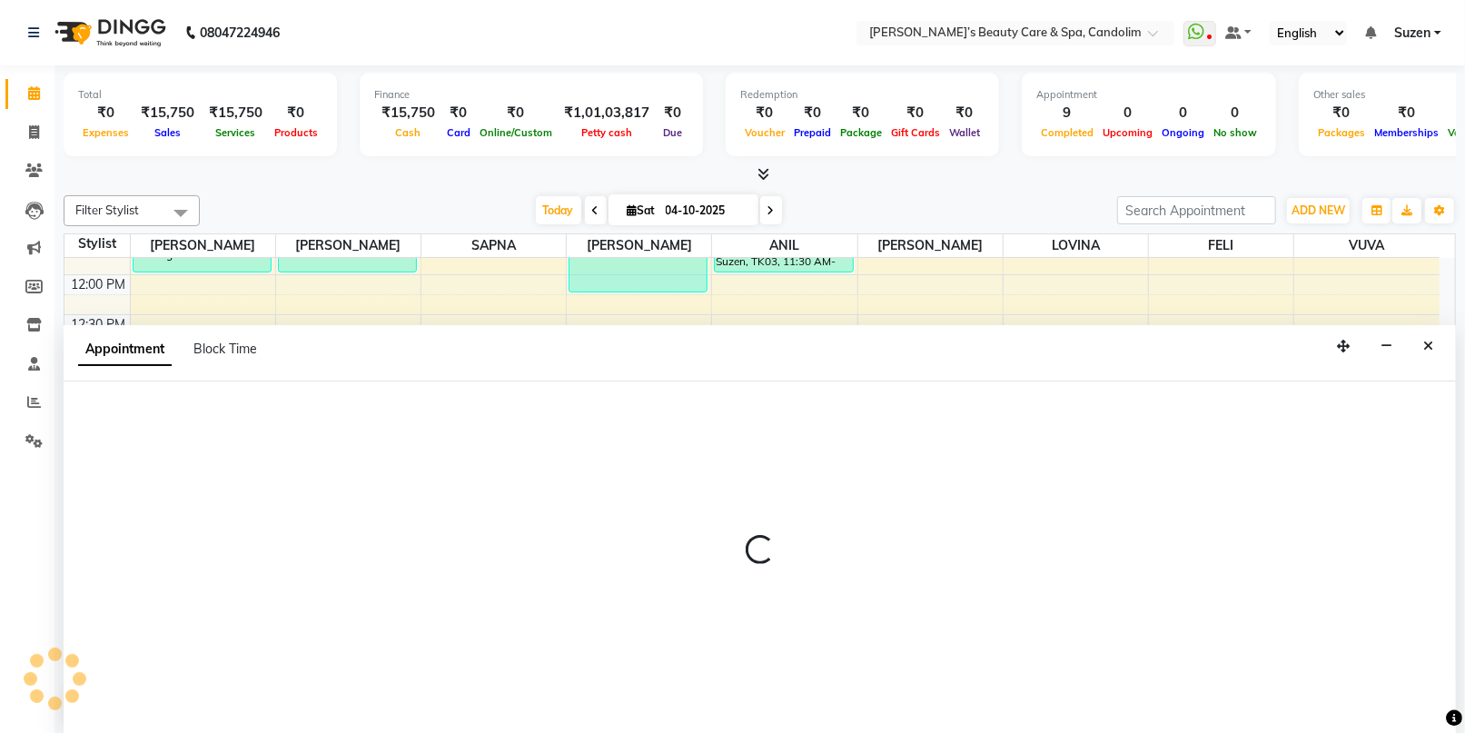
scroll to position [0, 0]
select select "43936"
select select "795"
select select "tentative"
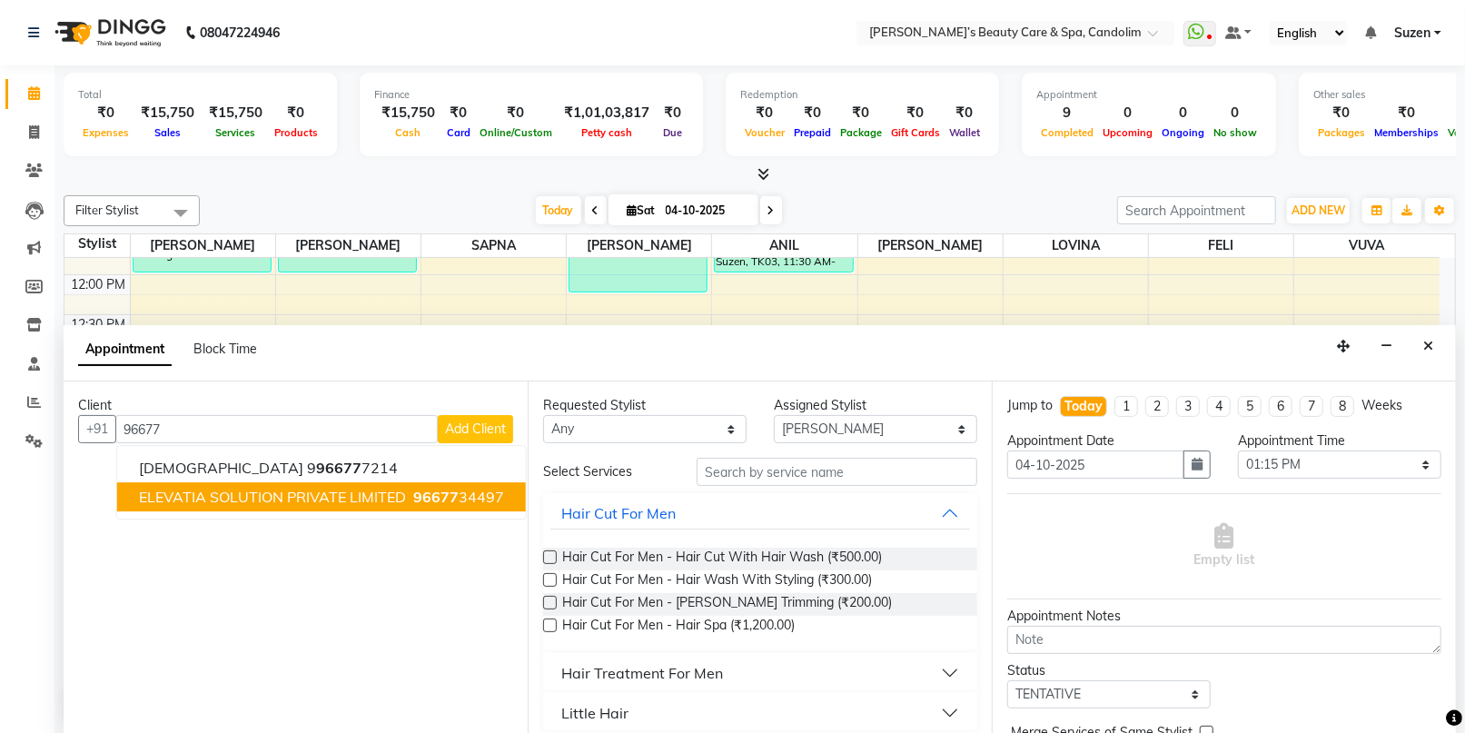
click at [481, 500] on ngb-highlight "96677 34497" at bounding box center [457, 498] width 94 height 18
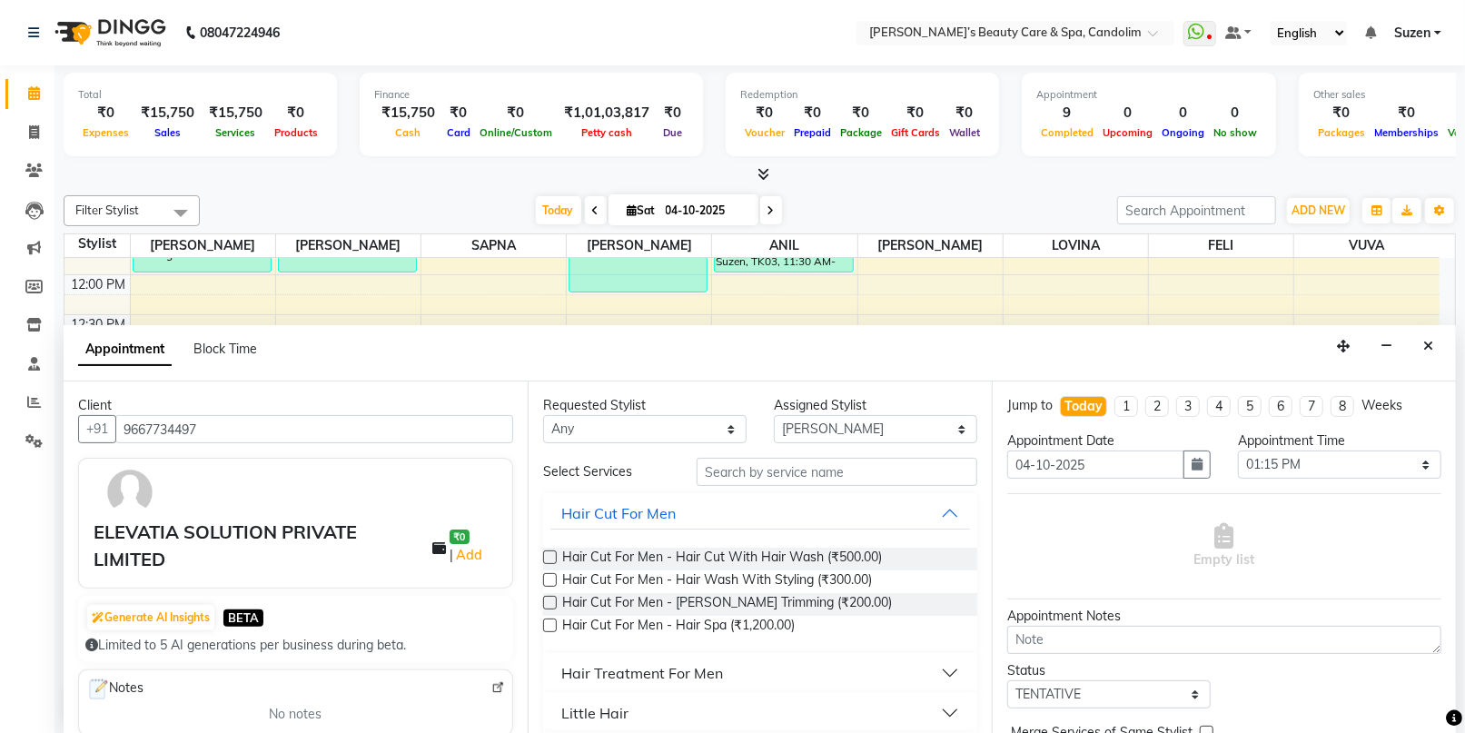
type input "9667734497"
click at [734, 463] on input "text" at bounding box center [837, 472] width 281 height 28
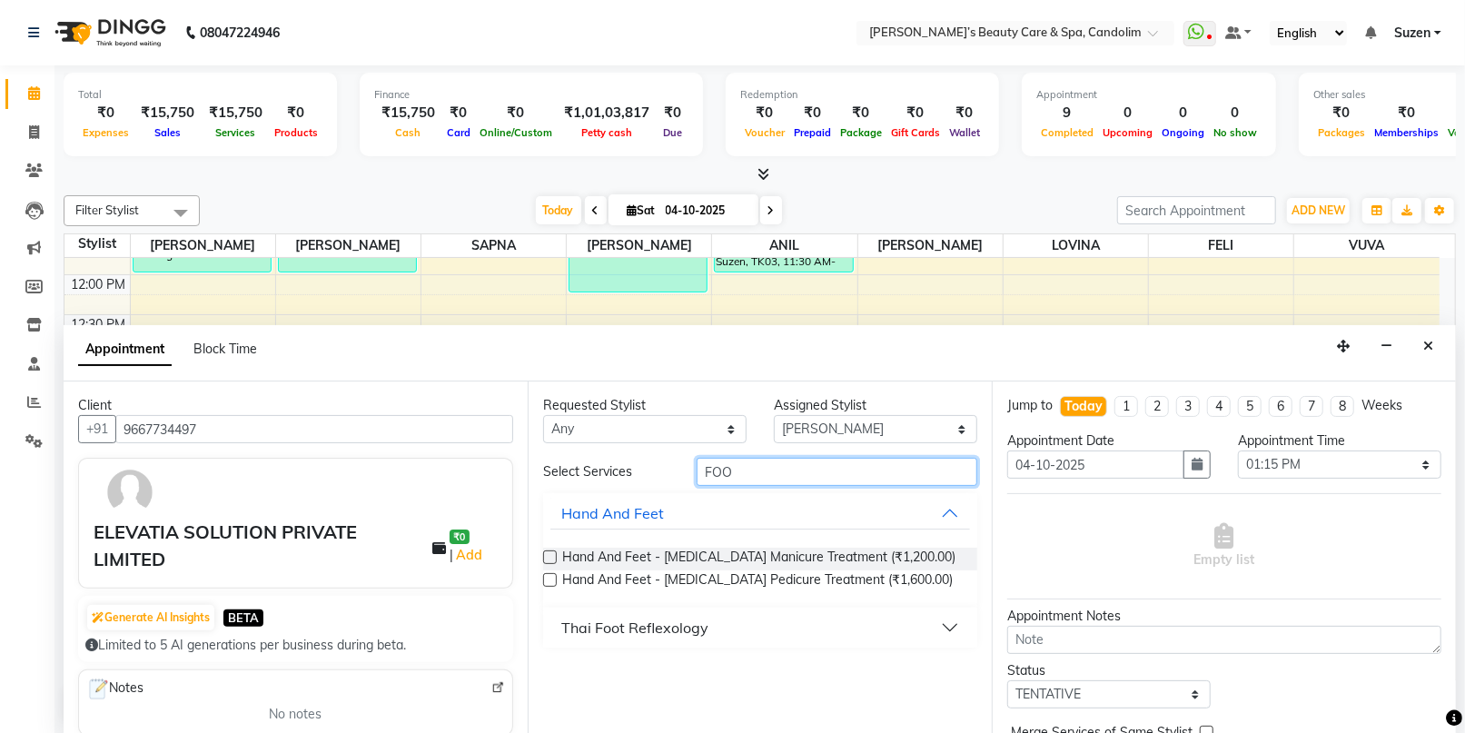
type input "FOO"
click at [680, 617] on div "Thai Foot Reflexology" at bounding box center [634, 628] width 147 height 22
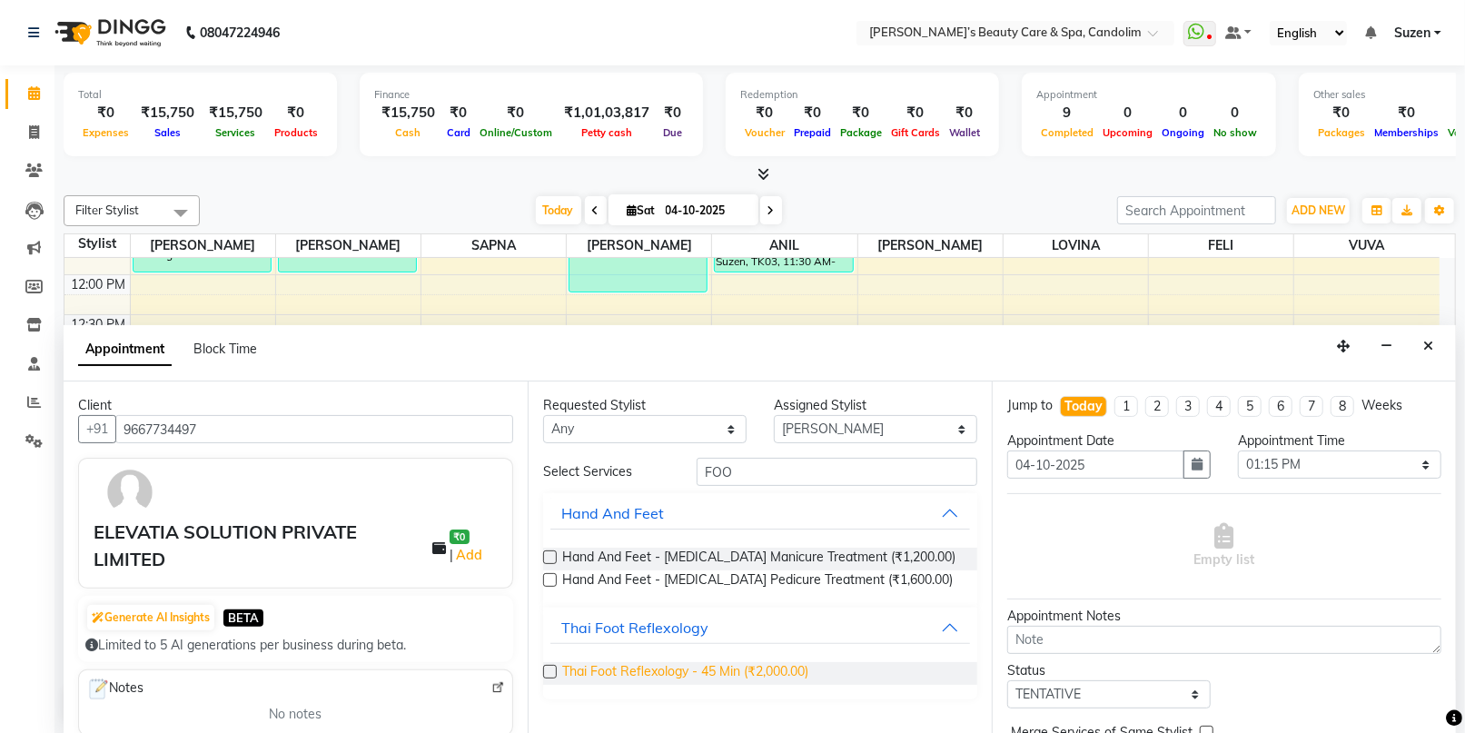
click at [715, 671] on span "Thai Foot Reflexology - 45 Min (₹2,000.00)" at bounding box center [685, 673] width 246 height 23
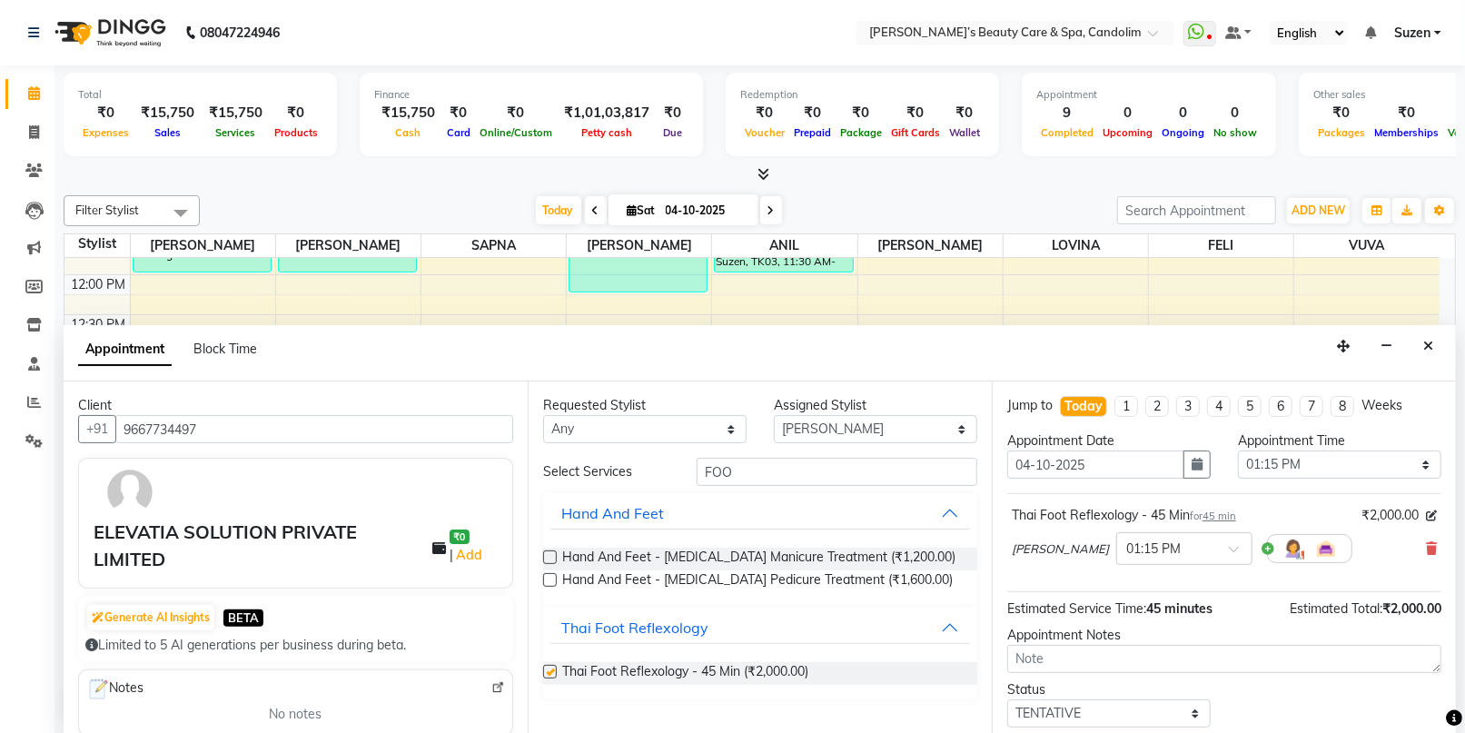
checkbox input "false"
click at [864, 420] on select "Select [PERSON_NAME] [PERSON_NAME] [PERSON_NAME] [PERSON_NAME] [PERSON_NAME]" at bounding box center [875, 429] width 203 height 28
click at [774, 415] on select "Select [PERSON_NAME] [PERSON_NAME] [PERSON_NAME] [PERSON_NAME] [PERSON_NAME]" at bounding box center [875, 429] width 203 height 28
click at [786, 470] on input "FOO" at bounding box center [837, 472] width 281 height 28
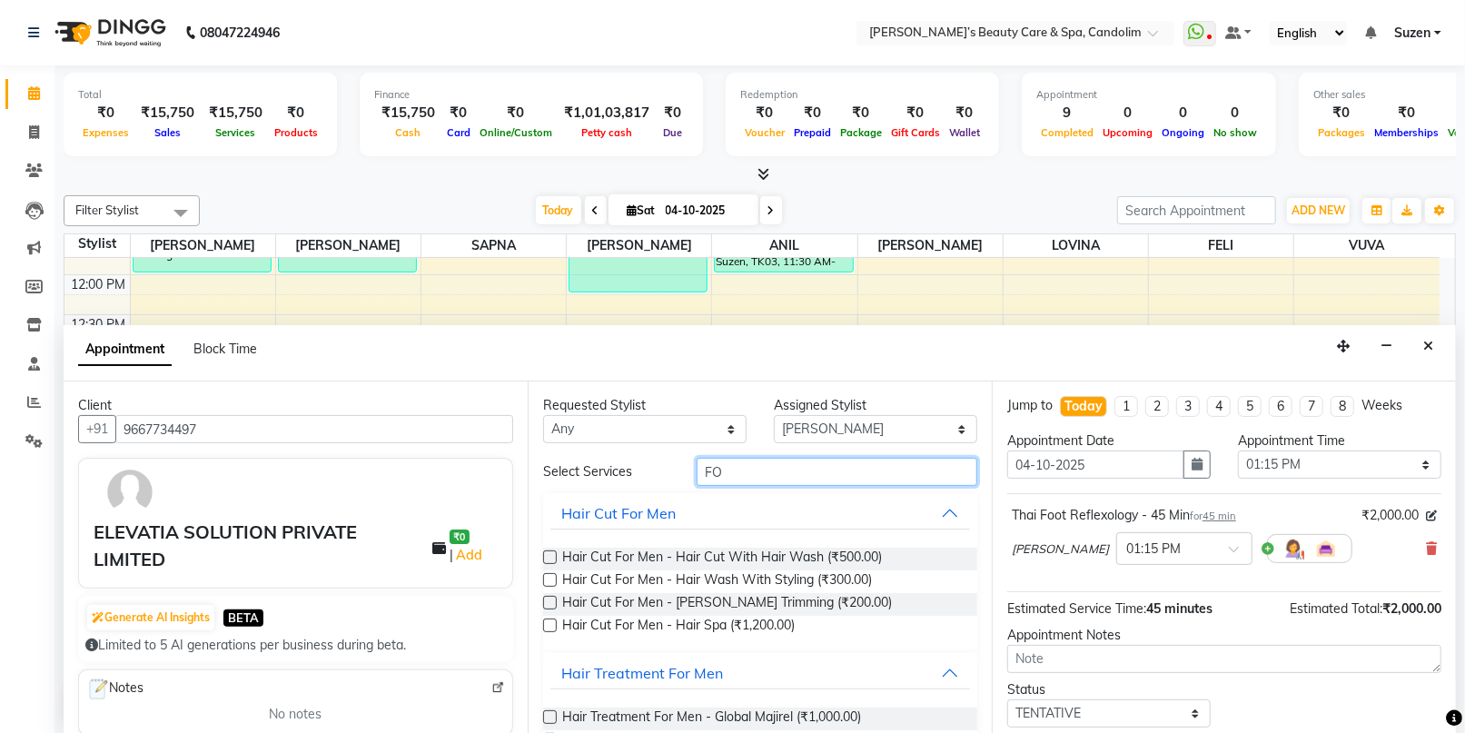
type input "F"
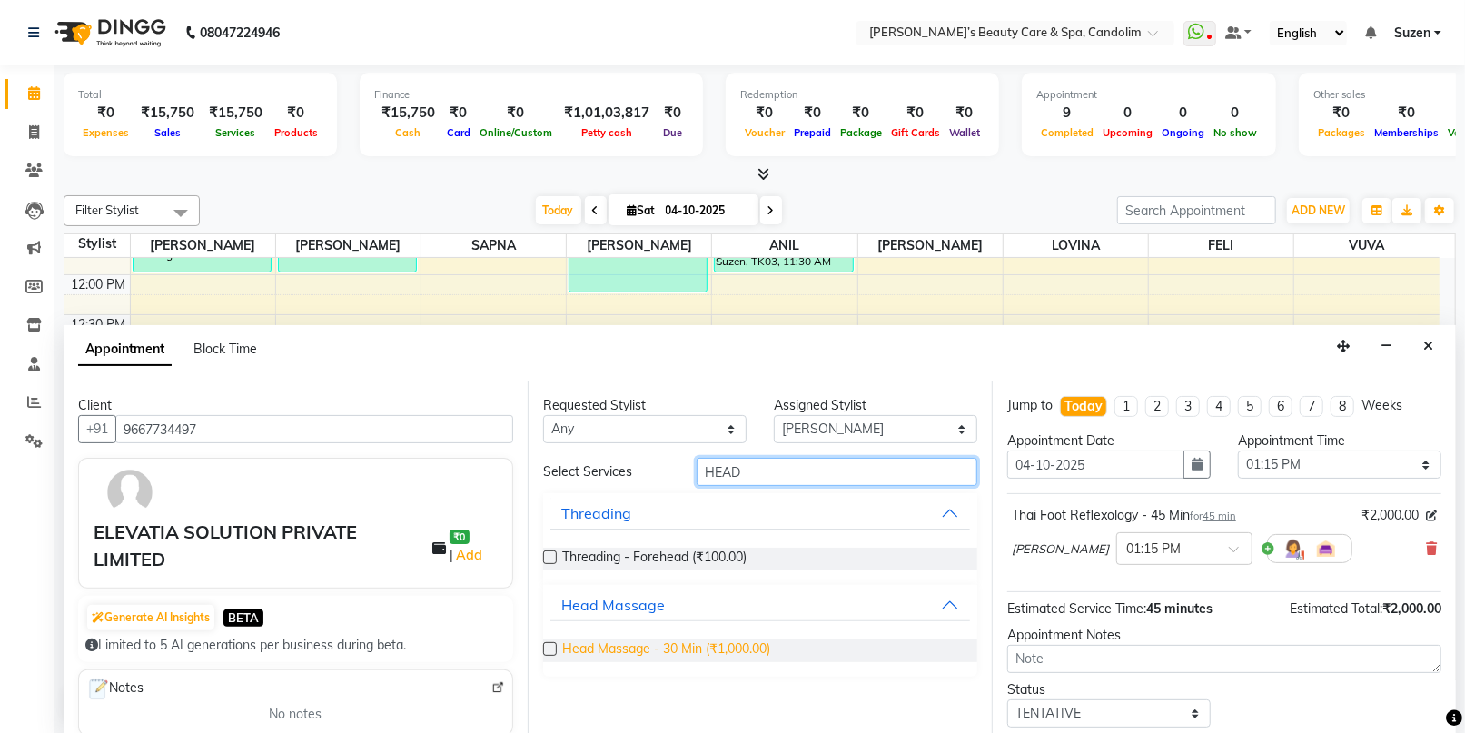
type input "HEAD"
click at [742, 641] on span "Head Massage - 30 Min (₹1,000.00)" at bounding box center [666, 650] width 208 height 23
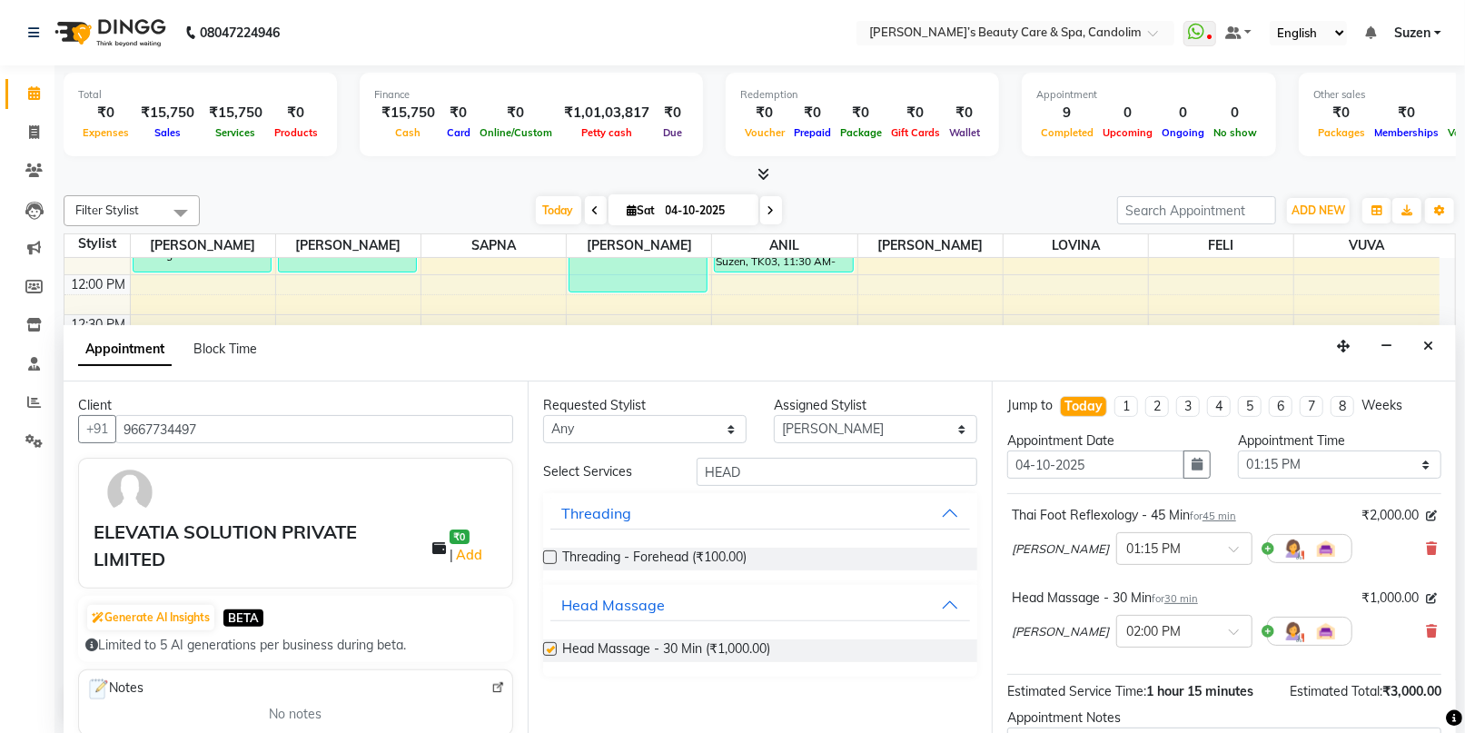
checkbox input "false"
click at [824, 426] on select "Select [PERSON_NAME] [PERSON_NAME] [PERSON_NAME] [PERSON_NAME] [PERSON_NAME]" at bounding box center [875, 429] width 203 height 28
select select "65506"
click at [774, 415] on select "Select [PERSON_NAME] [PERSON_NAME] [PERSON_NAME] [PERSON_NAME] [PERSON_NAME]" at bounding box center [875, 429] width 203 height 28
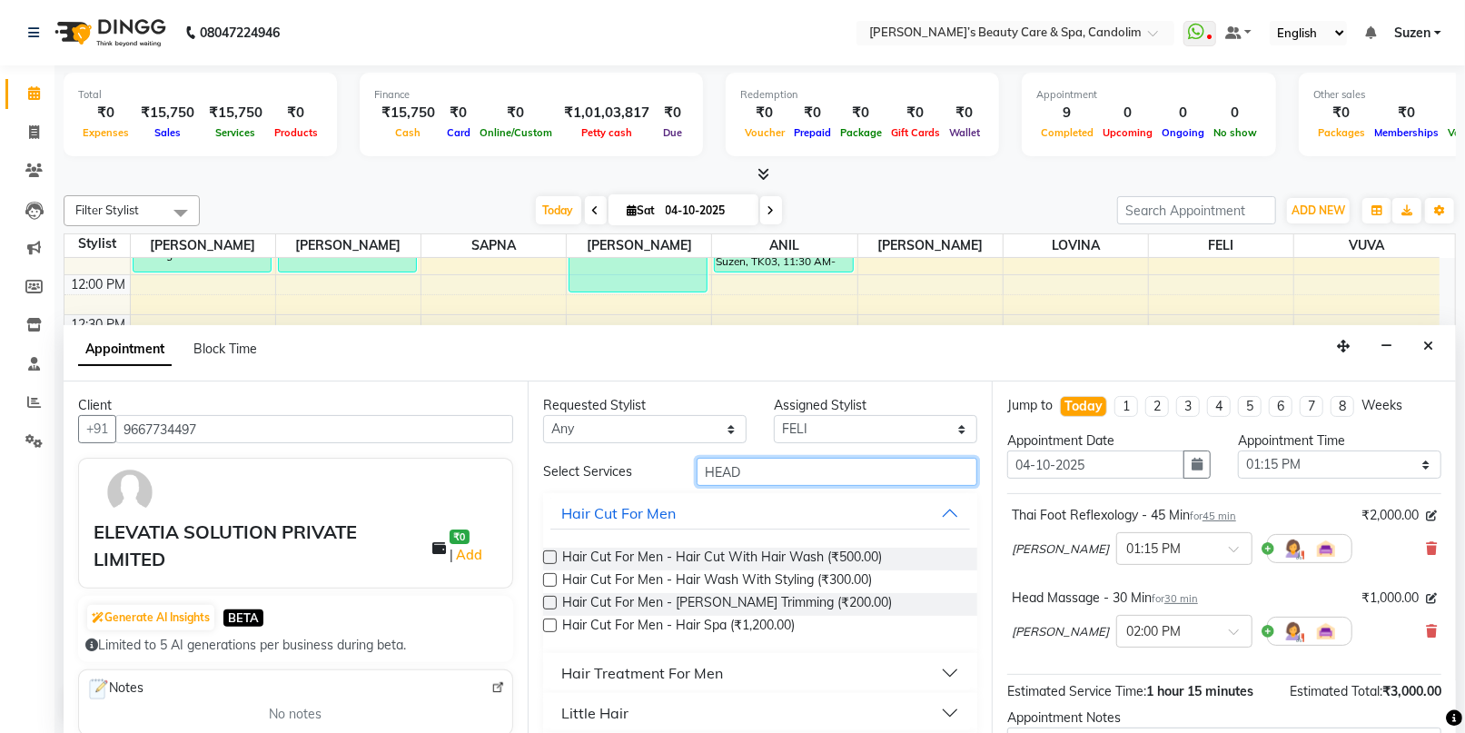
click at [749, 466] on input "HEAD" at bounding box center [837, 472] width 281 height 28
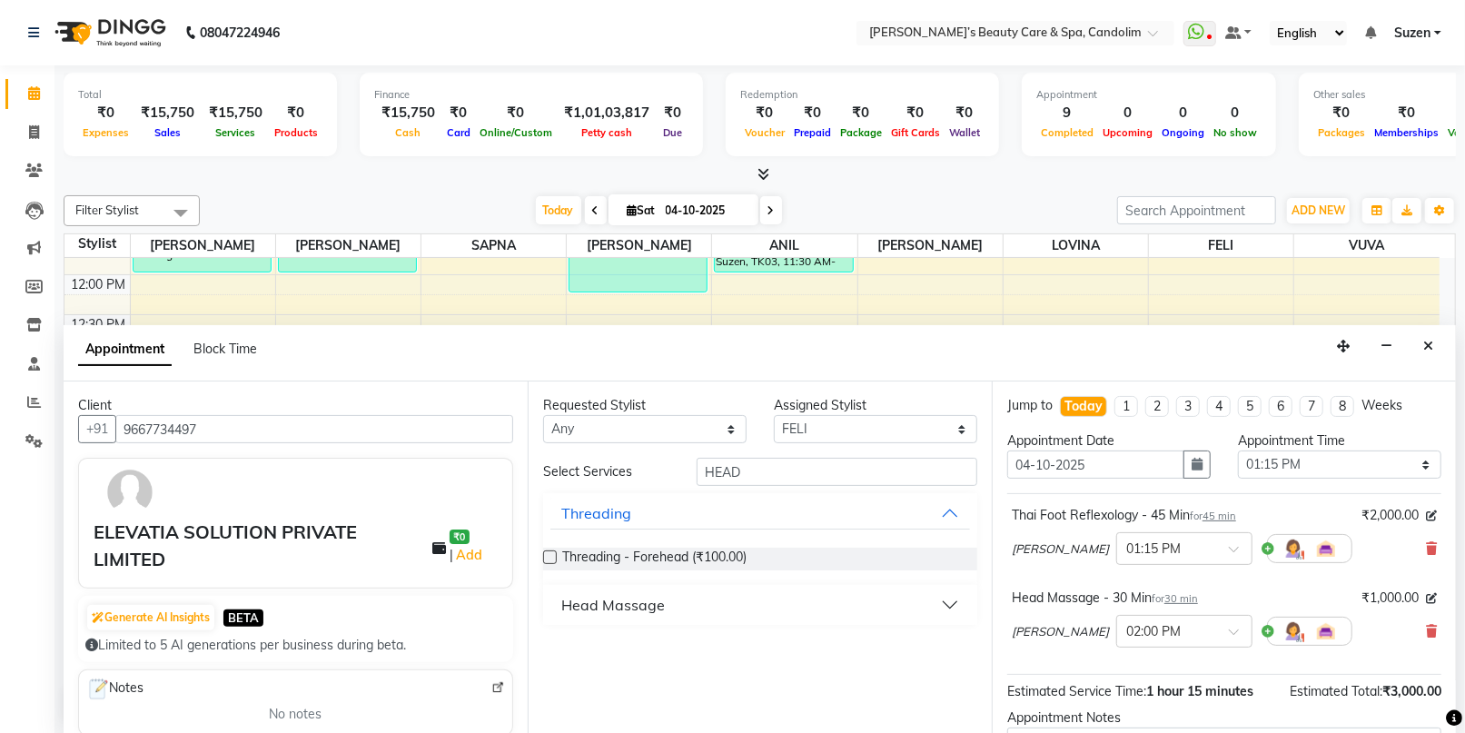
click at [598, 599] on div "Head Massage" at bounding box center [613, 605] width 104 height 22
click at [646, 645] on span "Head Massage - 30 Min (₹1,000.00)" at bounding box center [666, 650] width 208 height 23
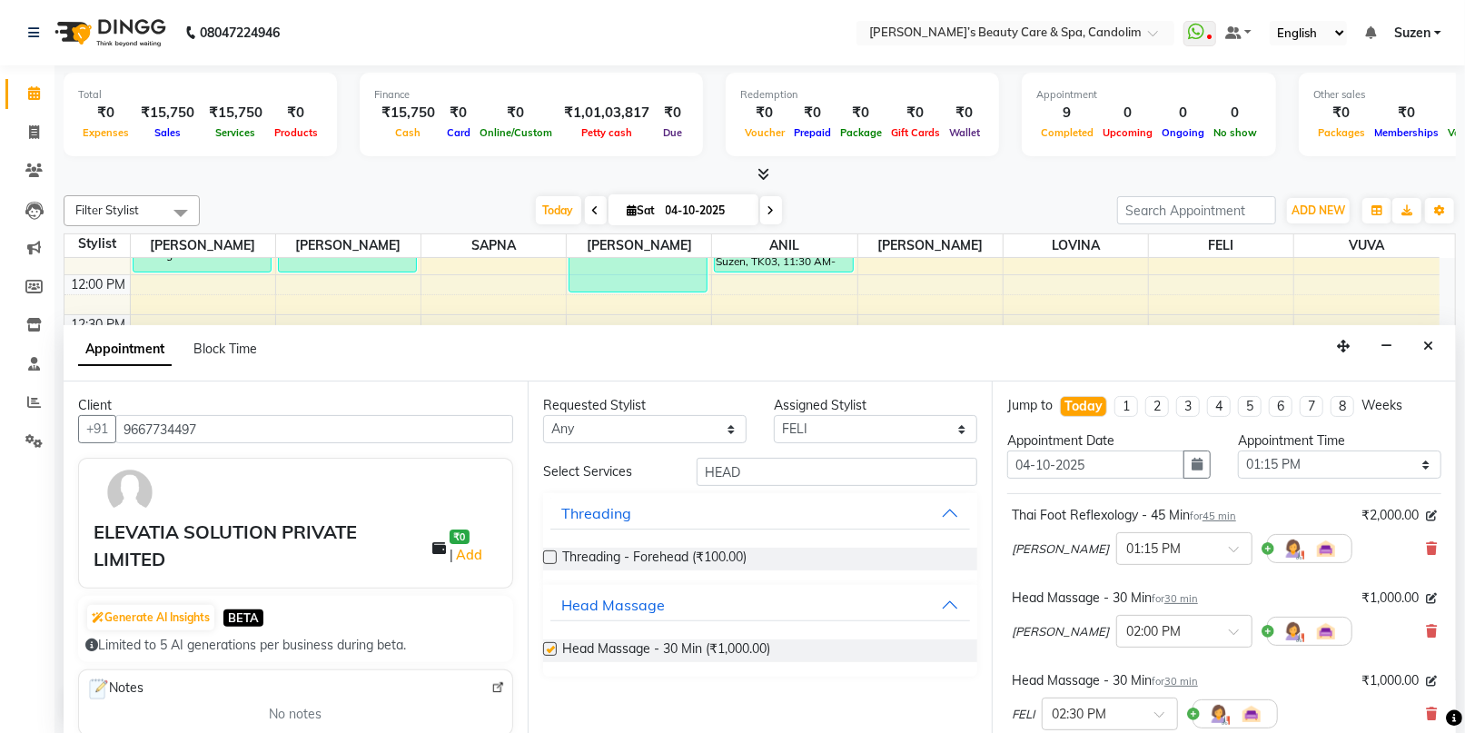
checkbox input "false"
click at [832, 431] on select "Select [PERSON_NAME] [PERSON_NAME] [PERSON_NAME] [PERSON_NAME] [PERSON_NAME]" at bounding box center [875, 429] width 203 height 28
click at [774, 415] on select "Select [PERSON_NAME] [PERSON_NAME] [PERSON_NAME] [PERSON_NAME] [PERSON_NAME]" at bounding box center [875, 429] width 203 height 28
click at [786, 468] on input "HEAD" at bounding box center [837, 472] width 281 height 28
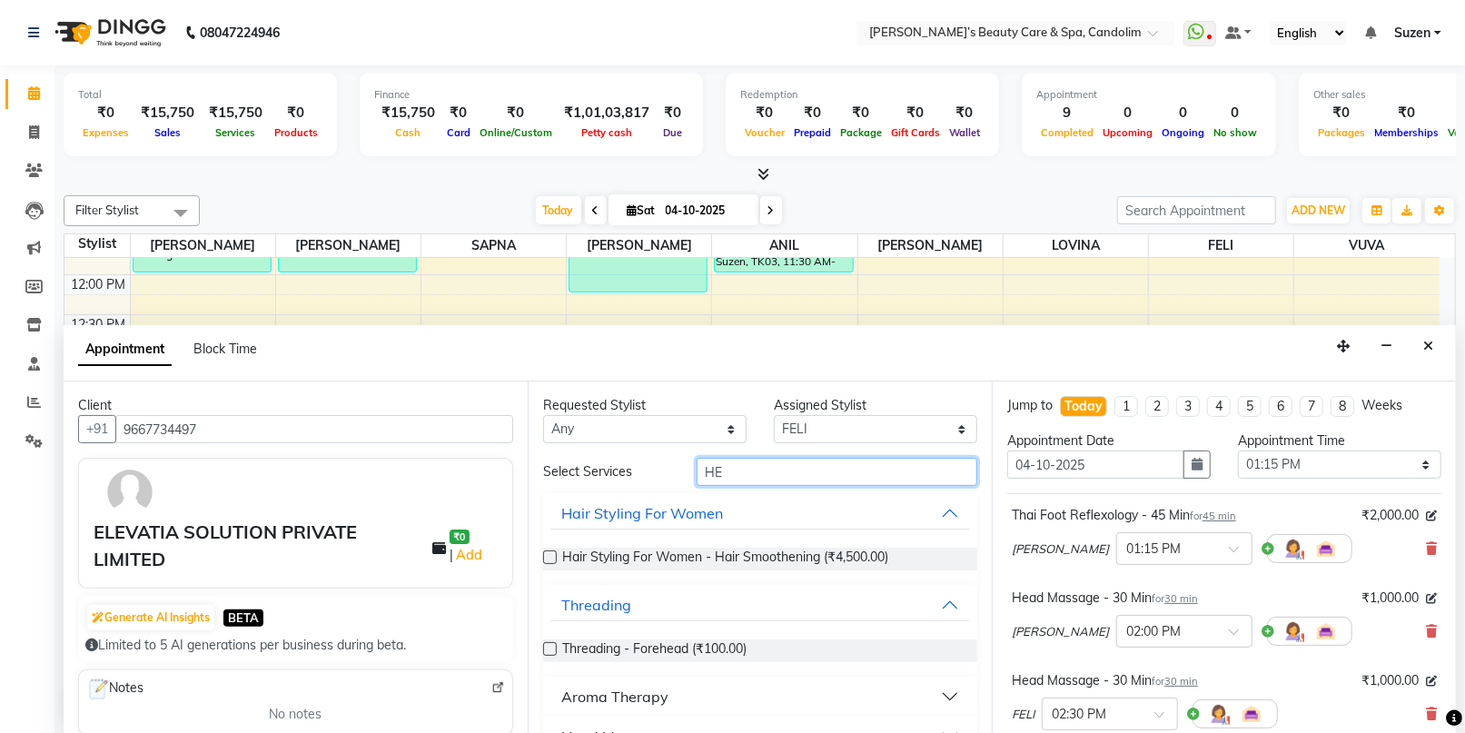
type input "H"
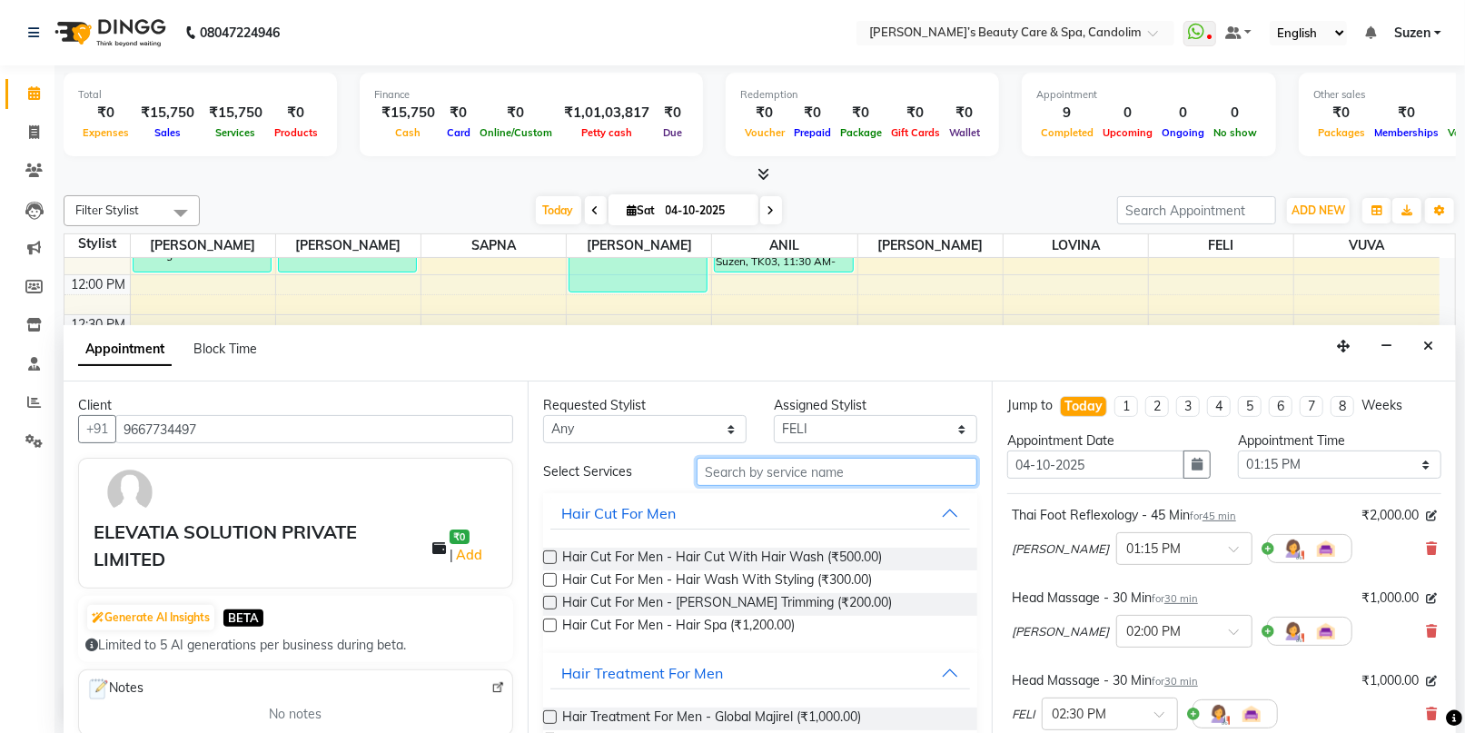
type input "G"
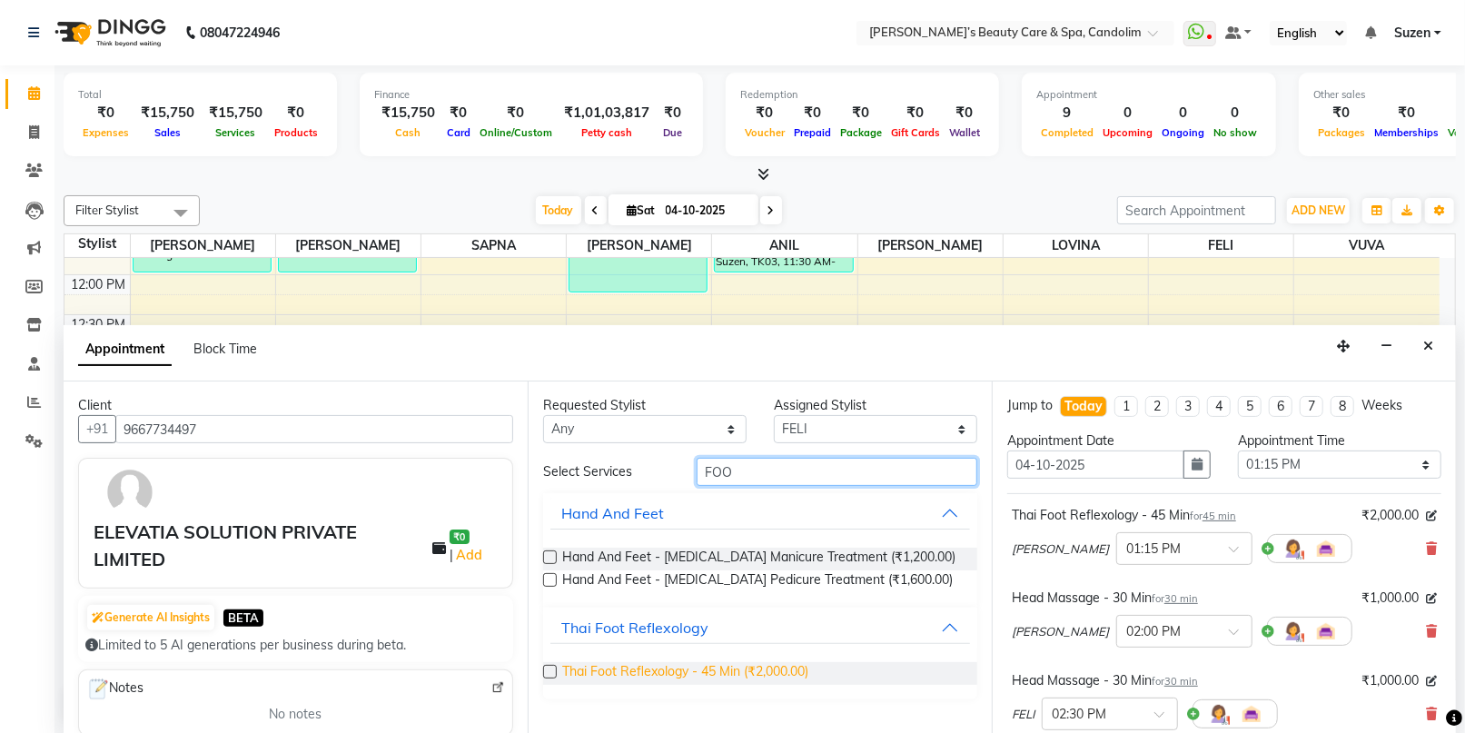
type input "FOO"
click at [771, 665] on span "Thai Foot Reflexology - 45 Min (₹2,000.00)" at bounding box center [685, 673] width 246 height 23
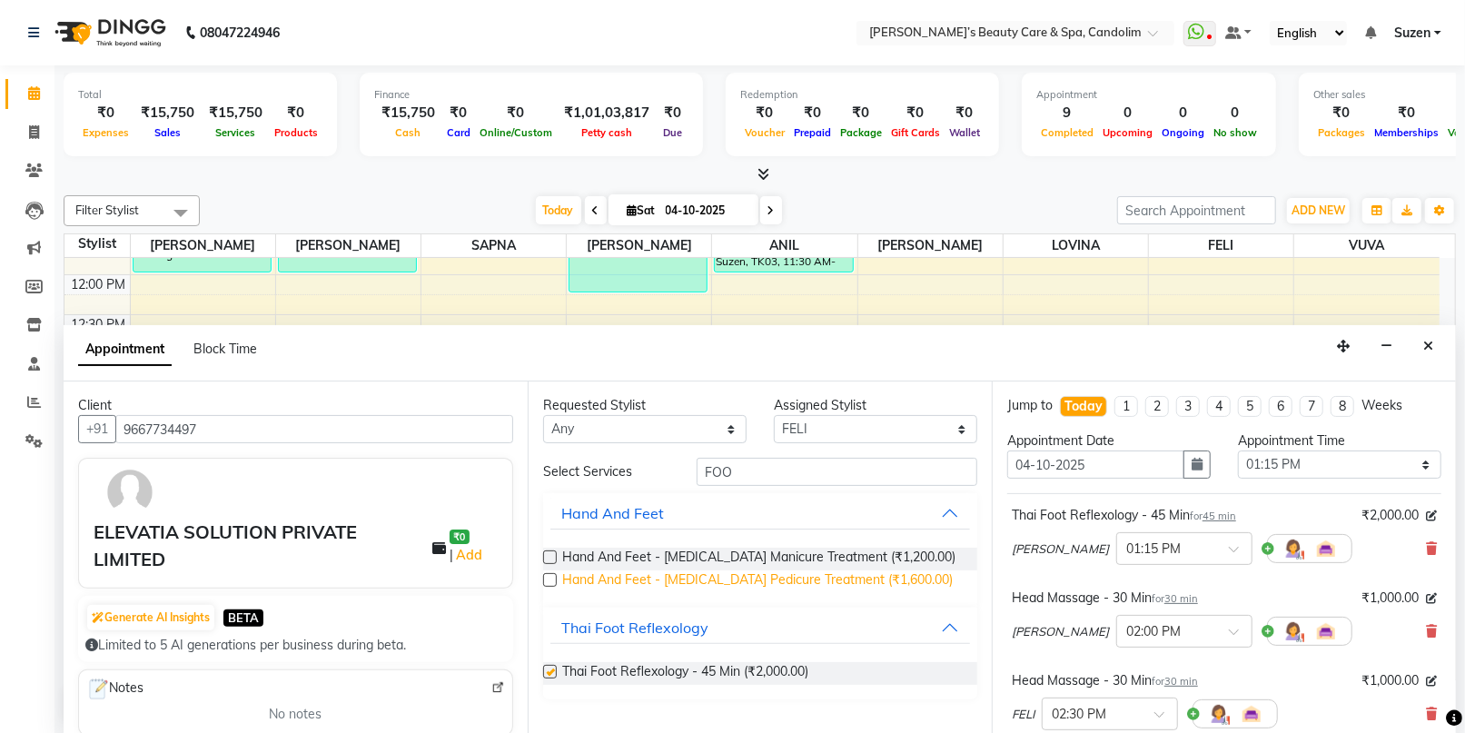
checkbox input "false"
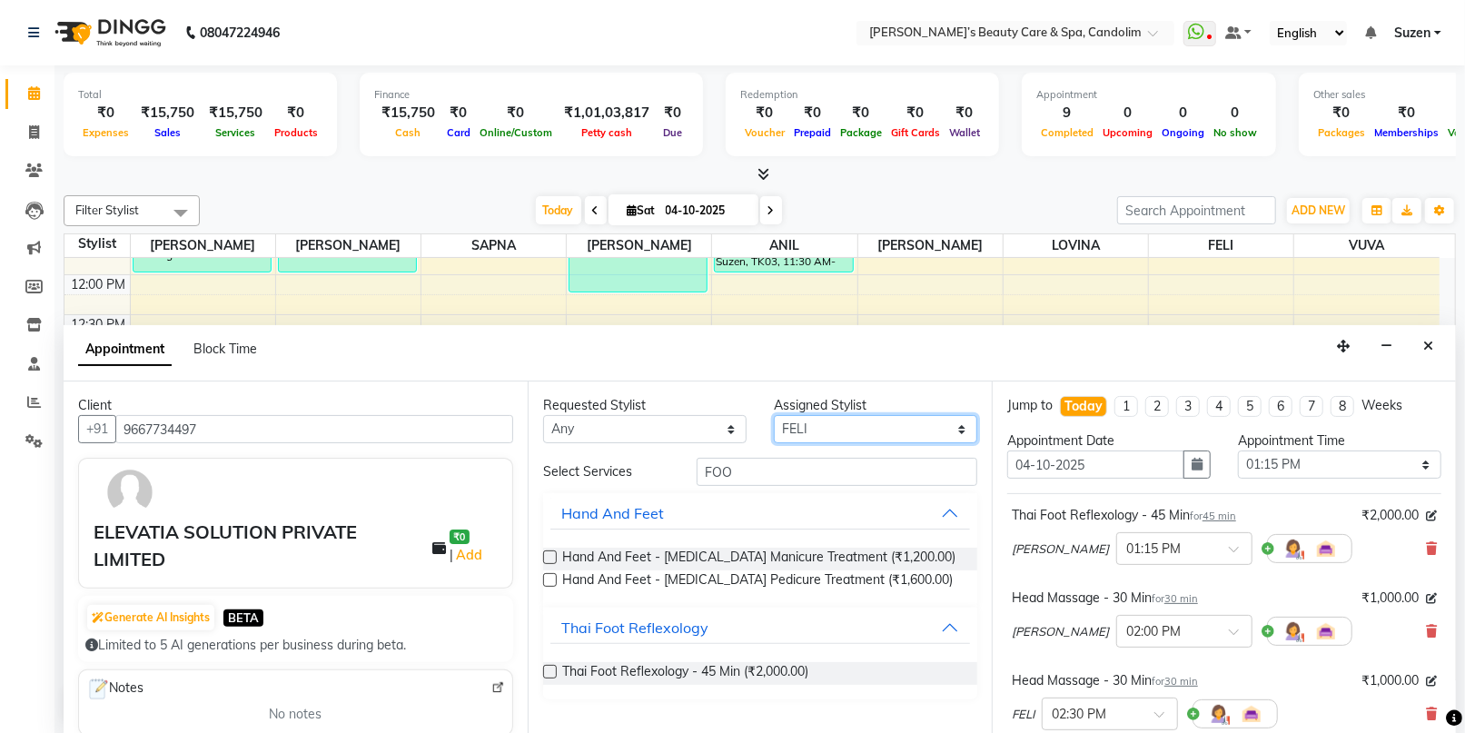
click at [834, 428] on select "Select [PERSON_NAME] [PERSON_NAME] [PERSON_NAME] [PERSON_NAME] [PERSON_NAME]" at bounding box center [875, 429] width 203 height 28
select select "43931"
click at [774, 415] on select "Select [PERSON_NAME] [PERSON_NAME] [PERSON_NAME] [PERSON_NAME] [PERSON_NAME]" at bounding box center [875, 429] width 203 height 28
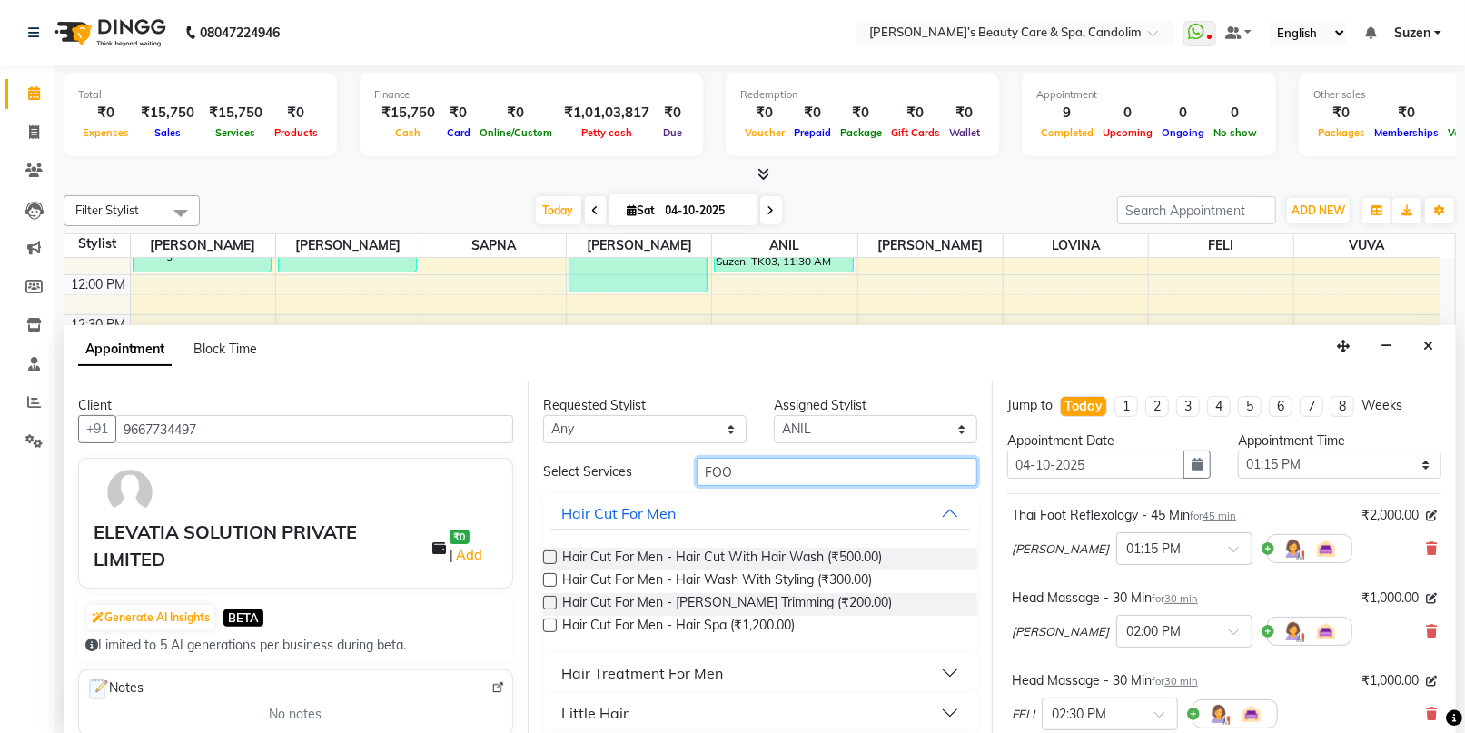
click at [772, 471] on input "FOO" at bounding box center [837, 472] width 281 height 28
type input "F"
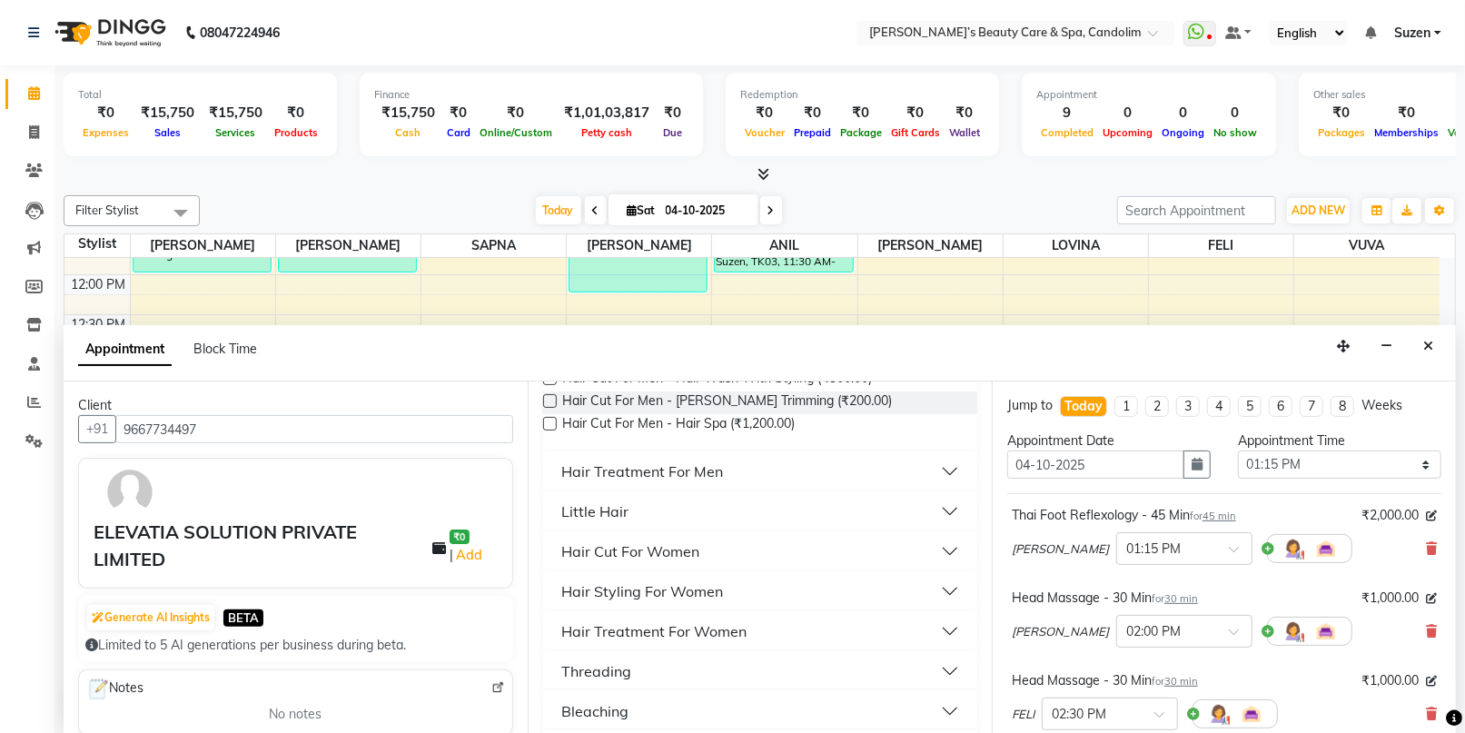
scroll to position [302, 0]
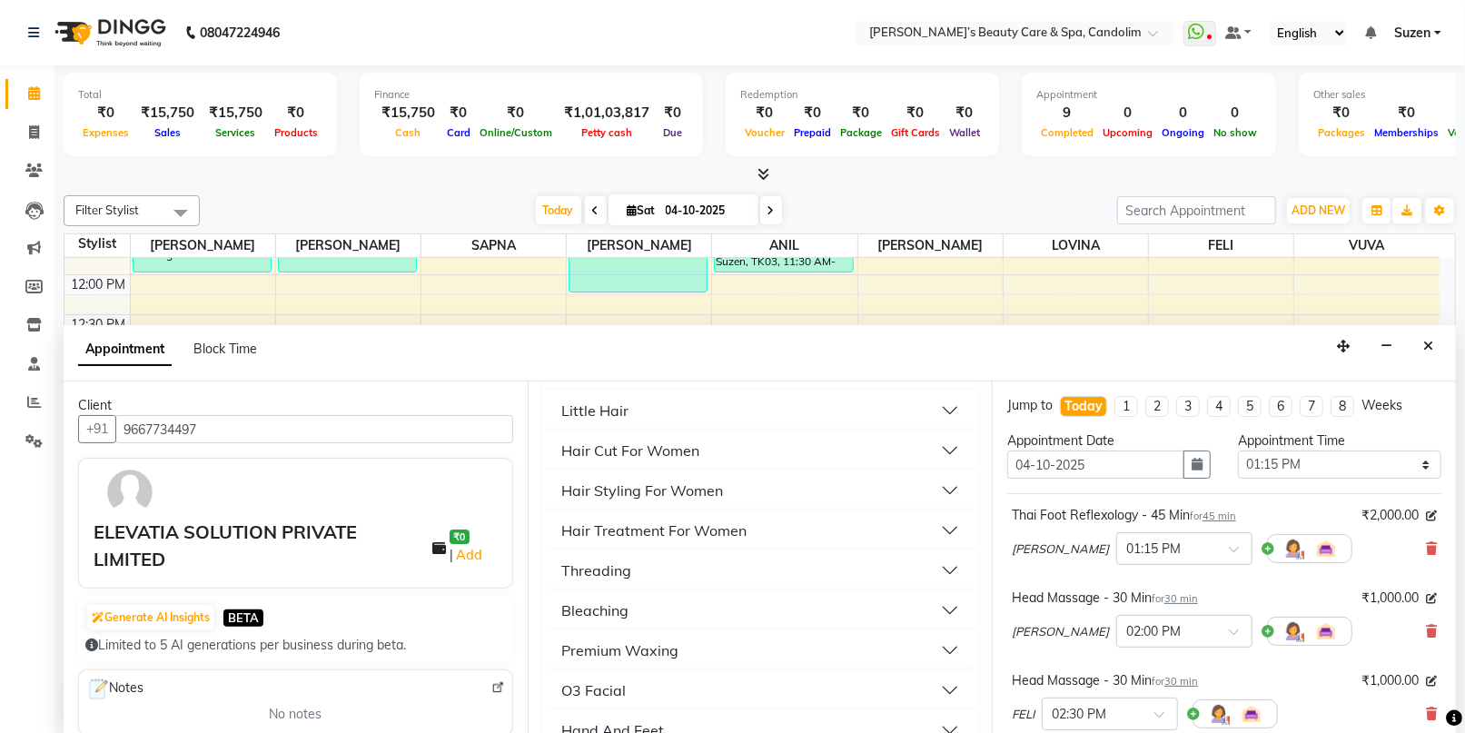
click at [683, 480] on div "Hair Styling For Women" at bounding box center [642, 490] width 162 height 22
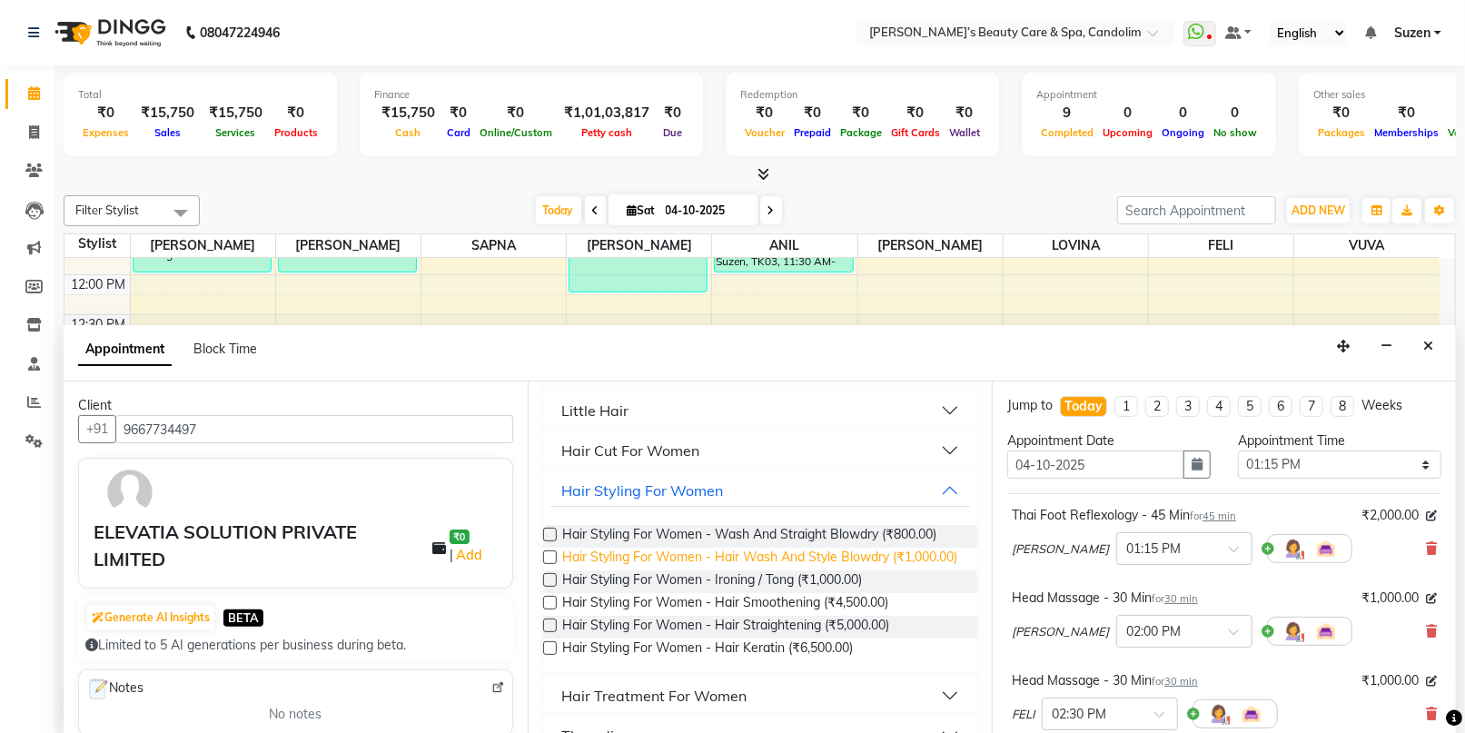
click at [733, 552] on span "Hair Styling For Women - Hair Wash And Style Blowdry (₹1,000.00)" at bounding box center [759, 559] width 395 height 23
checkbox input "false"
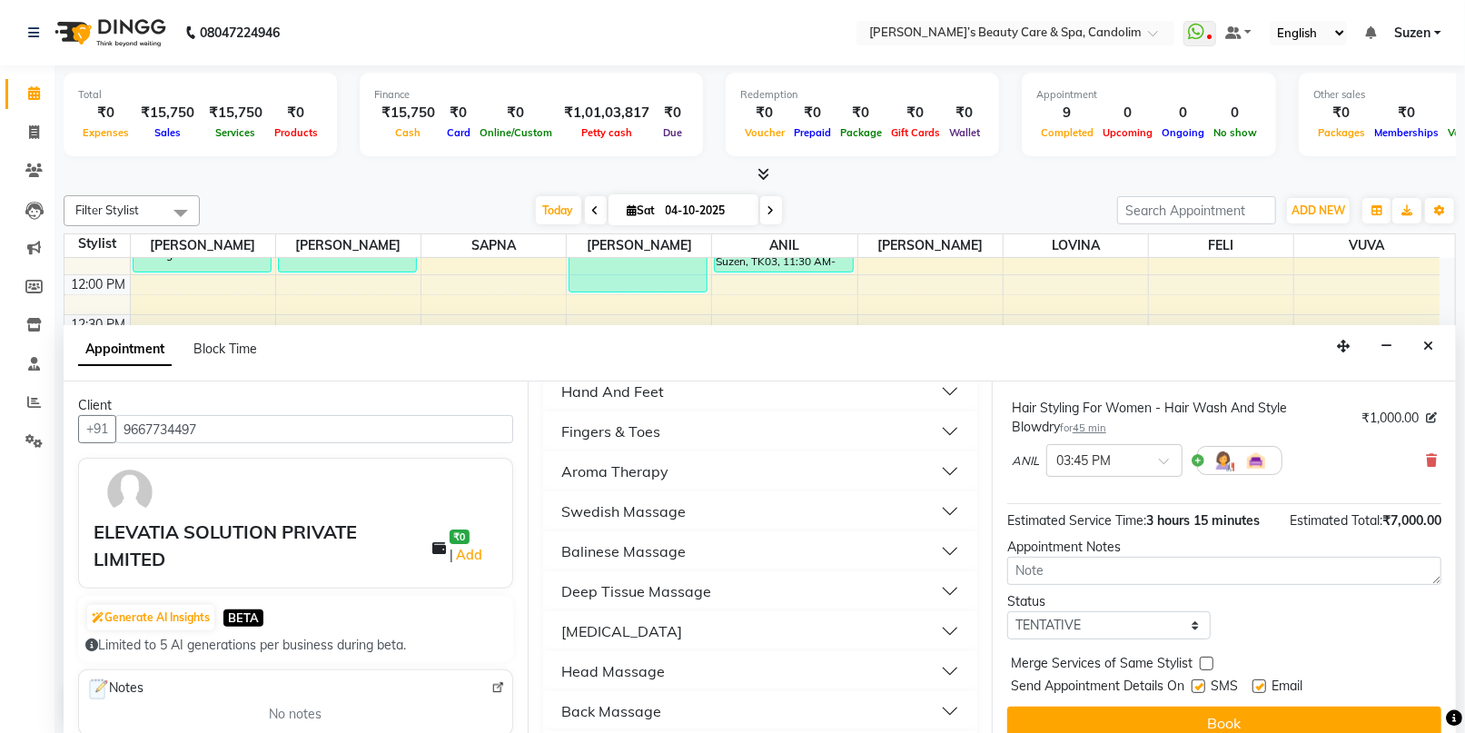
scroll to position [457, 0]
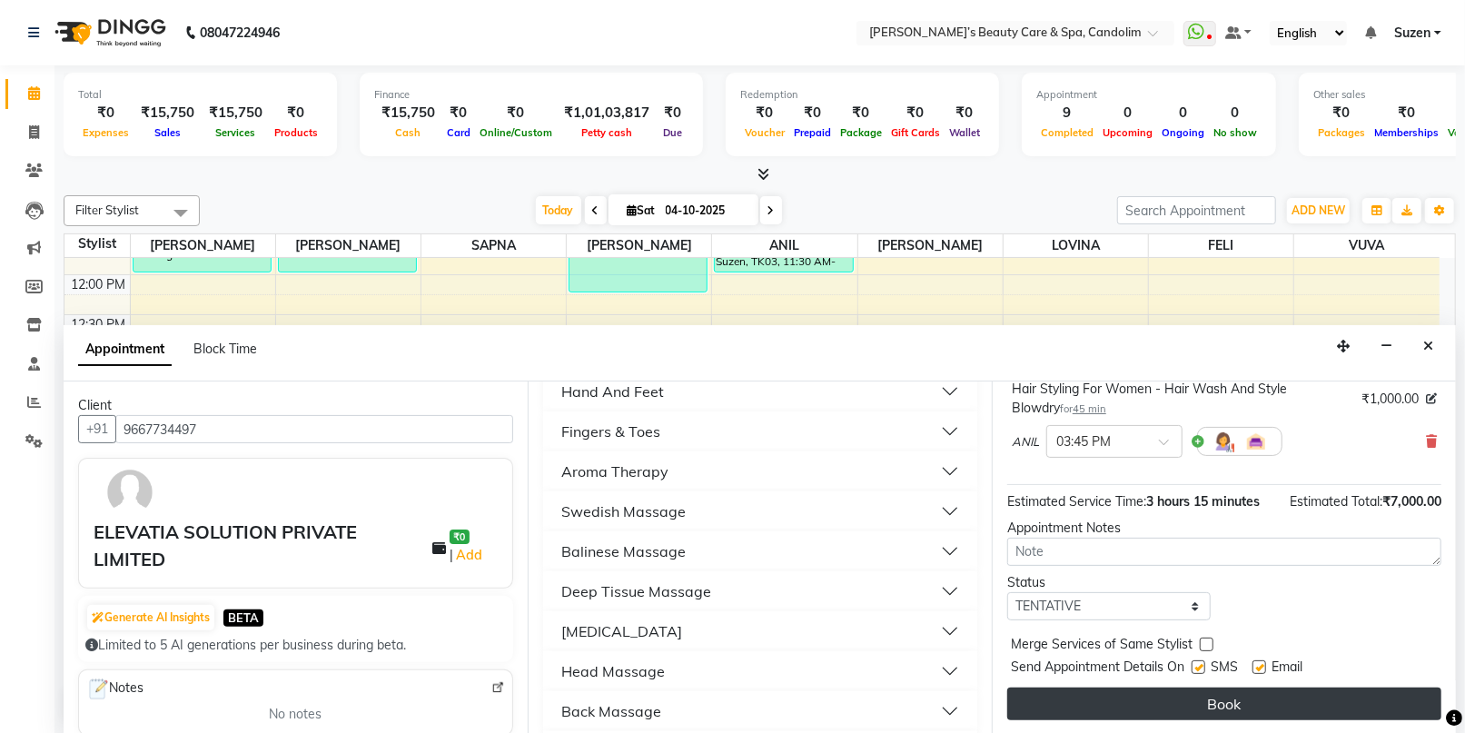
click at [1127, 706] on button "Book" at bounding box center [1224, 703] width 434 height 33
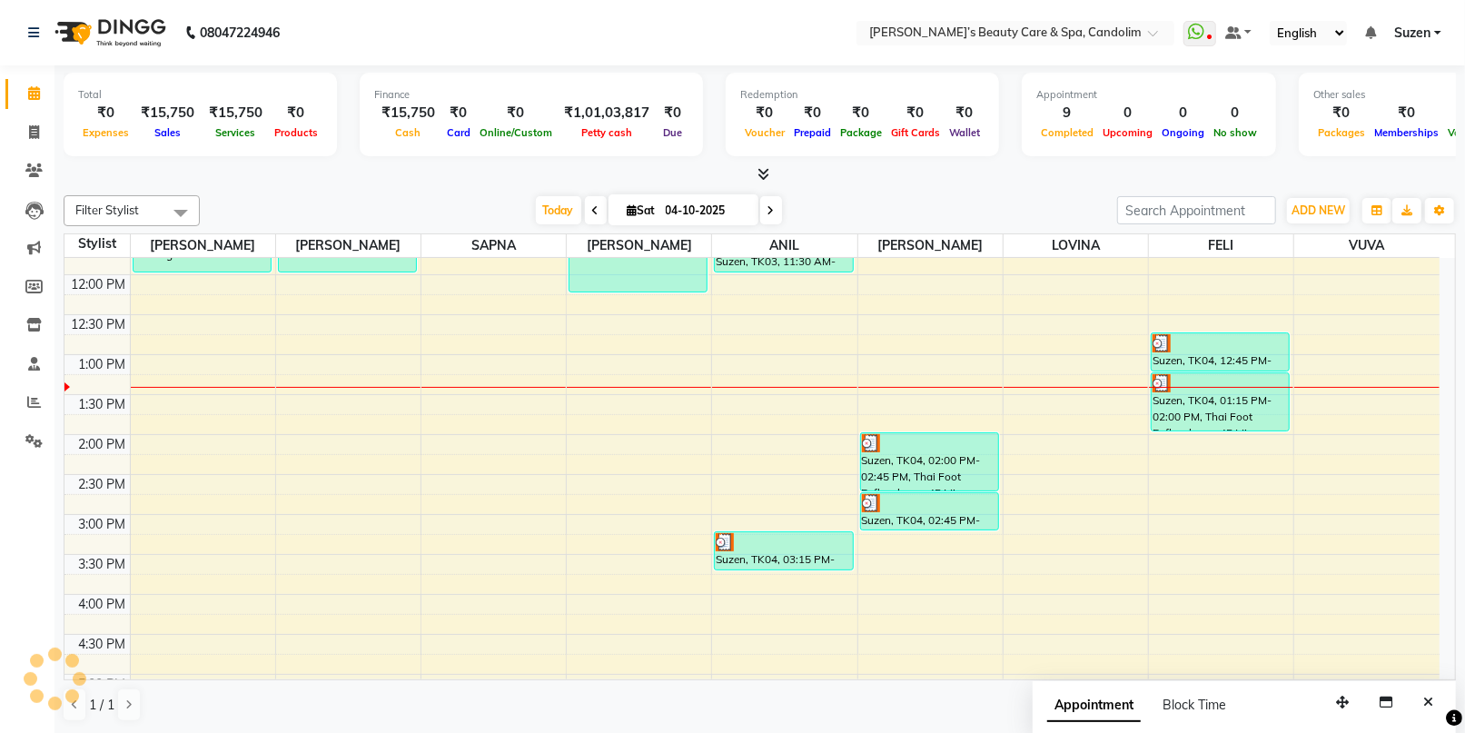
scroll to position [0, 0]
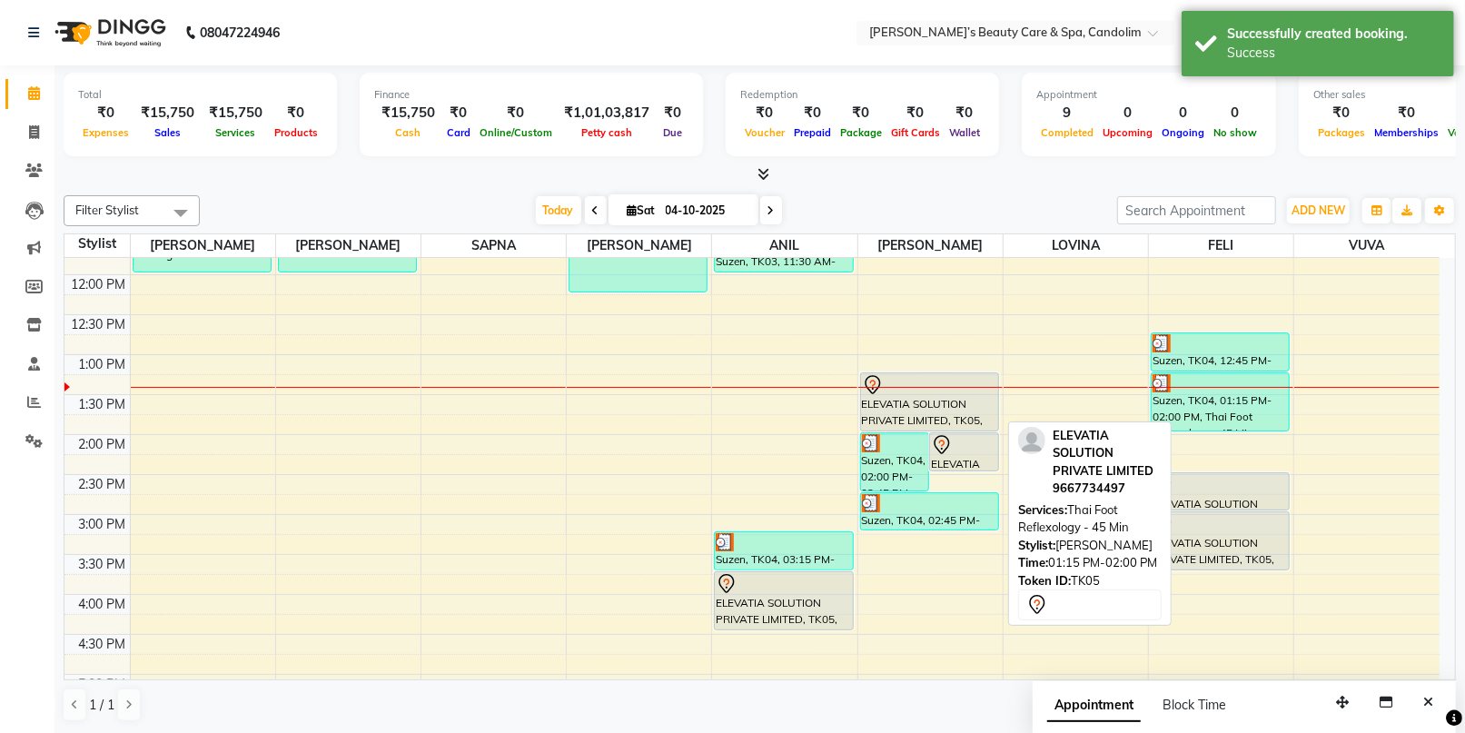
click at [936, 415] on div "ELEVATIA SOLUTION PRIVATE LIMITED, TK05, 01:15 PM-02:00 PM, Thai Foot Reflexolo…" at bounding box center [929, 401] width 137 height 57
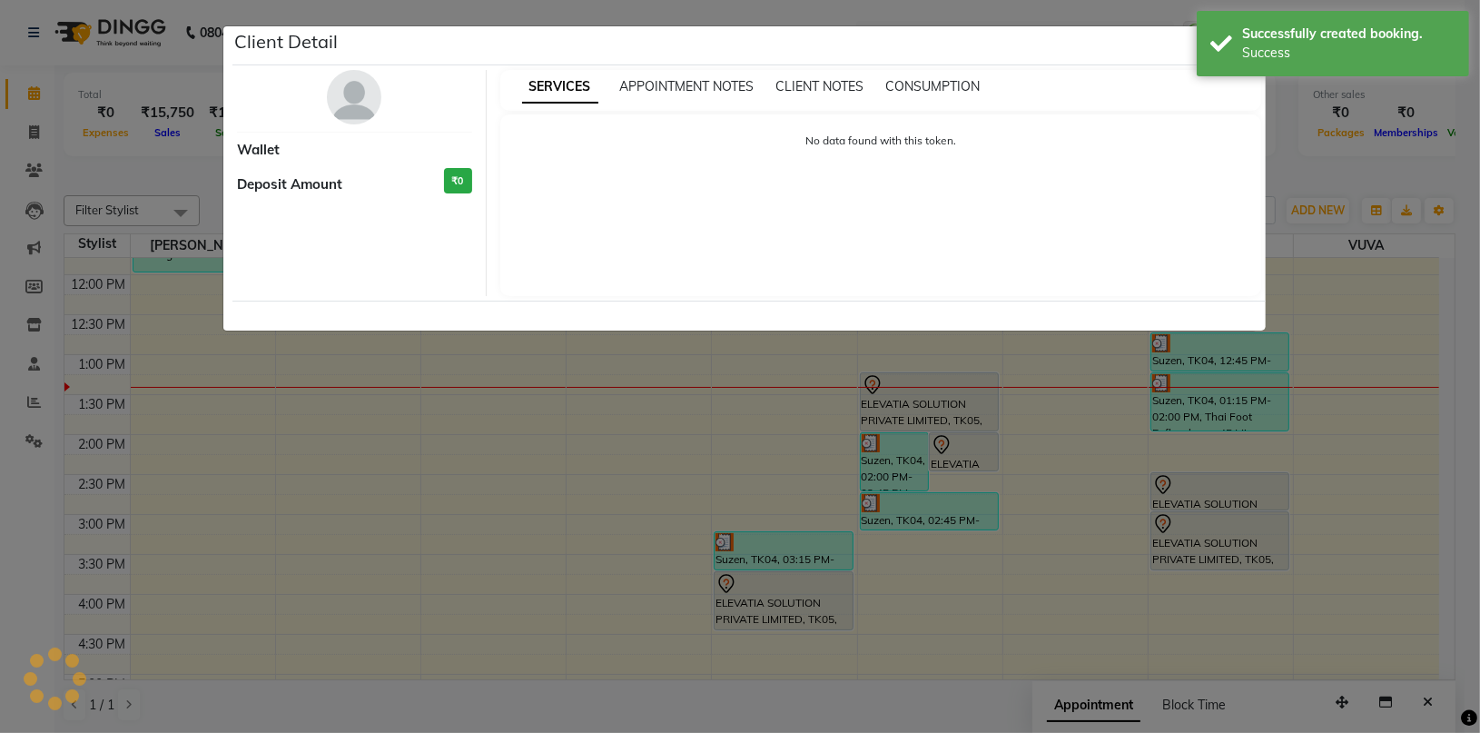
select select "7"
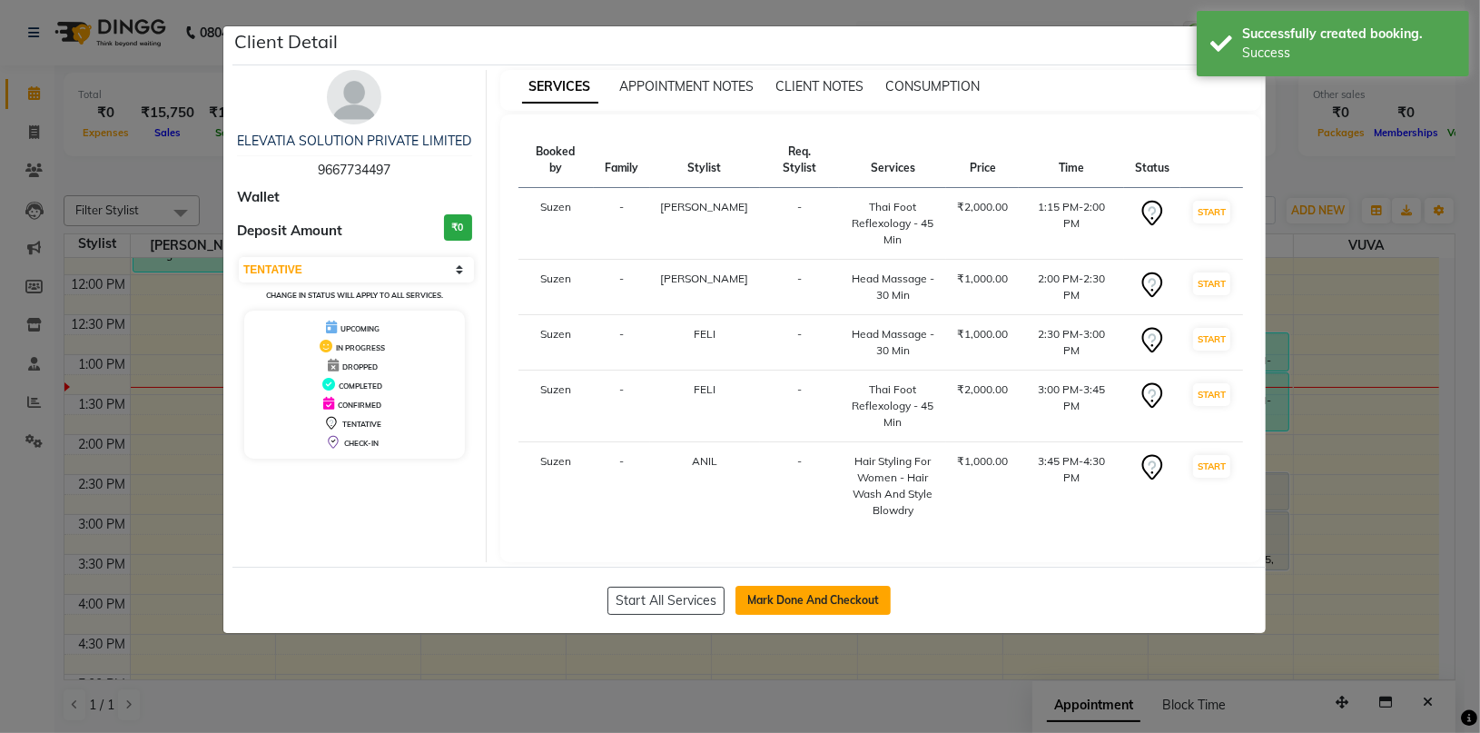
click at [819, 586] on button "Mark Done And Checkout" at bounding box center [813, 600] width 155 height 29
select select "6059"
select select "service"
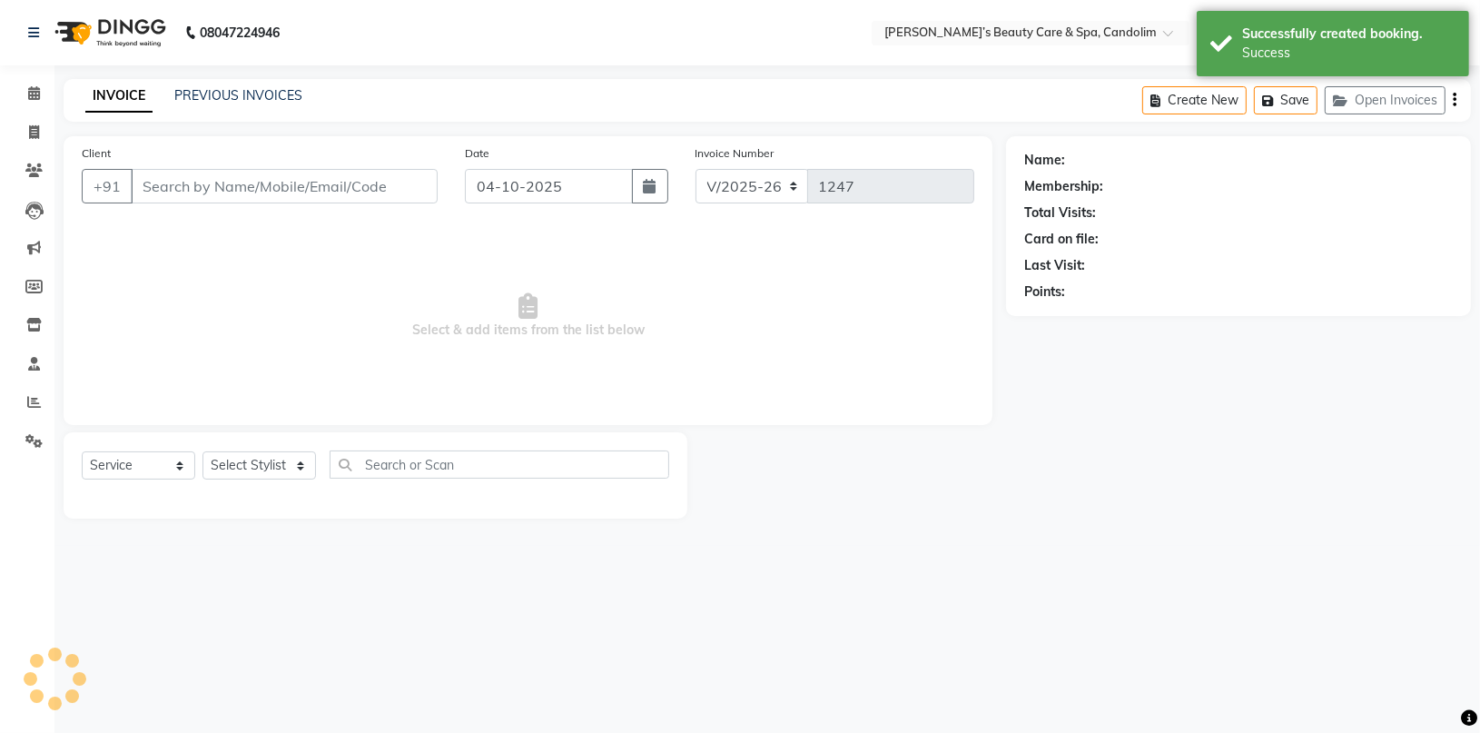
type input "9667734497"
select select "65506"
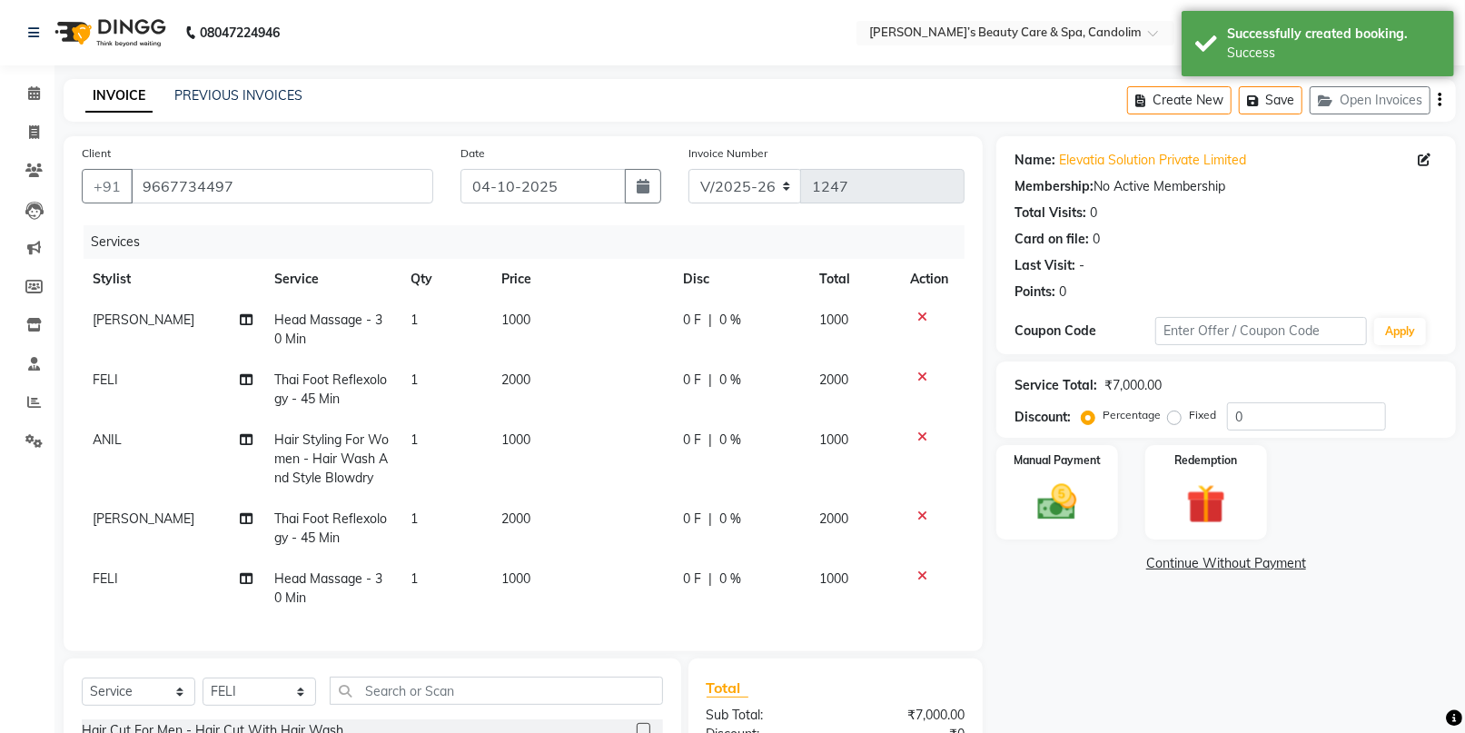
click at [559, 325] on td "1000" at bounding box center [581, 330] width 182 height 60
select select "43936"
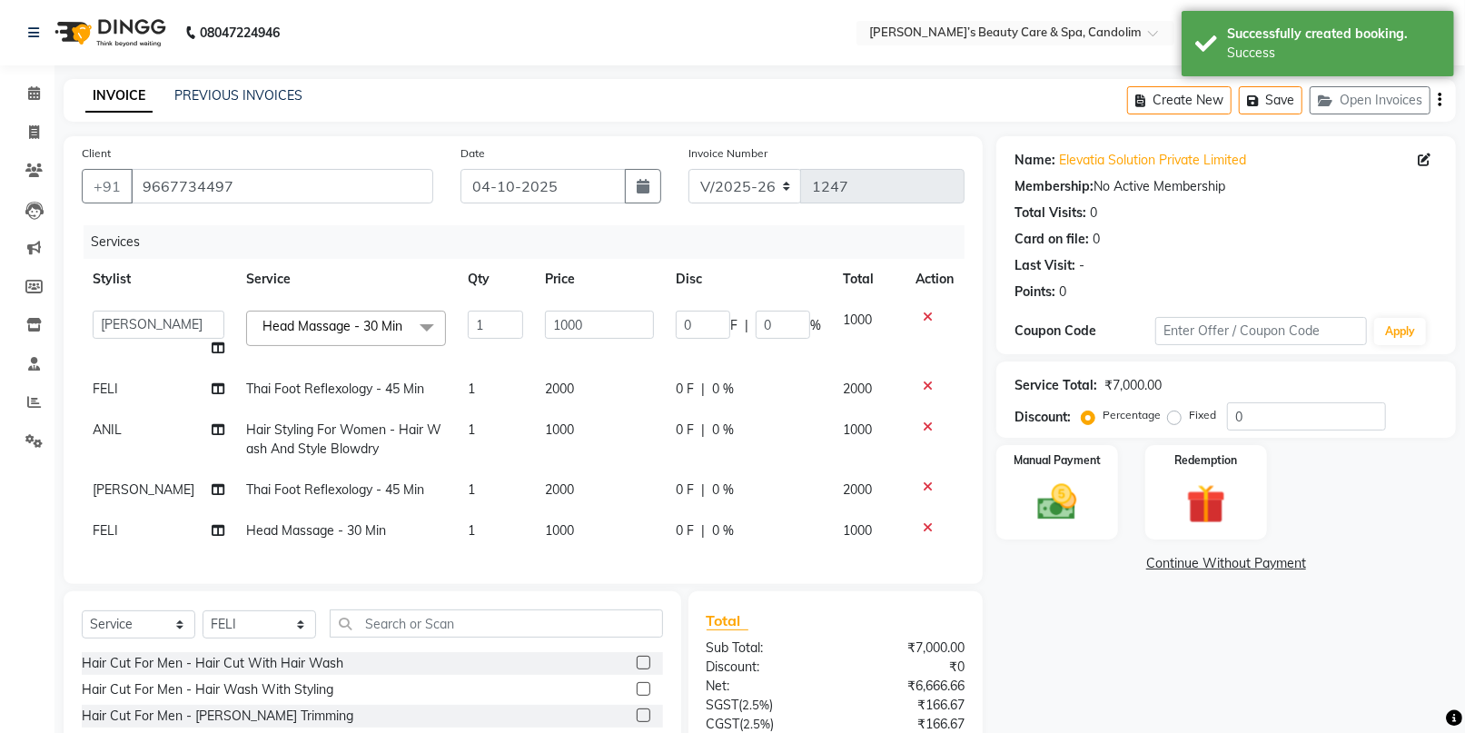
click at [586, 307] on td "1000" at bounding box center [599, 334] width 131 height 69
click at [593, 324] on input "1000" at bounding box center [599, 325] width 109 height 28
type input "1050"
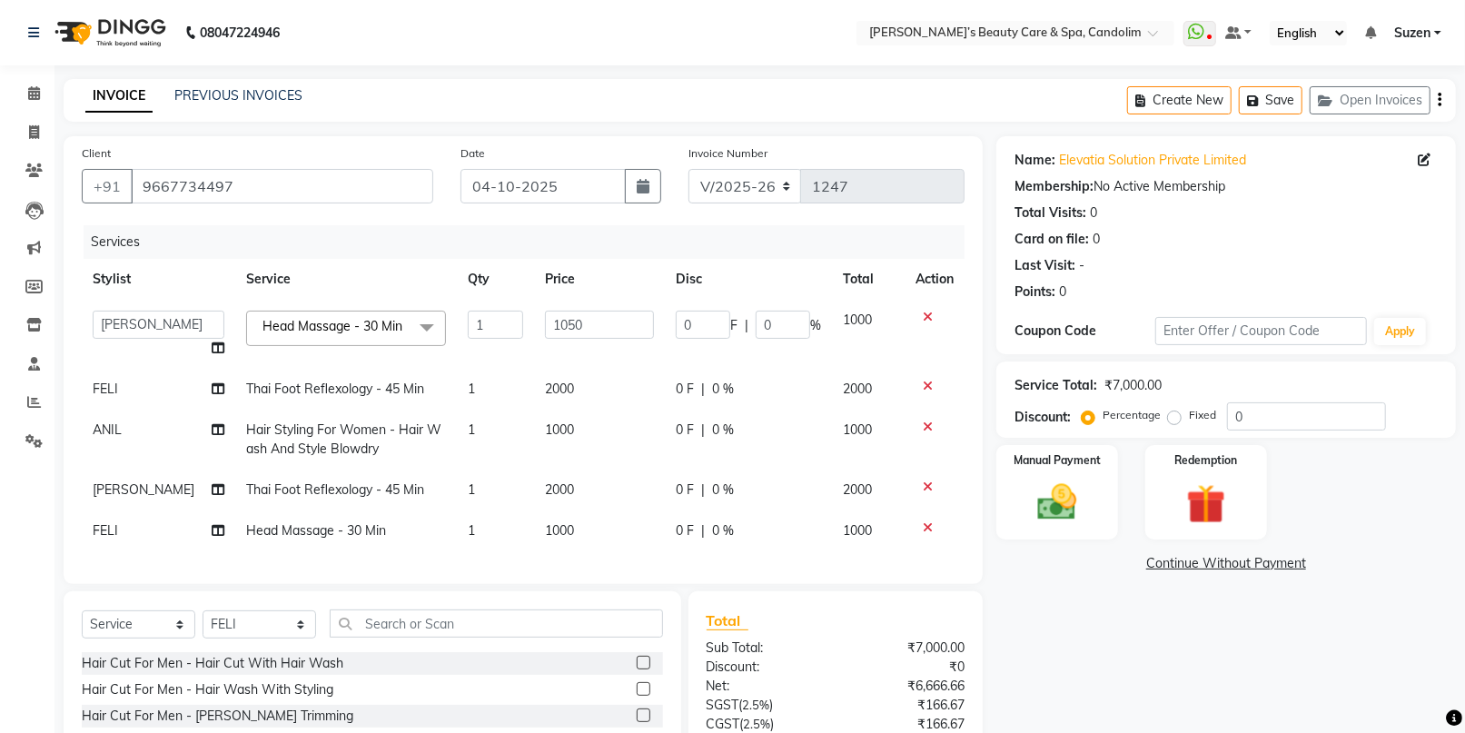
click at [576, 384] on td "2000" at bounding box center [599, 389] width 131 height 41
select select "65506"
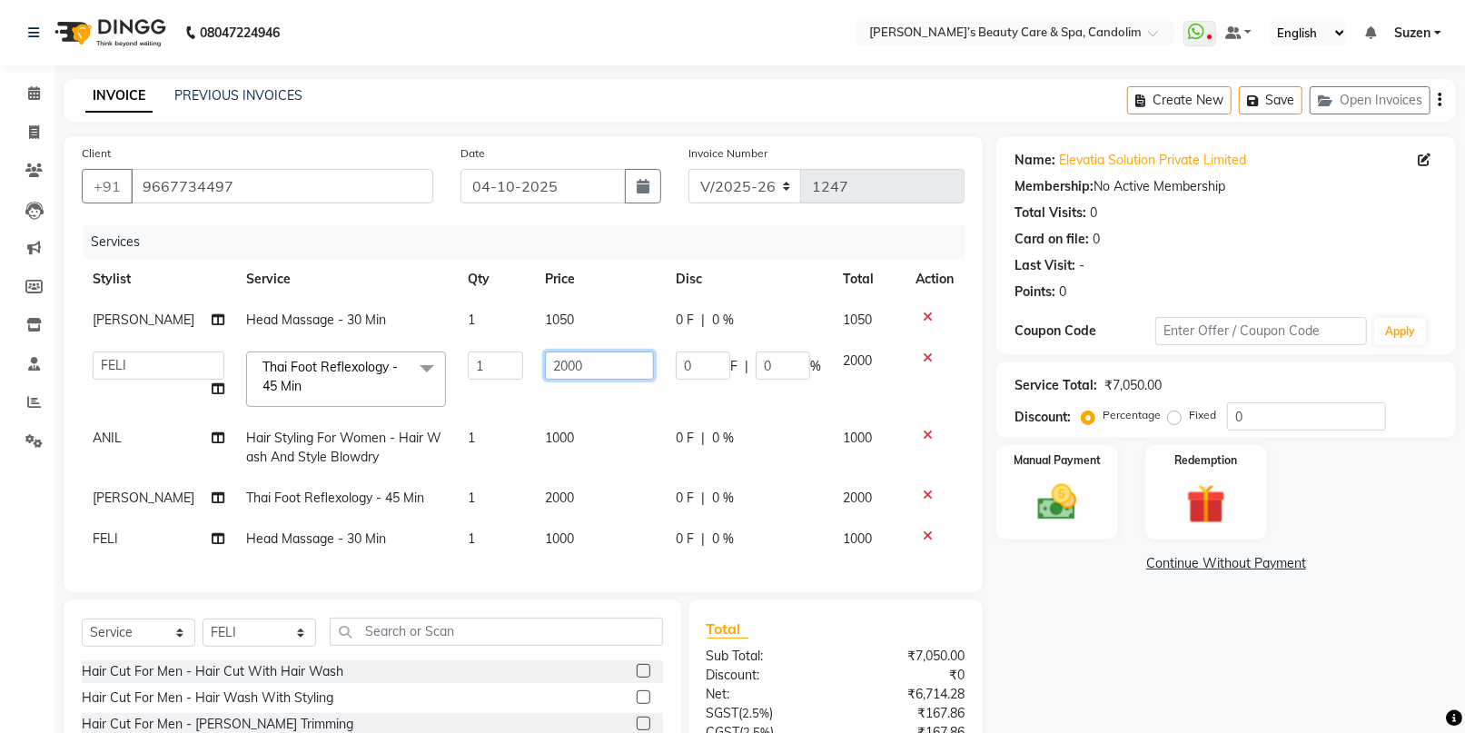
click at [594, 371] on input "2000" at bounding box center [599, 365] width 109 height 28
type input "2100"
click at [568, 423] on td "1000" at bounding box center [599, 448] width 131 height 60
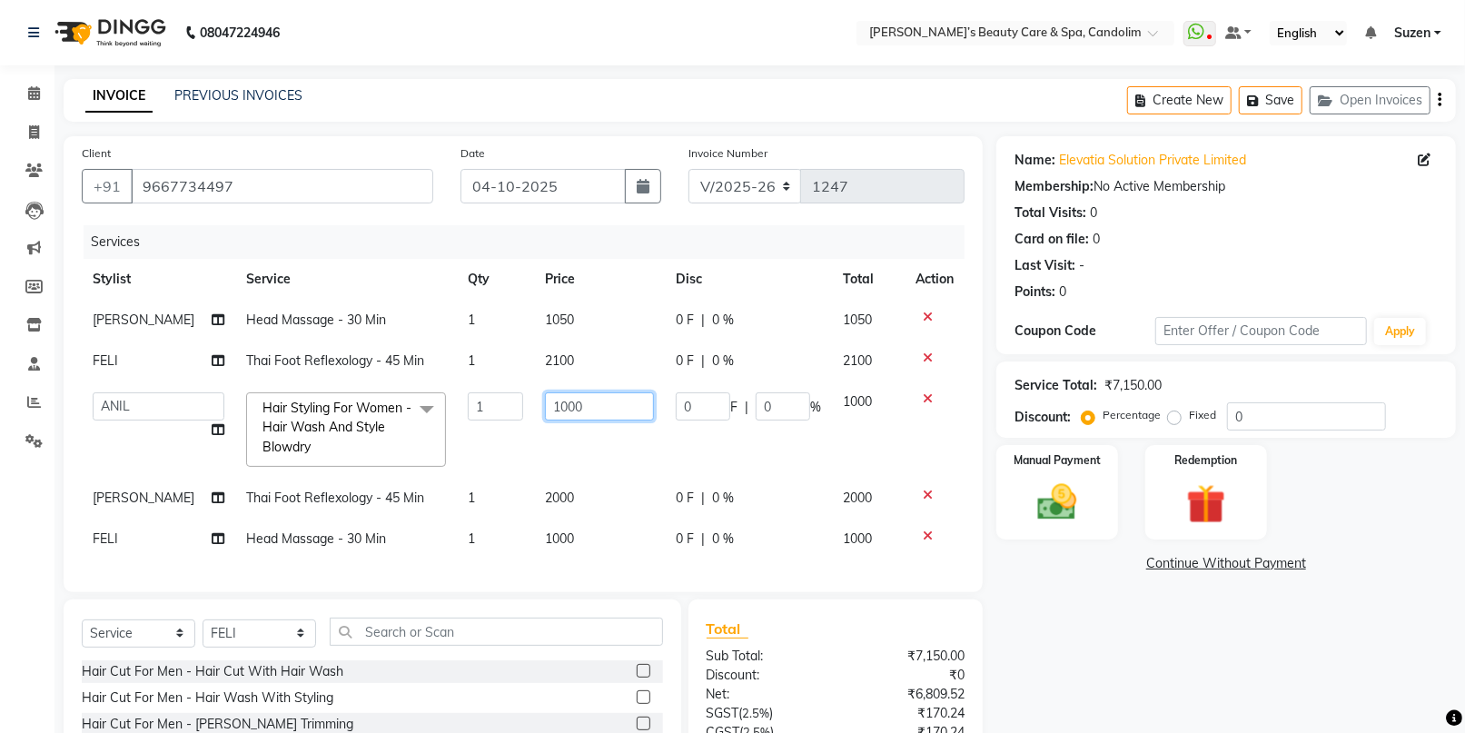
click at [586, 411] on input "1000" at bounding box center [599, 406] width 109 height 28
type input "1050"
click at [612, 460] on td "1050" at bounding box center [599, 429] width 131 height 96
click at [581, 502] on td "2000" at bounding box center [599, 498] width 131 height 41
select select "43936"
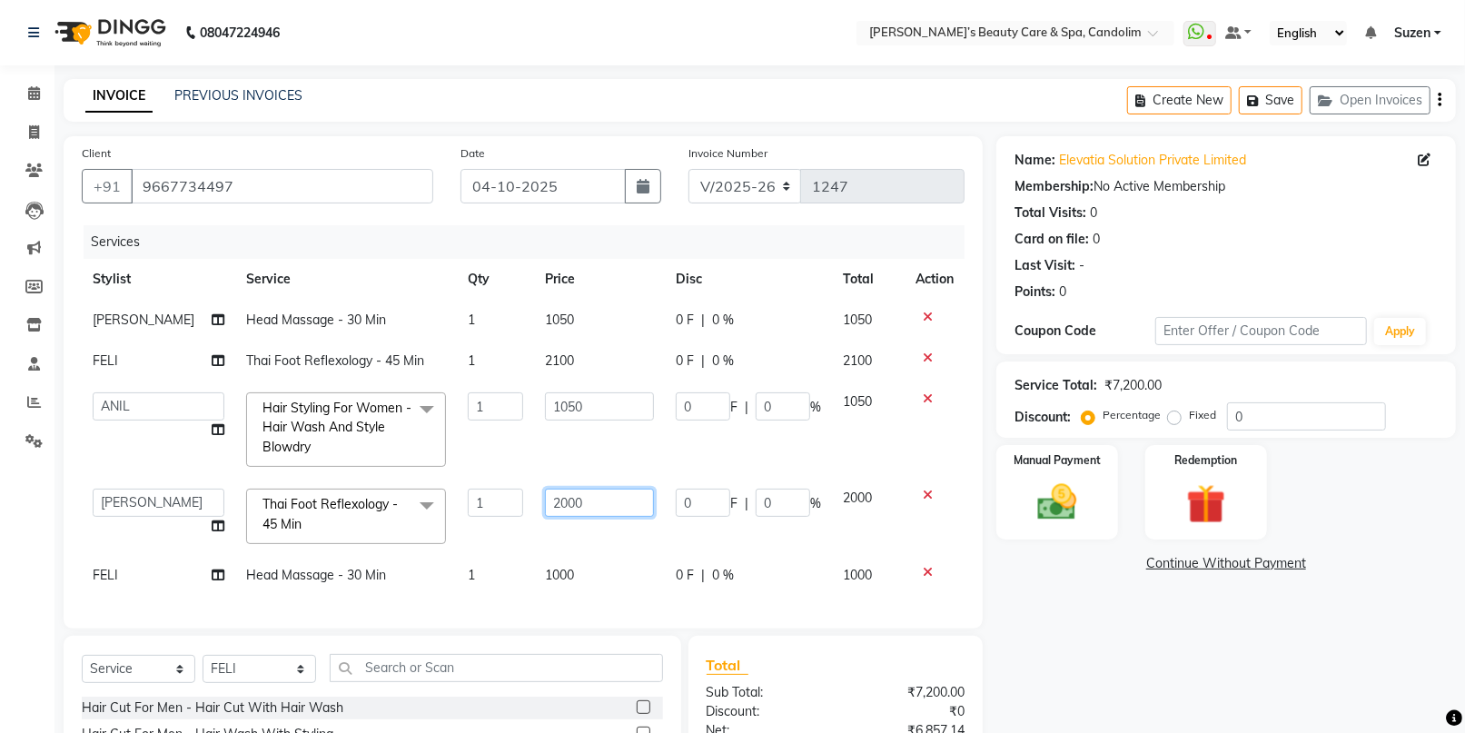
click at [595, 495] on input "2000" at bounding box center [599, 503] width 109 height 28
type input "2100"
click at [589, 568] on div "Services Stylist Service Qty Price Disc Total Action [PERSON_NAME] Head Massage…" at bounding box center [523, 417] width 883 height 385
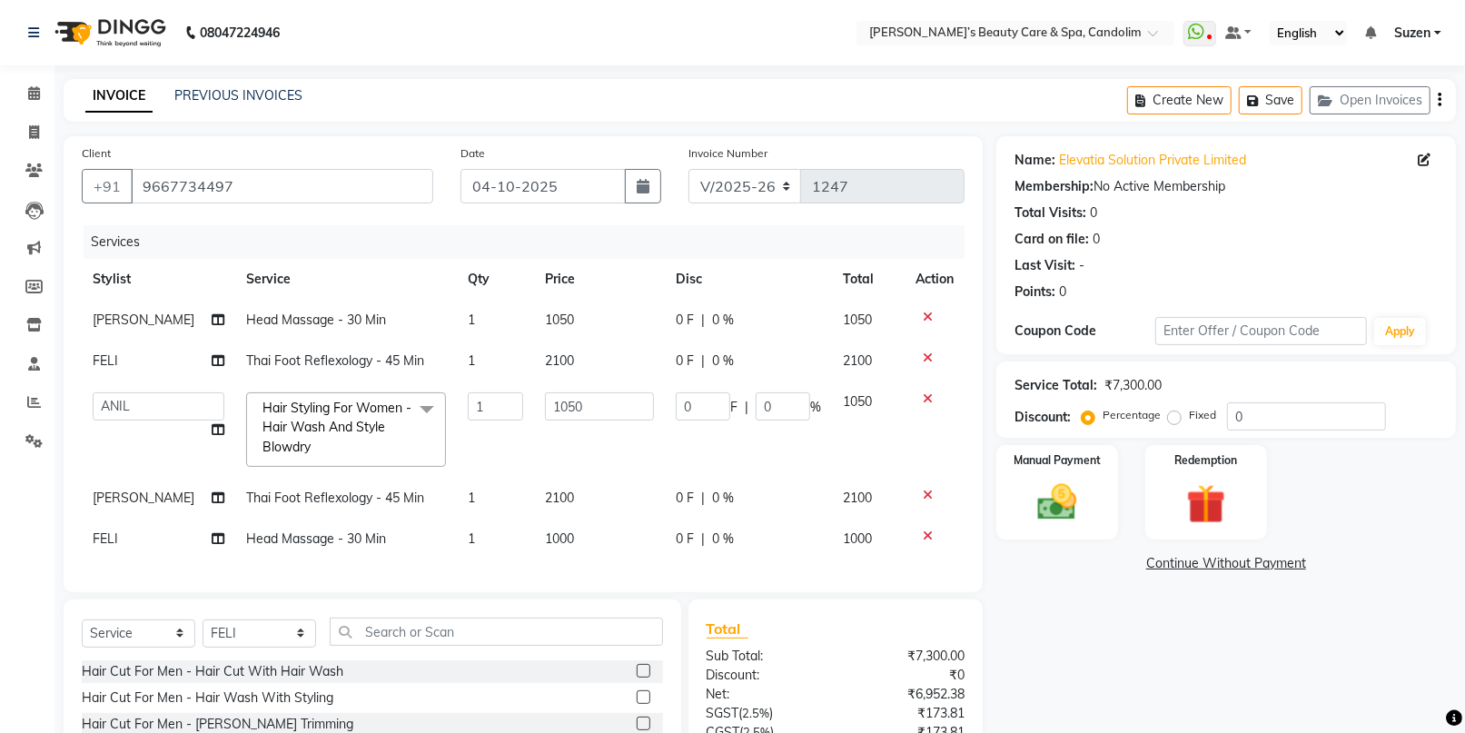
click at [602, 532] on td "1000" at bounding box center [599, 539] width 131 height 41
select select "65506"
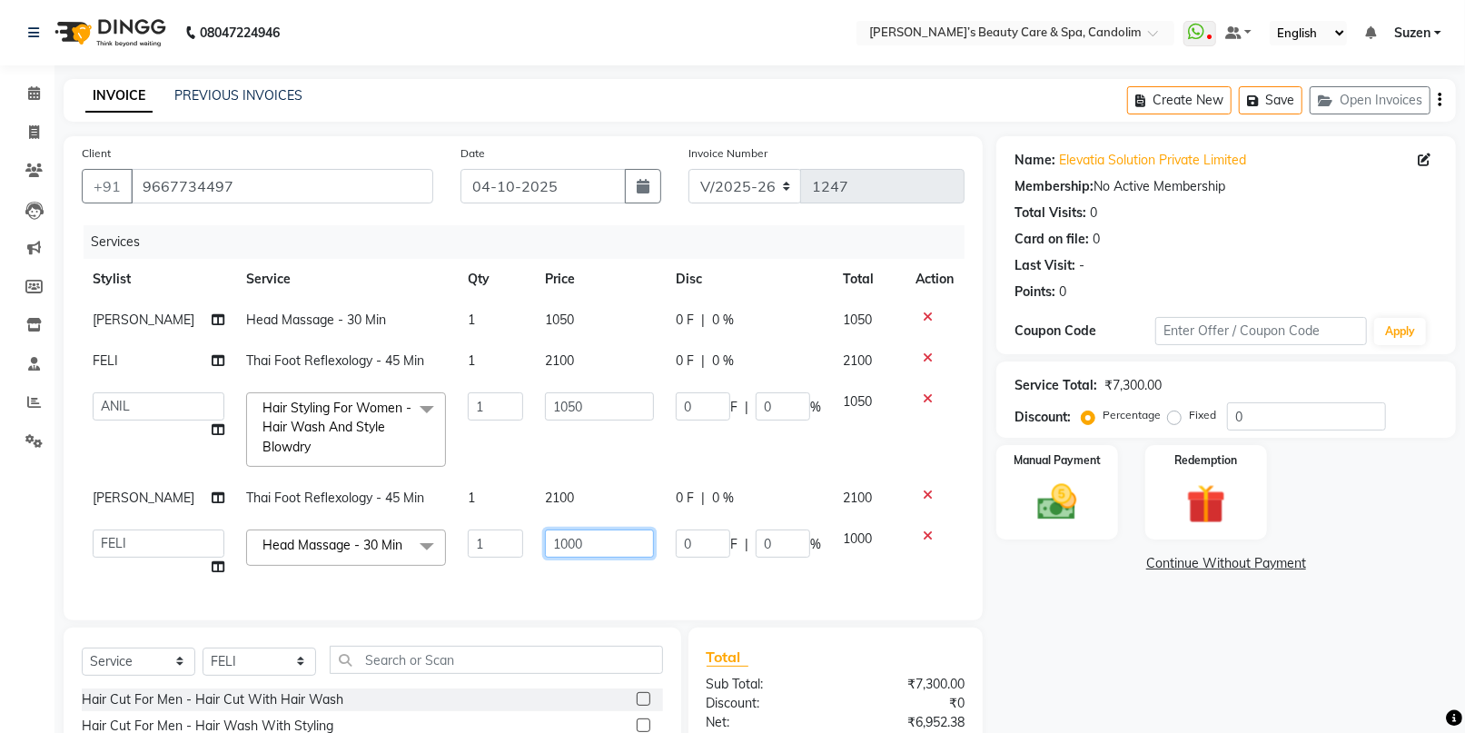
click at [584, 556] on input "1000" at bounding box center [599, 543] width 109 height 28
type input "1050"
click at [594, 470] on td "1050" at bounding box center [599, 429] width 131 height 96
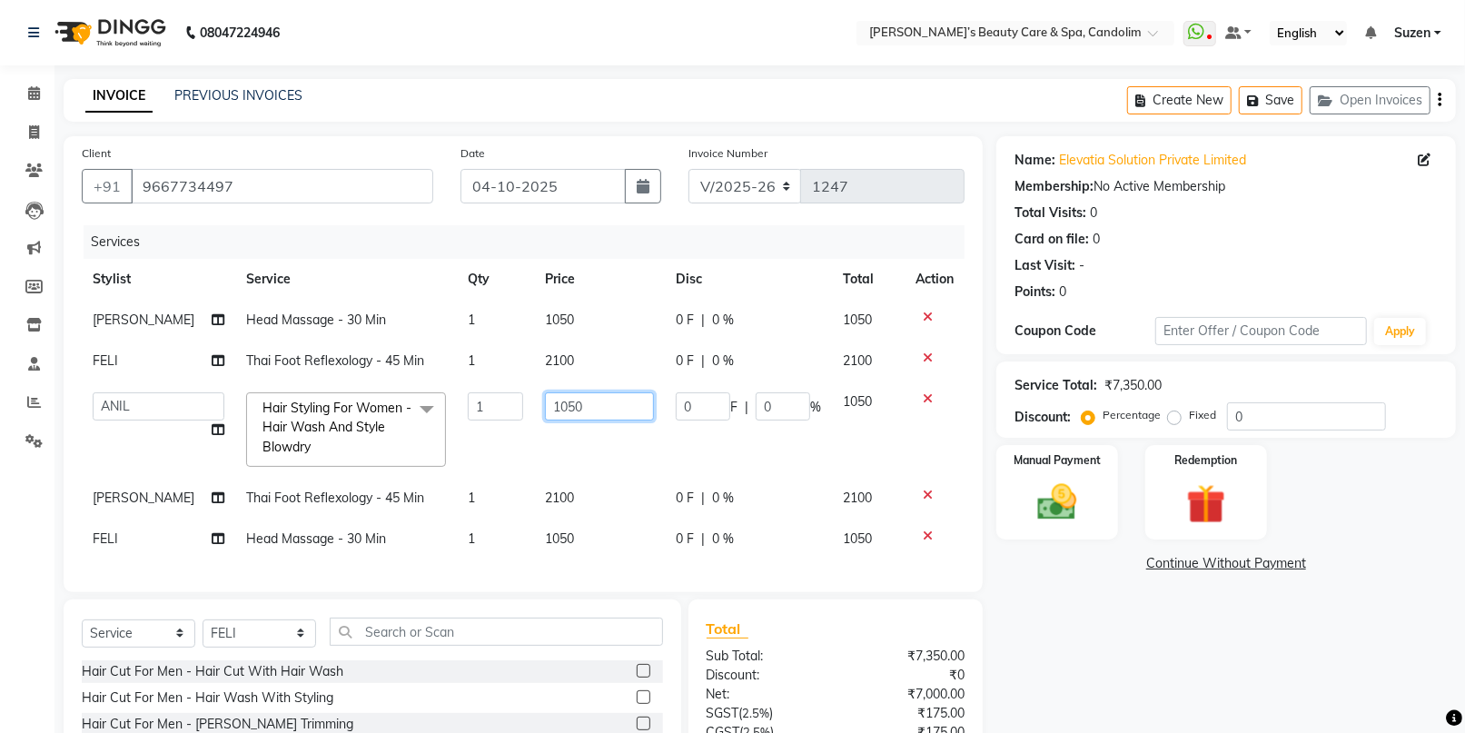
click at [577, 400] on input "1050" at bounding box center [599, 406] width 109 height 28
type input "1890"
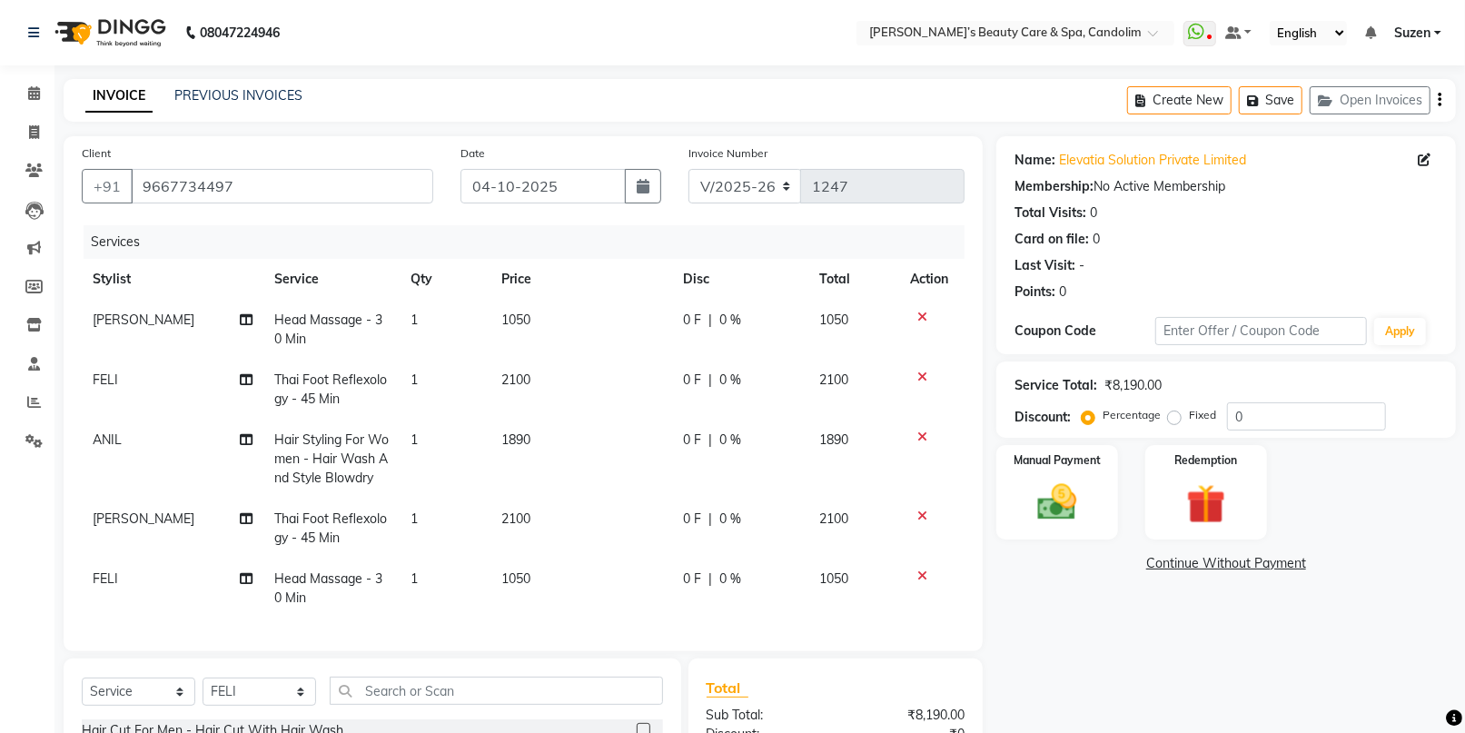
click at [644, 445] on td "1890" at bounding box center [581, 459] width 182 height 79
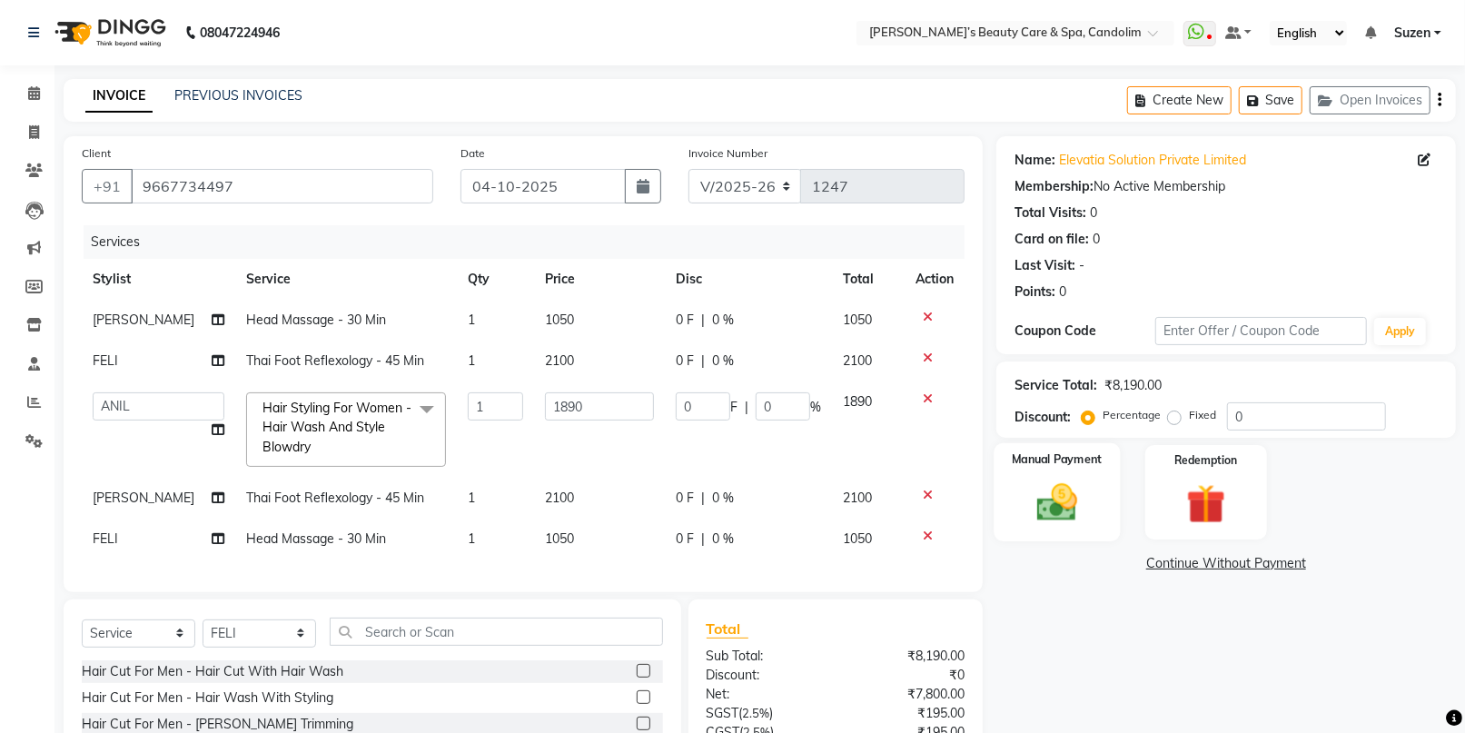
click at [1050, 497] on img at bounding box center [1056, 502] width 66 height 47
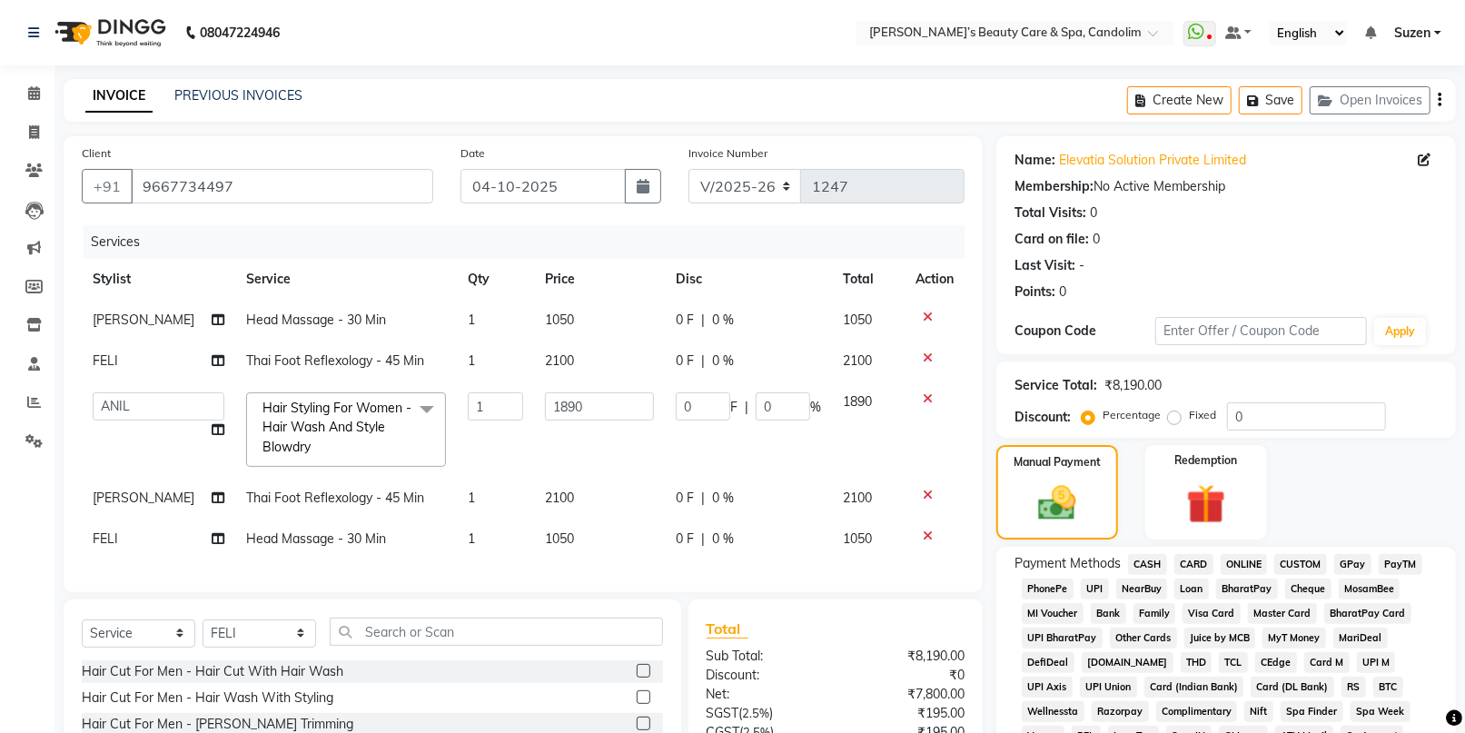
click at [1149, 559] on span "CASH" at bounding box center [1147, 564] width 39 height 21
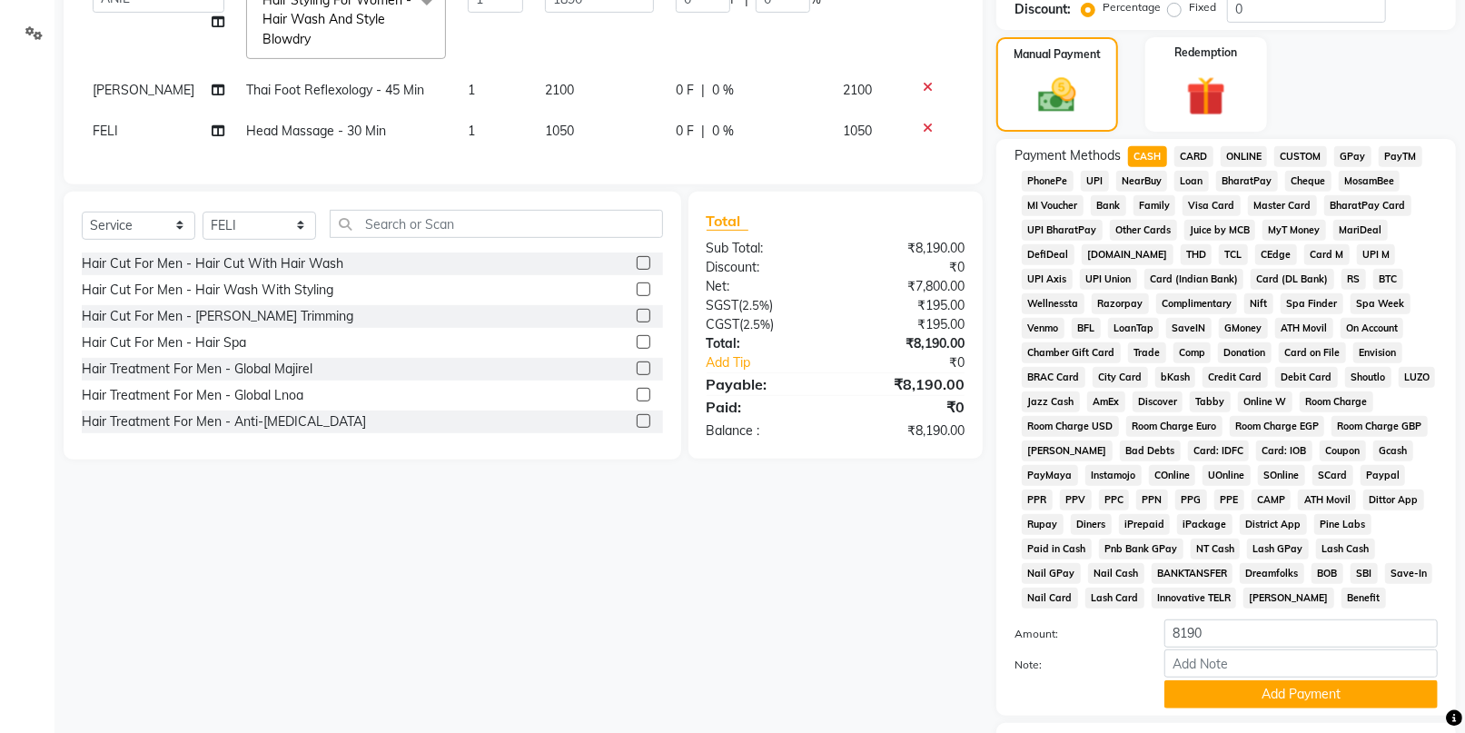
scroll to position [523, 0]
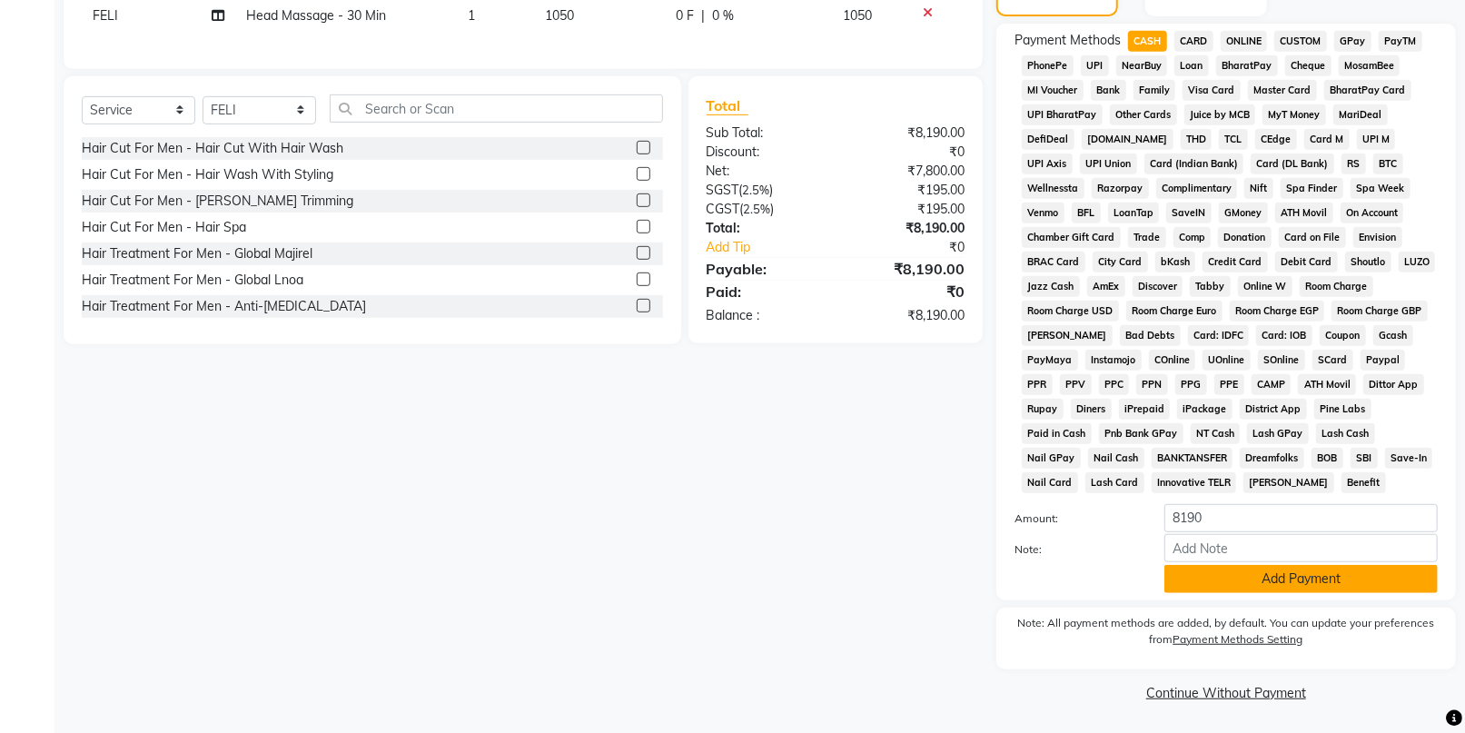
click at [1210, 583] on button "Add Payment" at bounding box center [1300, 579] width 273 height 28
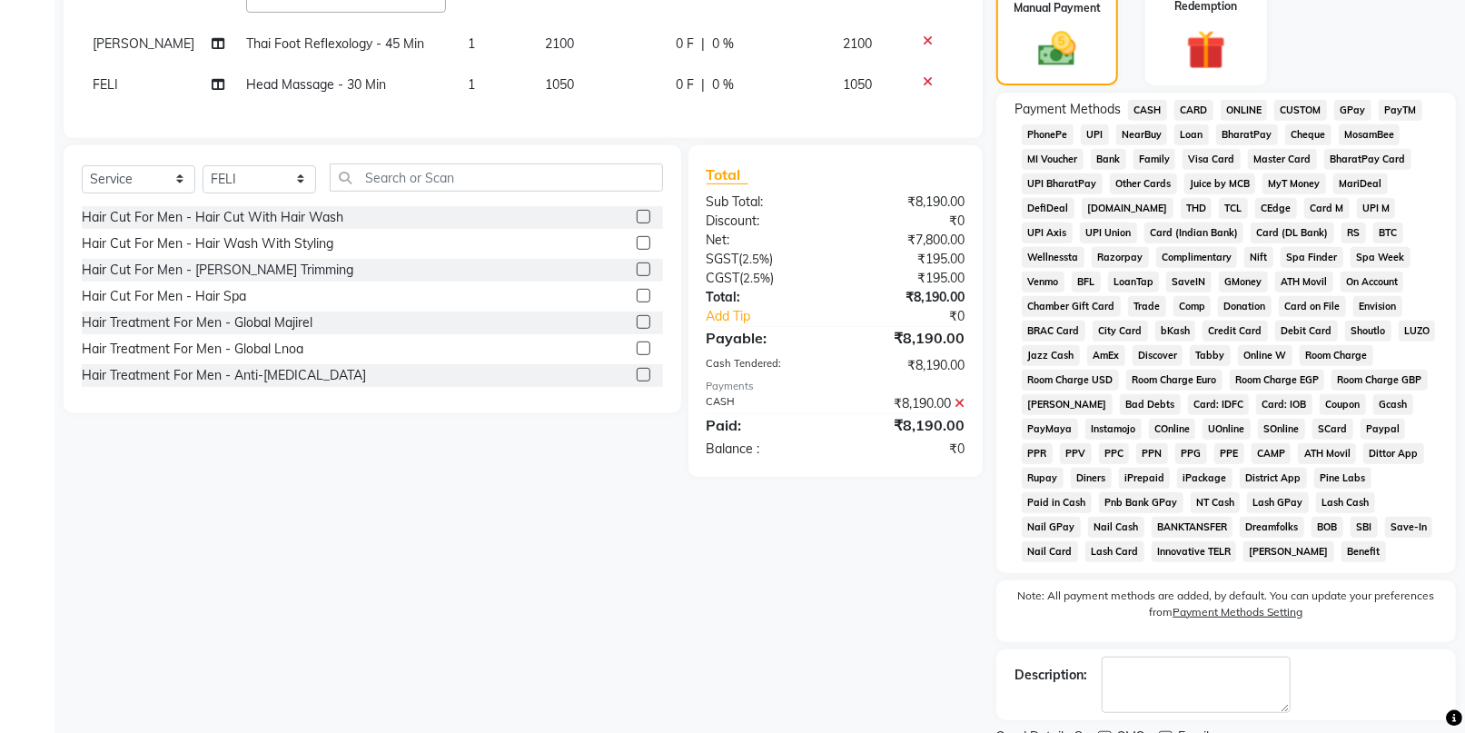
scroll to position [529, 0]
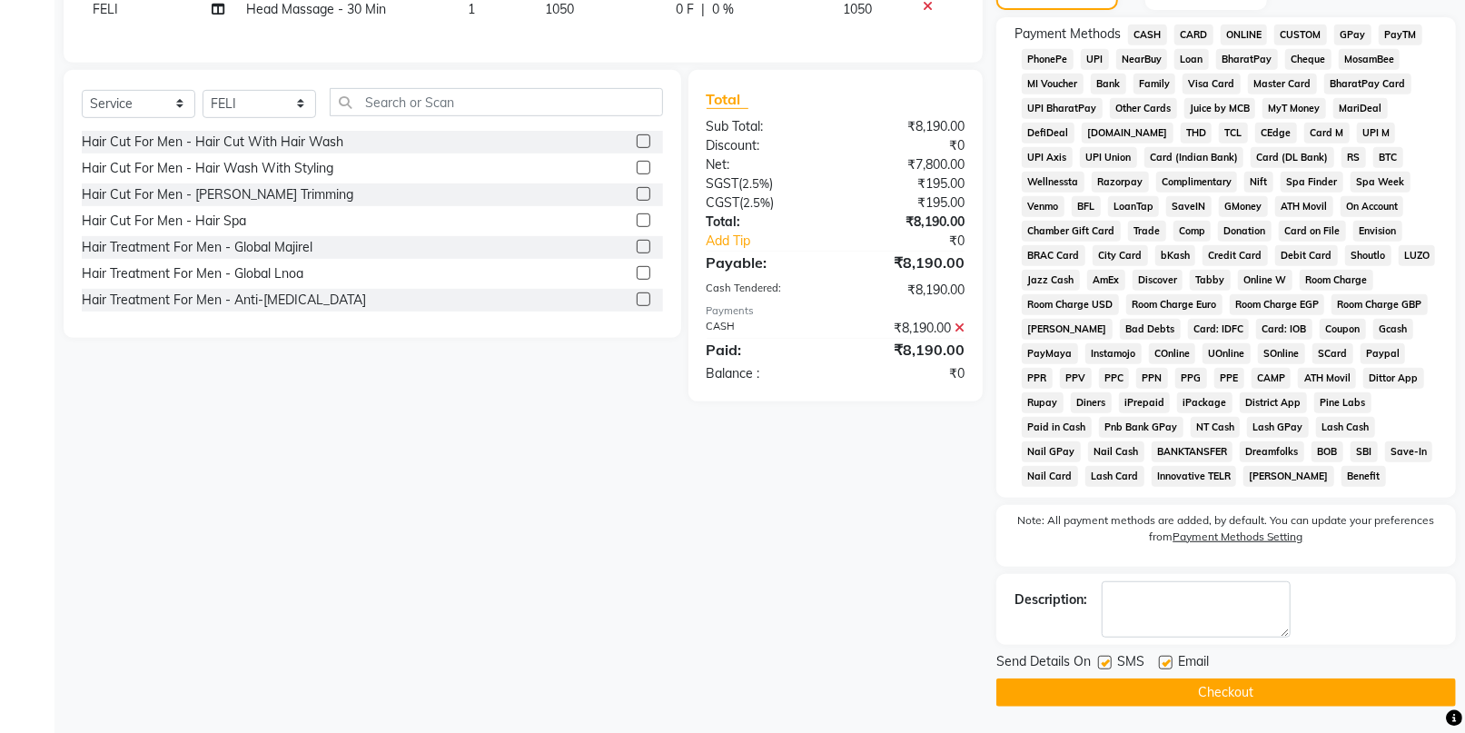
click at [1359, 693] on button "Checkout" at bounding box center [1226, 692] width 460 height 28
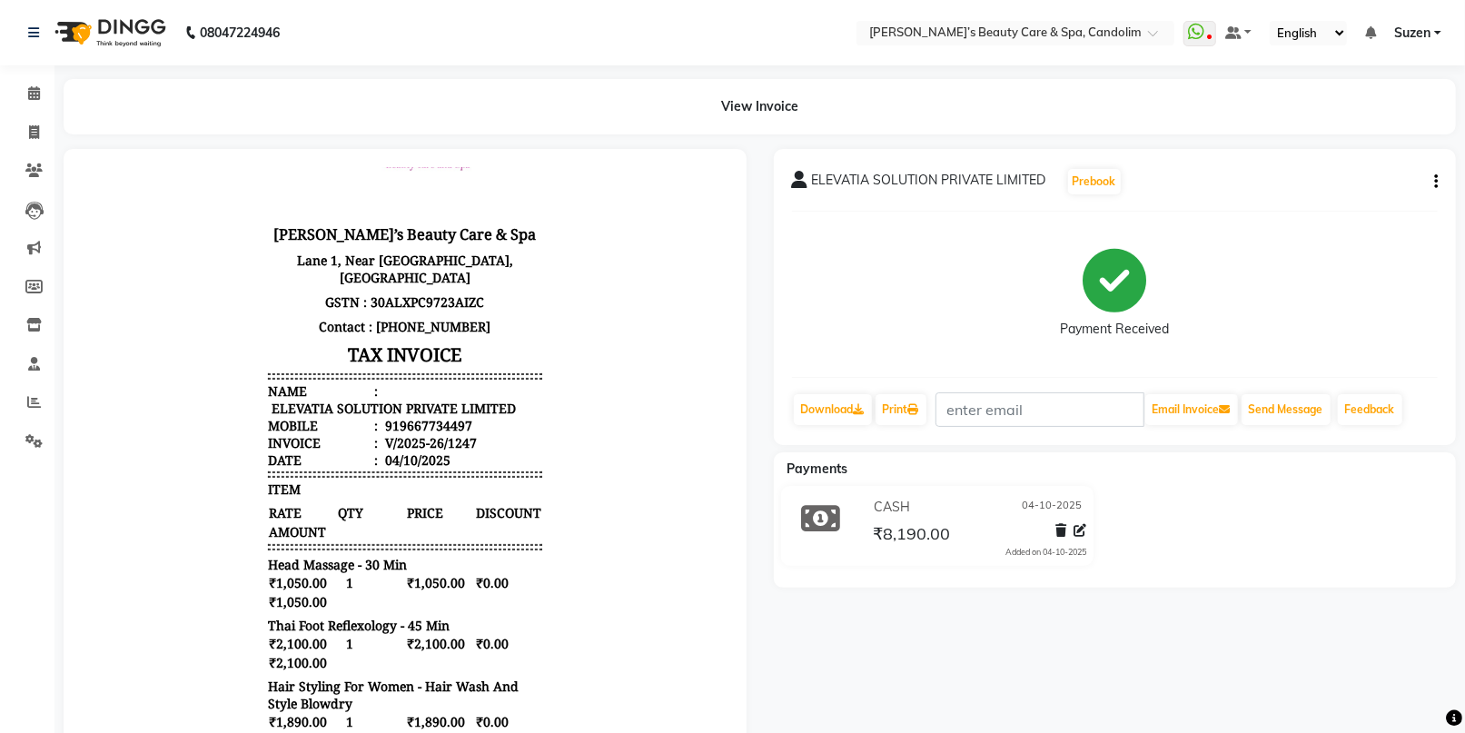
scroll to position [144, 0]
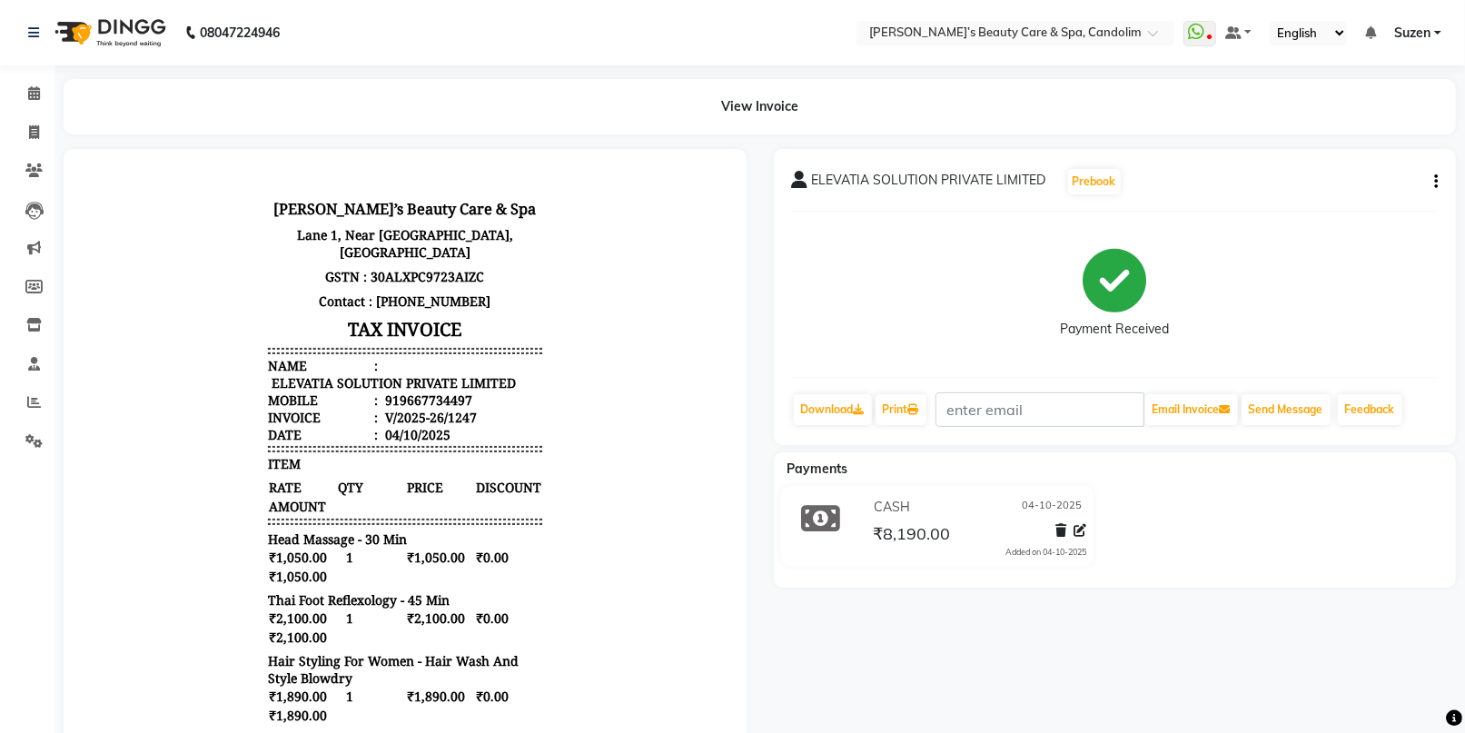
click at [1437, 182] on icon "button" at bounding box center [1436, 182] width 4 height 1
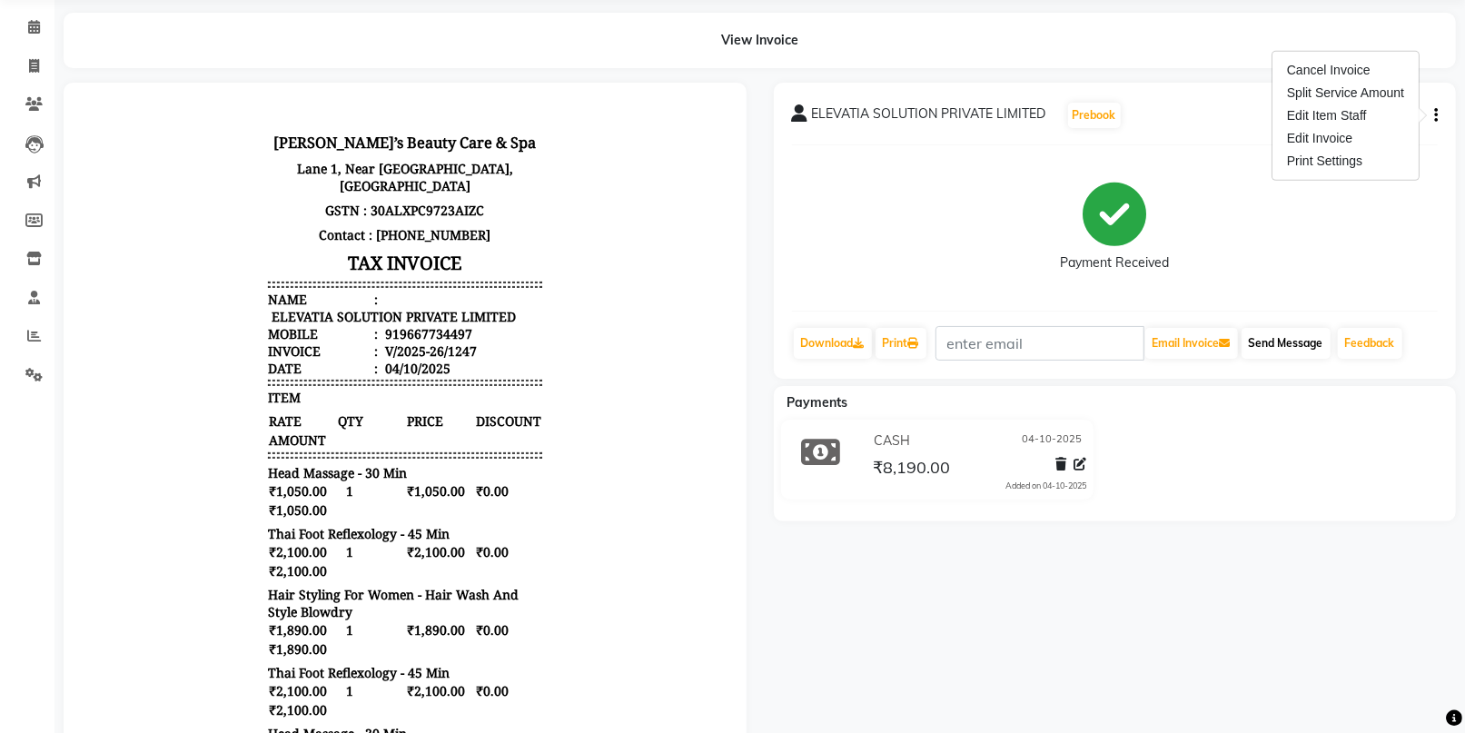
scroll to position [101, 0]
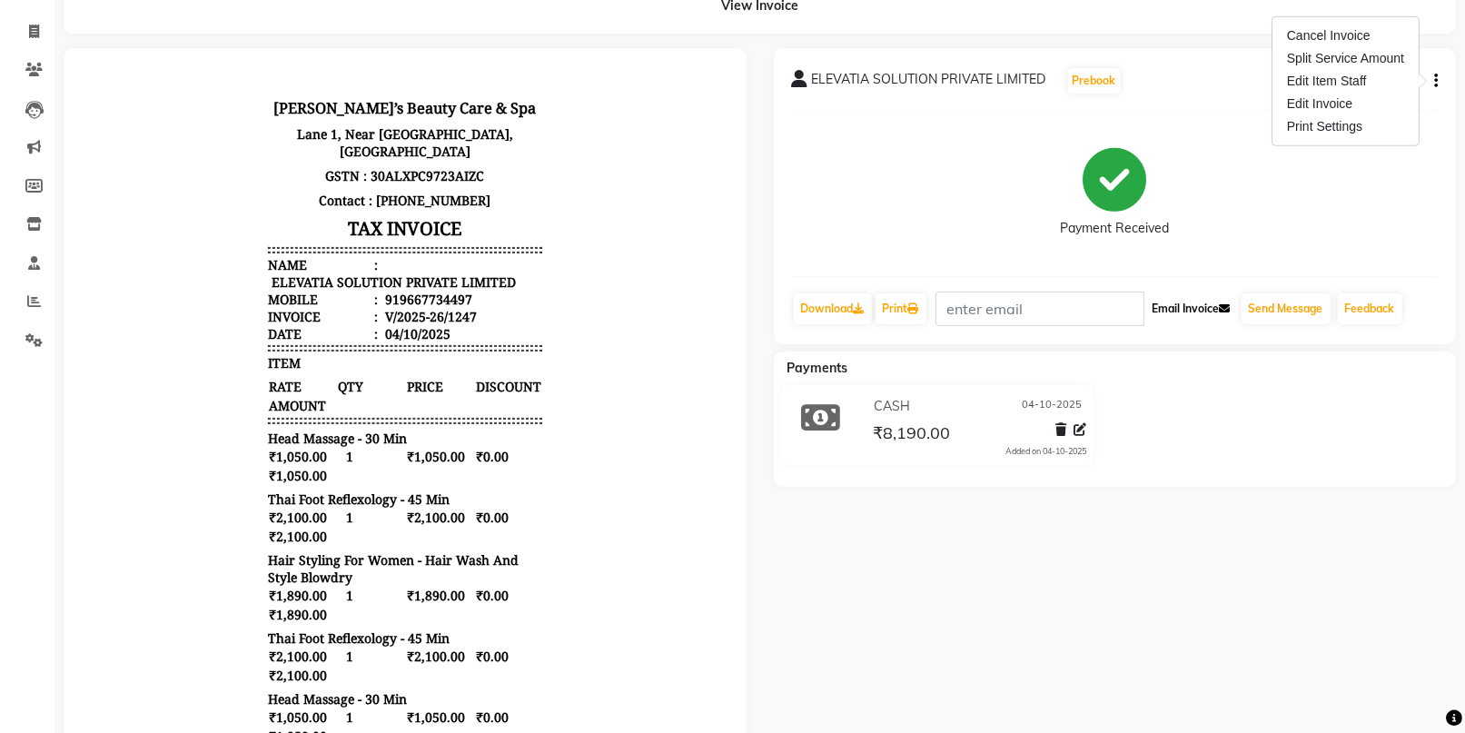
click at [1204, 303] on button "Email Invoice" at bounding box center [1191, 308] width 93 height 31
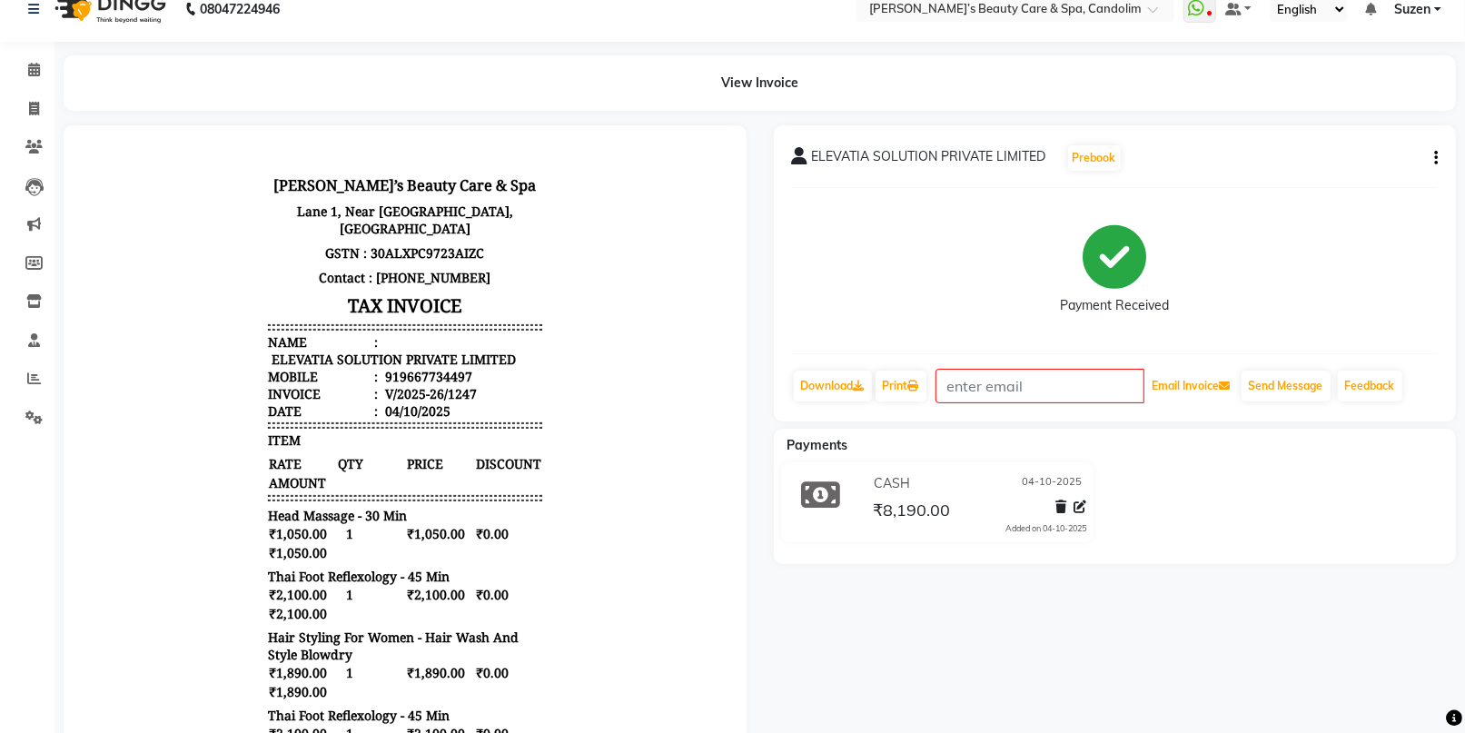
scroll to position [0, 0]
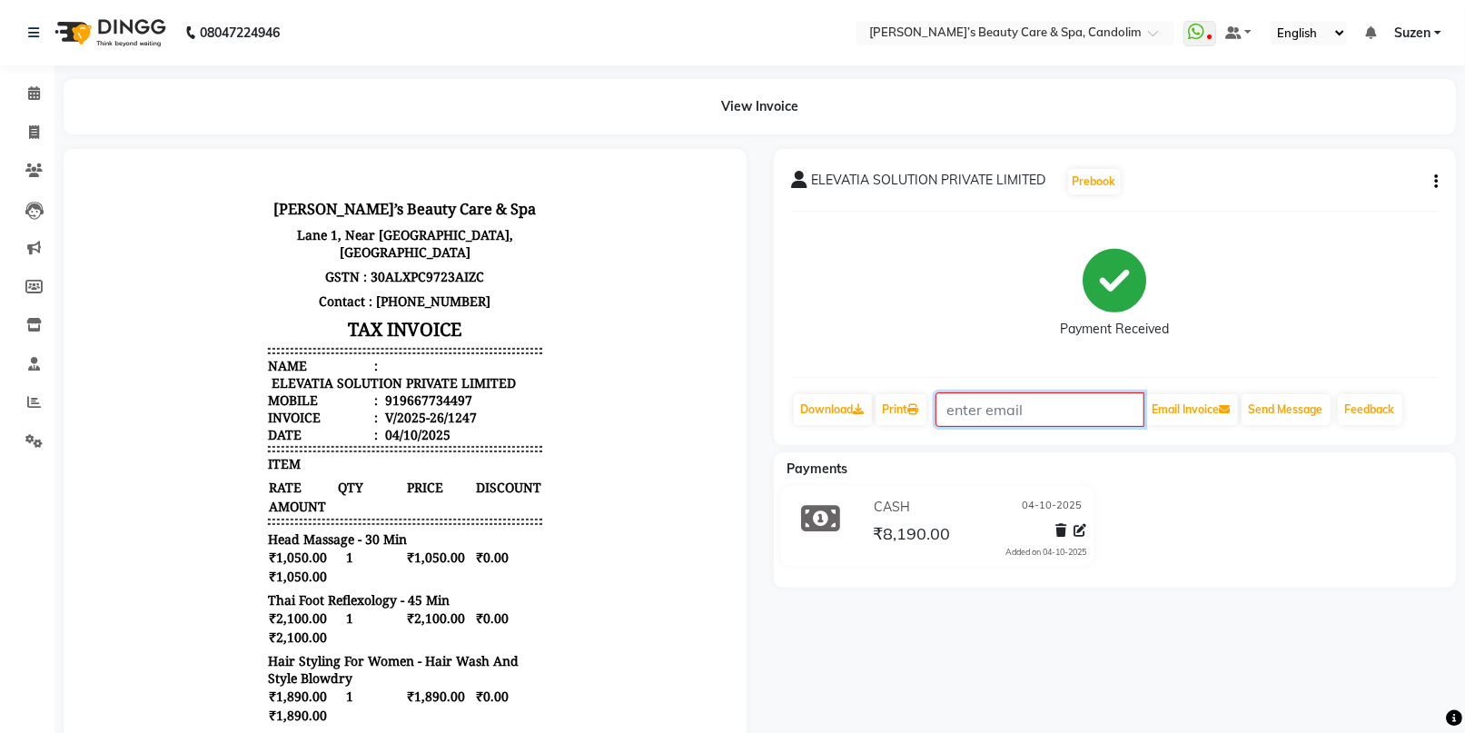
click at [1023, 397] on input "text" at bounding box center [1039, 409] width 209 height 35
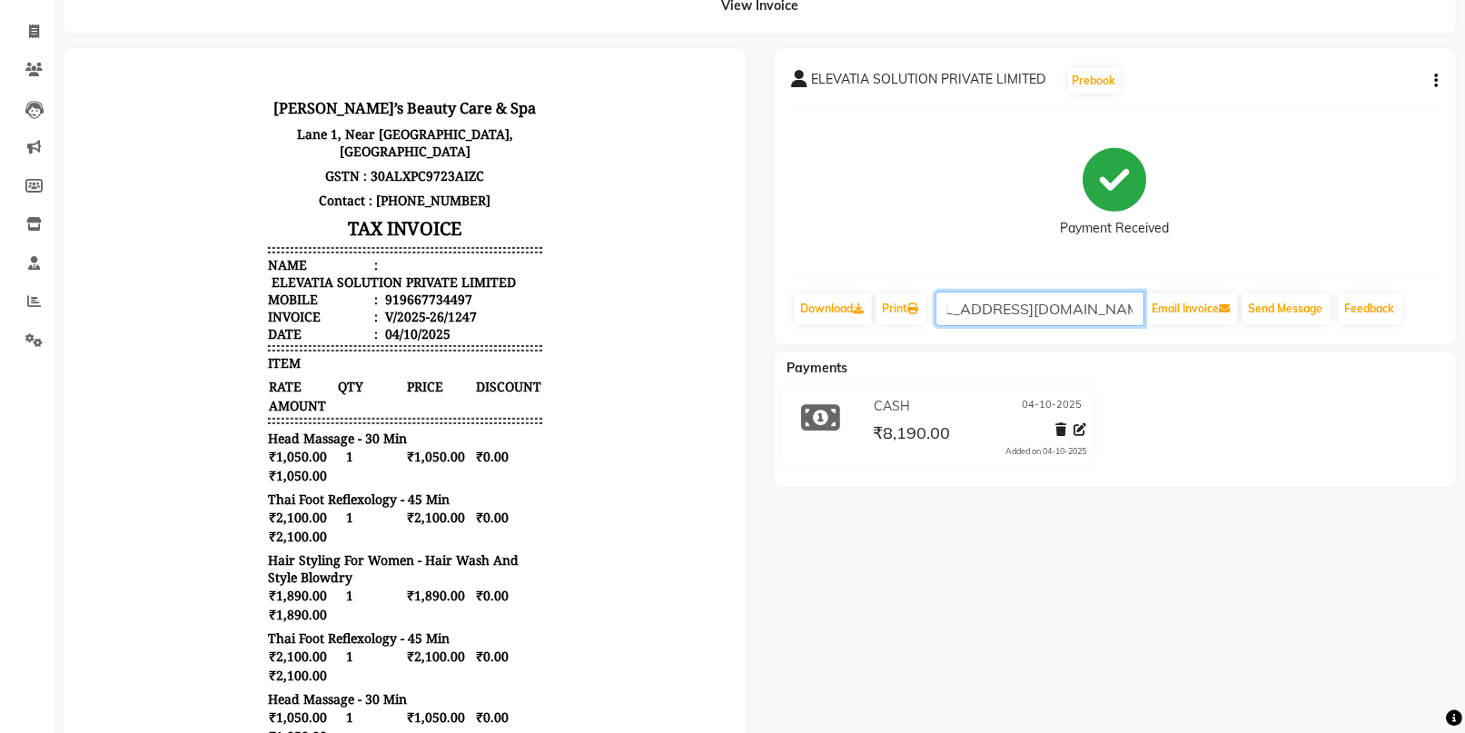
scroll to position [97, 0]
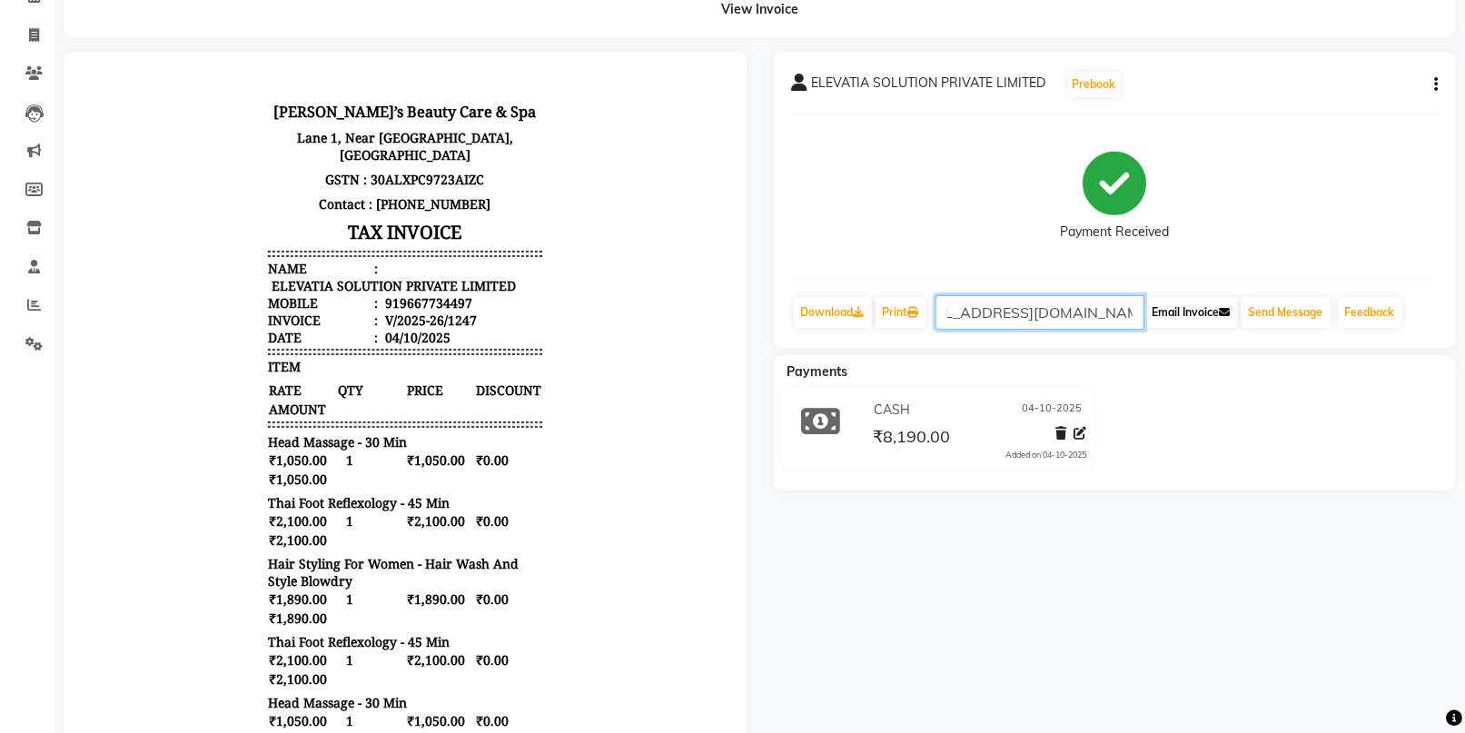
type input "[EMAIL_ADDRESS][DOMAIN_NAME]"
click at [1199, 312] on button "Email Invoice" at bounding box center [1191, 312] width 93 height 31
click at [36, 22] on link "Invoice" at bounding box center [27, 36] width 44 height 30
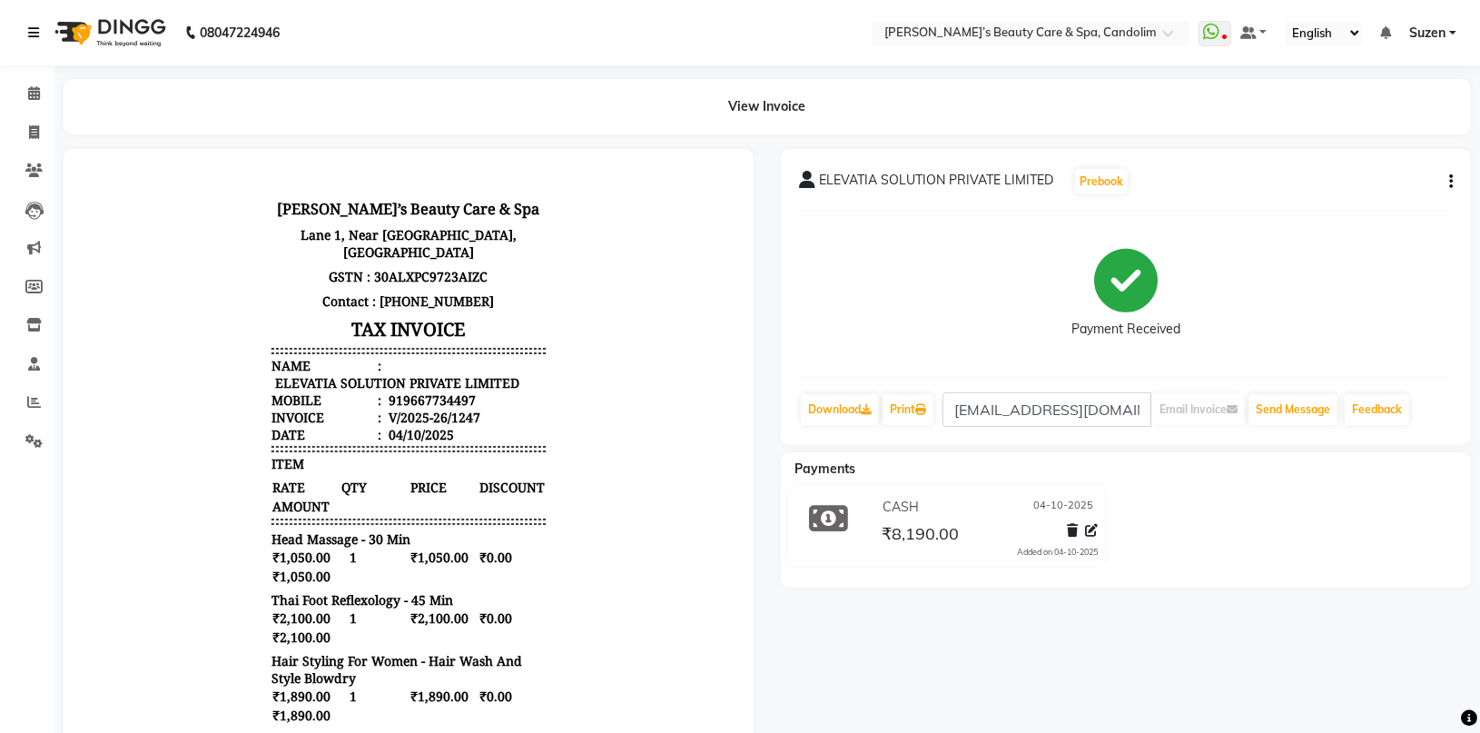
select select "6059"
select select "service"
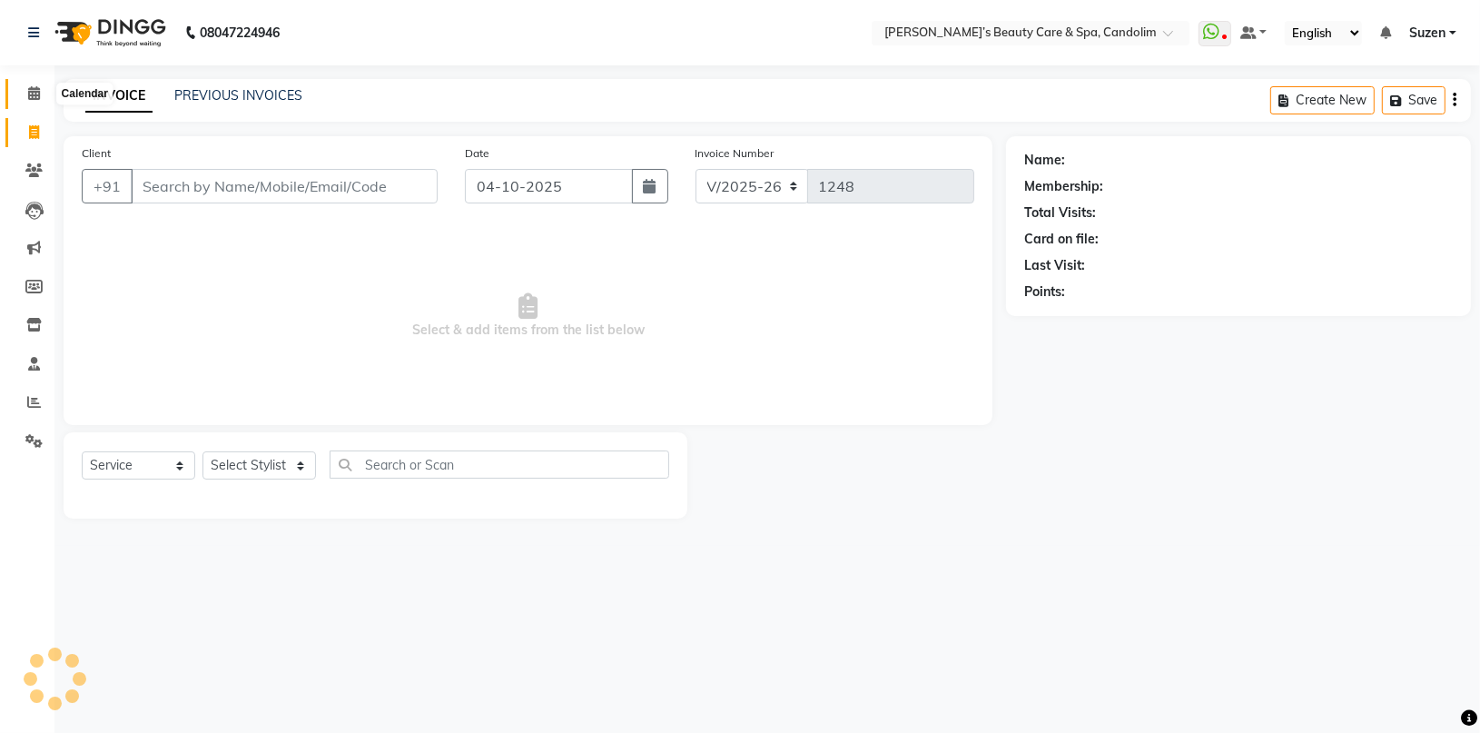
click at [36, 94] on icon at bounding box center [34, 93] width 12 height 14
